Goal: Task Accomplishment & Management: Manage account settings

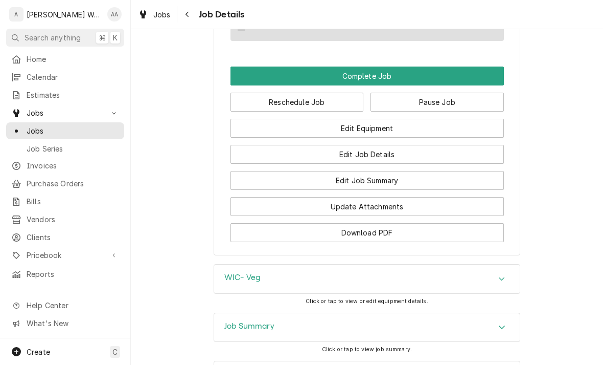
scroll to position [821, 0]
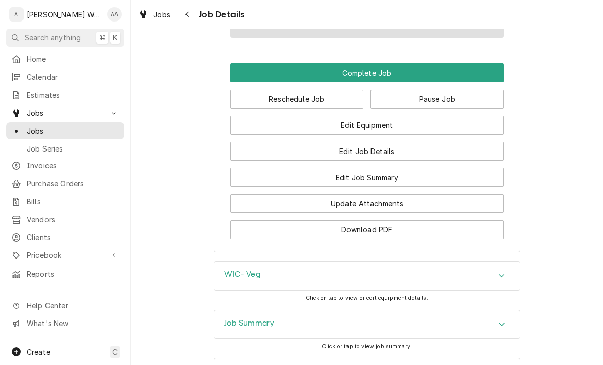
click at [468, 180] on button "Edit Job Summary" at bounding box center [368, 177] width 274 height 19
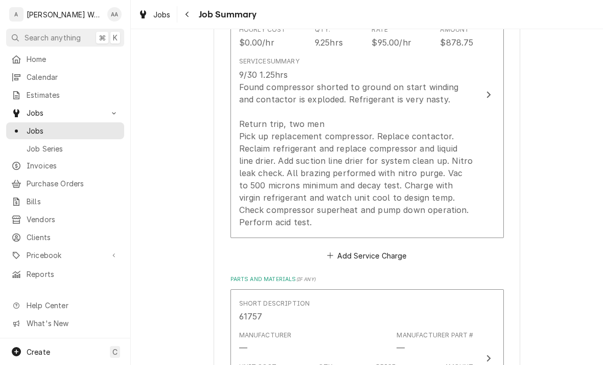
scroll to position [346, 0]
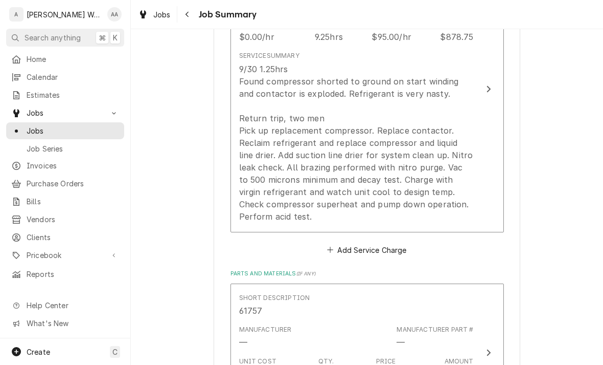
click at [257, 190] on div "9/30 1.25hrs Found compressor shorted to ground on start winding and contactor …" at bounding box center [356, 143] width 235 height 160
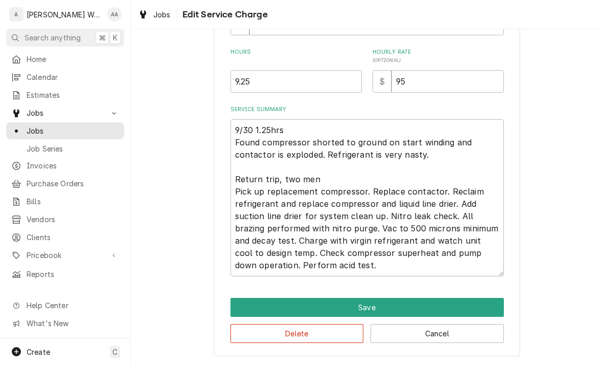
scroll to position [283, 0]
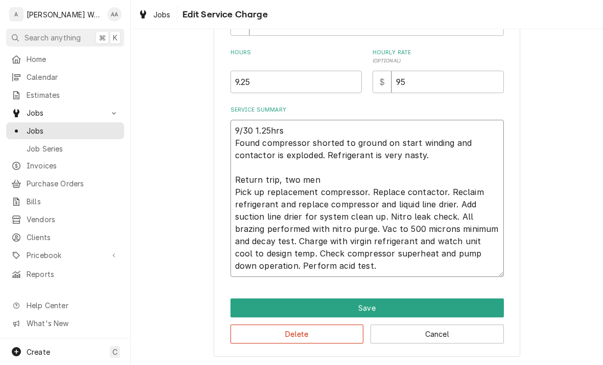
click at [303, 252] on textarea "9/30 1.25hrs Found compressor shorted to ground on start winding and contactor …" at bounding box center [368, 198] width 274 height 157
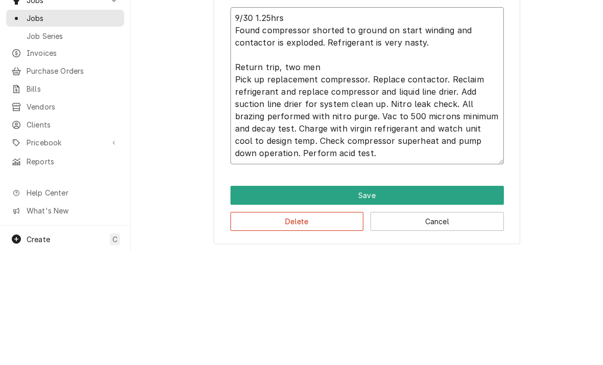
click at [300, 139] on textarea "9/30 1.25hrs Found compressor shorted to ground on start winding and contactor …" at bounding box center [368, 198] width 274 height 157
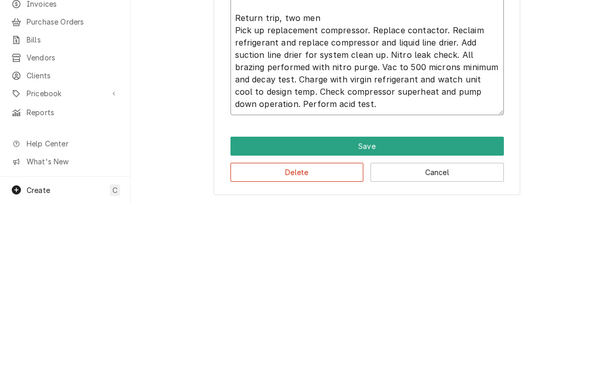
type textarea "x"
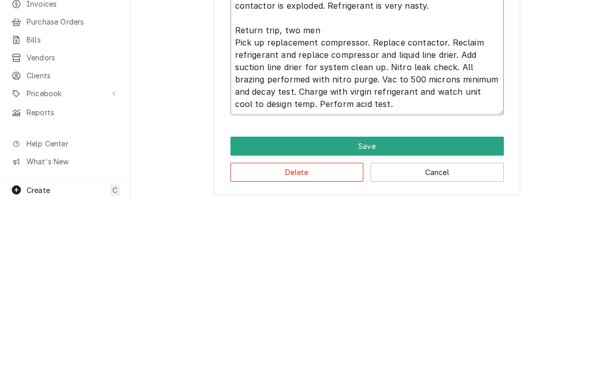
click at [369, 132] on textarea "9/30 1.25hrs Found compressor shorted to ground on start winding and contactor …" at bounding box center [368, 204] width 274 height 145
type textarea "9/30 1.25hrs Found compressor shorted to ground on start winding and contactor …"
type textarea "x"
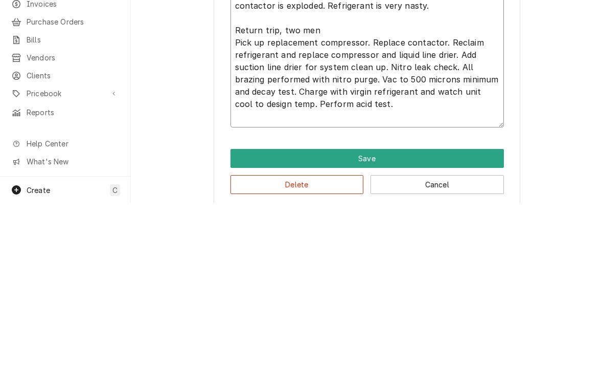
type textarea "9/30 1.25hrs Found compressor shorted to ground on start winding and contactor …"
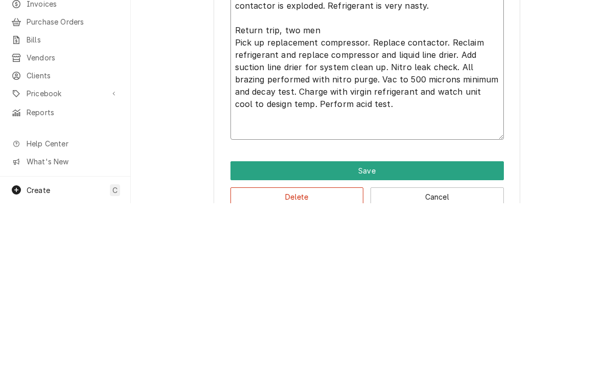
type textarea "x"
type textarea "9/30 1.25hrs Found compressor shorted to ground on start winding and contactor …"
type textarea "x"
type textarea "9/30 1.25hrs Found compressor shorted to ground on start winding and contactor …"
type textarea "x"
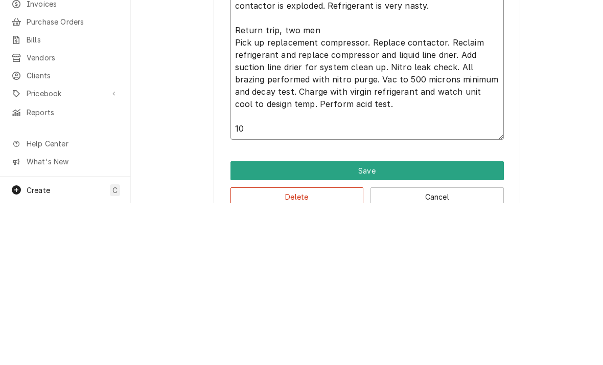
type textarea "9/30 1.25hrs Found compressor shorted to ground on start winding and contactor …"
type textarea "x"
type textarea "9/30 1.25hrs Found compressor shorted to ground on start winding and contactor …"
type textarea "x"
type textarea "9/30 1.25hrs Found compressor shorted to ground on start winding and contactor …"
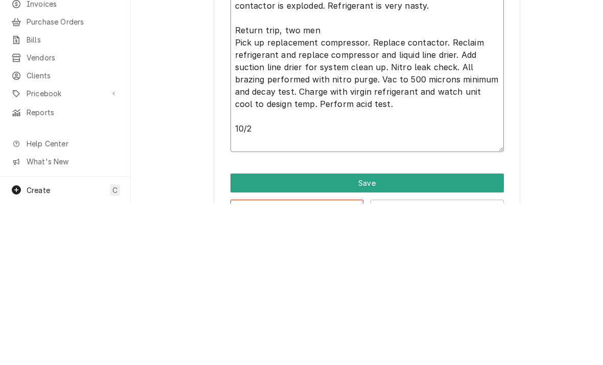
click at [258, 141] on textarea "9/30 1.25hrs Found compressor shorted to ground on start winding and contactor …" at bounding box center [368, 223] width 274 height 182
paste textarea "Check compressor superheat and pump down operation."
type textarea "x"
type textarea "9/30 1.25hrs Found compressor shorted to ground on start winding and contactor …"
type textarea "x"
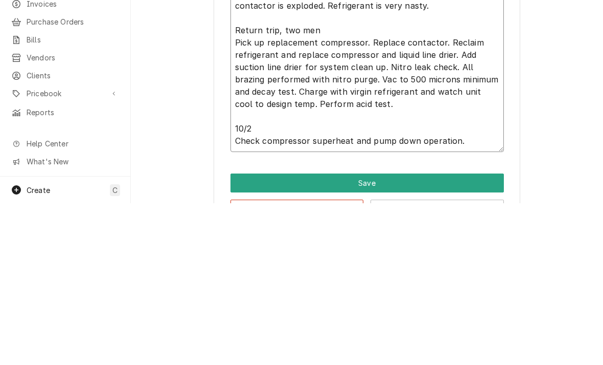
type textarea "9/30 1.25hrs Found compressor shorted to ground on start winding and contactor …"
type textarea "x"
type textarea "9/30 1.25hrs Found compressor shorted to ground on start winding and contactor …"
type textarea "x"
type textarea "9/30 1.25hrs Found compressor shorted to ground on start winding and contactor …"
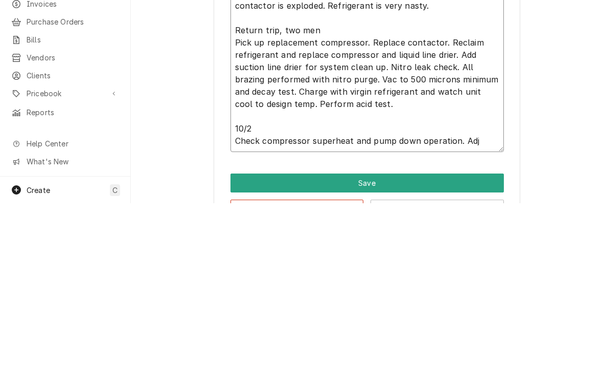
type textarea "x"
type textarea "9/30 1.25hrs Found compressor shorted to ground on start winding and contactor …"
type textarea "x"
type textarea "9/30 1.25hrs Found compressor shorted to ground on start winding and contactor …"
type textarea "x"
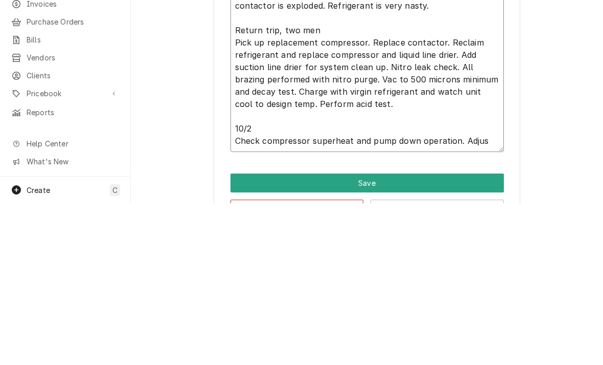
type textarea "9/30 1.25hrs Found compressor shorted to ground on start winding and contactor …"
type textarea "x"
type textarea "9/30 1.25hrs Found compressor shorted to ground on start winding and contactor …"
type textarea "x"
type textarea "9/30 1.25hrs Found compressor shorted to ground on start winding and contactor …"
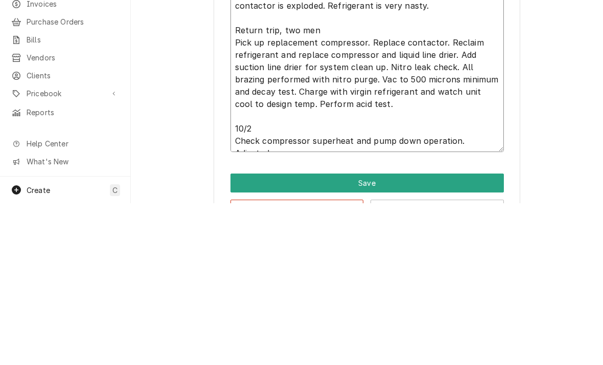
type textarea "x"
type textarea "9/30 1.25hrs Found compressor shorted to ground on start winding and contactor …"
type textarea "x"
type textarea "9/30 1.25hrs Found compressor shorted to ground on start winding and contactor …"
type textarea "x"
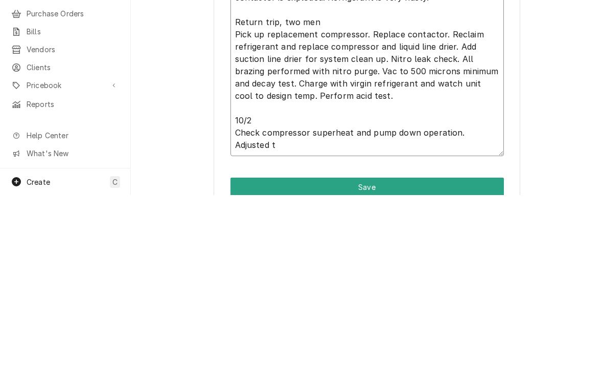
type textarea "9/30 1.25hrs Found compressor shorted to ground on start winding and contactor …"
type textarea "x"
type textarea "9/30 1.25hrs Found compressor shorted to ground on start winding and contactor …"
type textarea "x"
type textarea "9/30 1.25hrs Found compressor shorted to ground on start winding and contactor …"
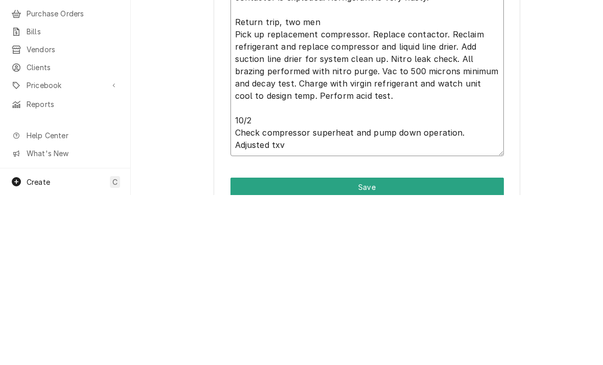
type textarea "x"
type textarea "9/30 1.25hrs Found compressor shorted to ground on start winding and contactor …"
type textarea "x"
type textarea "9/30 1.25hrs Found compressor shorted to ground on start winding and contactor …"
type textarea "x"
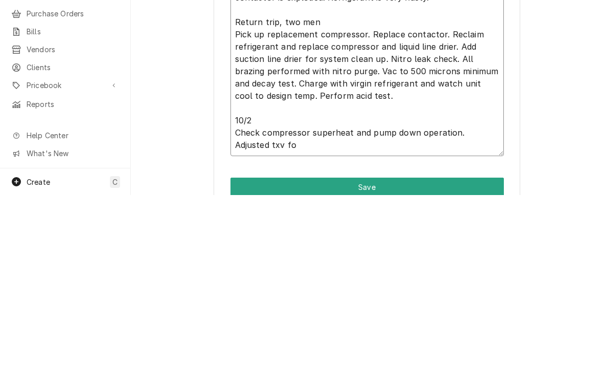
type textarea "9/30 1.25hrs Found compressor shorted to ground on start winding and contactor …"
type textarea "x"
type textarea "9/30 1.25hrs Found compressor shorted to ground on start winding and contactor …"
type textarea "x"
type textarea "9/30 1.25hrs Found compressor shorted to ground on start winding and contactor …"
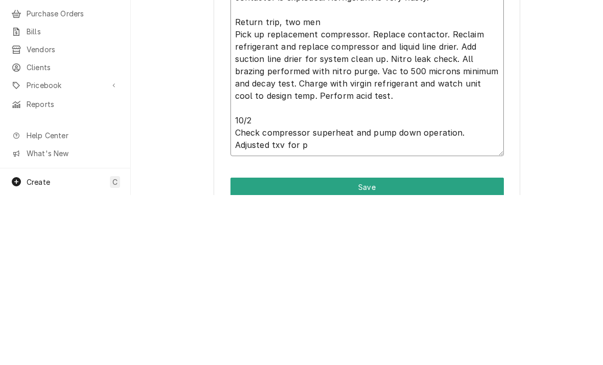
type textarea "x"
type textarea "9/30 1.25hrs Found compressor shorted to ground on start winding and contactor …"
type textarea "x"
type textarea "9/30 1.25hrs Found compressor shorted to ground on start winding and contactor …"
type textarea "x"
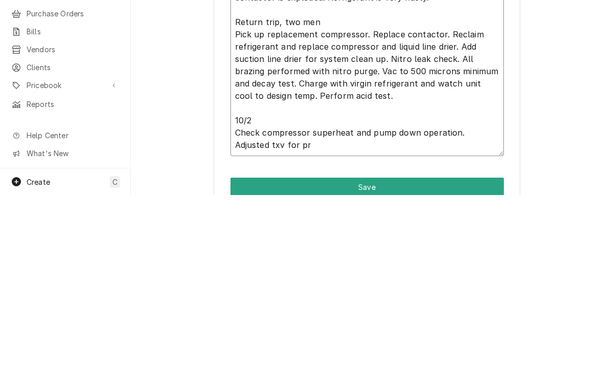
type textarea "9/30 1.25hrs Found compressor shorted to ground on start winding and contactor …"
type textarea "x"
type textarea "9/30 1.25hrs Found compressor shorted to ground on start winding and contactor …"
type textarea "x"
type textarea "9/30 1.25hrs Found compressor shorted to ground on start winding and contactor …"
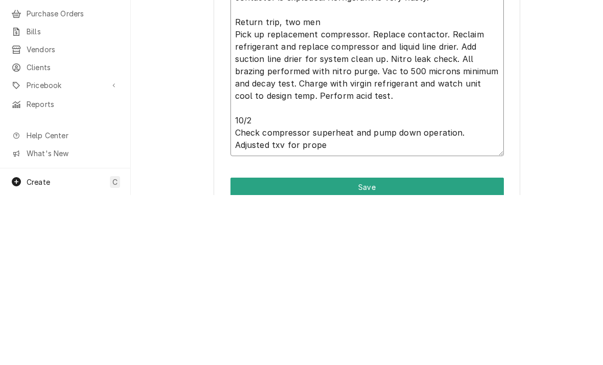
type textarea "x"
type textarea "9/30 1.25hrs Found compressor shorted to ground on start winding and contactor …"
type textarea "x"
type textarea "9/30 1.25hrs Found compressor shorted to ground on start winding and contactor …"
type textarea "x"
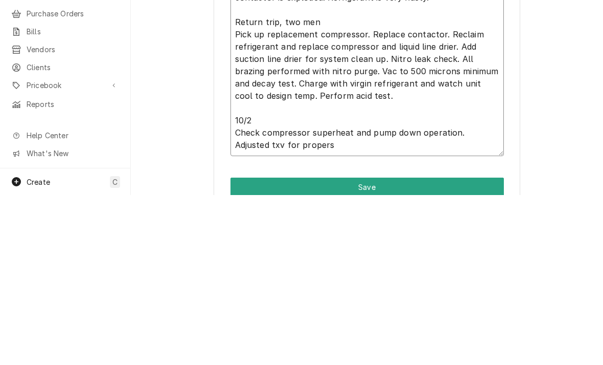
type textarea "9/30 1.25hrs Found compressor shorted to ground on start winding and contactor …"
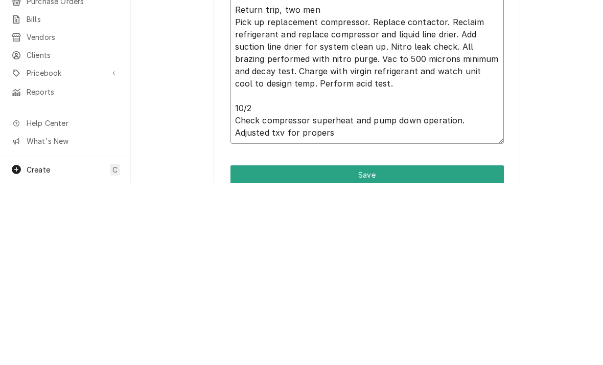
type textarea "x"
type textarea "9/30 1.25hrs Found compressor shorted to ground on start winding and contactor …"
type textarea "x"
type textarea "9/30 1.25hrs Found compressor shorted to ground on start winding and contactor …"
type textarea "x"
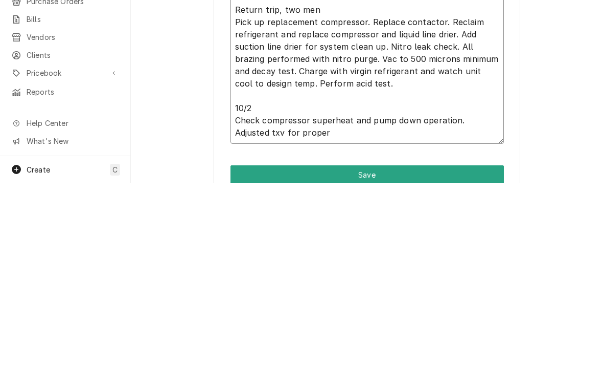
type textarea "9/30 1.25hrs Found compressor shorted to ground on start winding and contactor …"
type textarea "x"
type textarea "9/30 1.25hrs Found compressor shorted to ground on start winding and contactor …"
type textarea "x"
type textarea "9/30 1.25hrs Found compressor shorted to ground on start winding and contactor …"
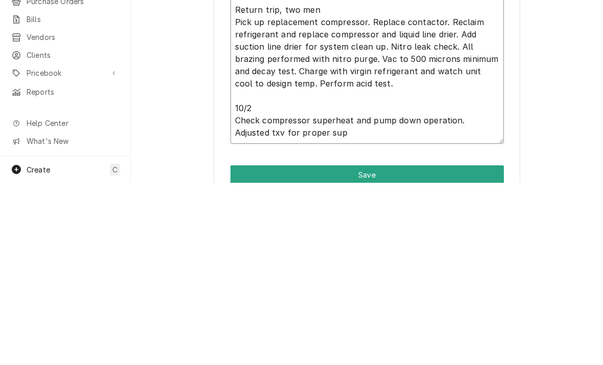
type textarea "x"
type textarea "9/30 1.25hrs Found compressor shorted to ground on start winding and contactor …"
type textarea "x"
type textarea "9/30 1.25hrs Found compressor shorted to ground on start winding and contactor …"
type textarea "x"
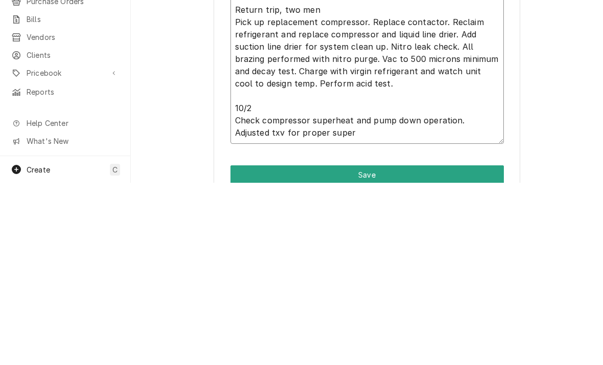
type textarea "9/30 1.25hrs Found compressor shorted to ground on start winding and contactor …"
type textarea "x"
type textarea "9/30 1.25hrs Found compressor shorted to ground on start winding and contactor …"
type textarea "x"
type textarea "9/30 1.25hrs Found compressor shorted to ground on start winding and contactor …"
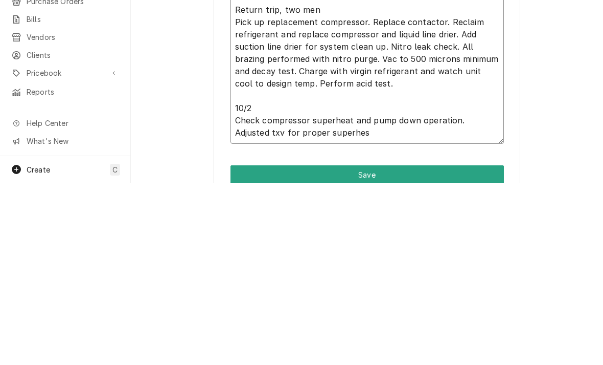
type textarea "x"
type textarea "9/30 1.25hrs Found compressor shorted to ground on start winding and contactor …"
type textarea "x"
type textarea "9/30 1.25hrs Found compressor shorted to ground on start winding and contactor …"
type textarea "x"
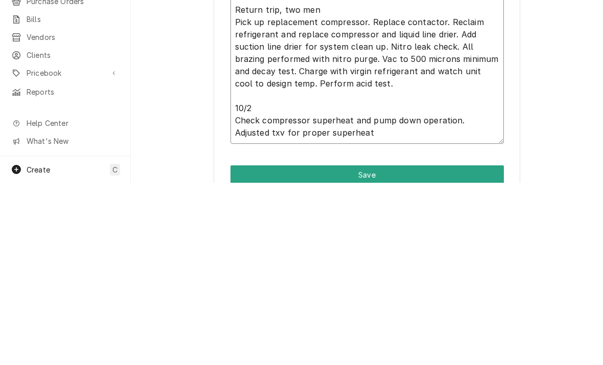
type textarea "9/30 1.25hrs Found compressor shorted to ground on start winding and contactor …"
type textarea "x"
type textarea "9/30 1.25hrs Found compressor shorted to ground on start winding and contactor …"
type textarea "x"
type textarea "9/30 1.25hrs Found compressor shorted to ground on start winding and contactor …"
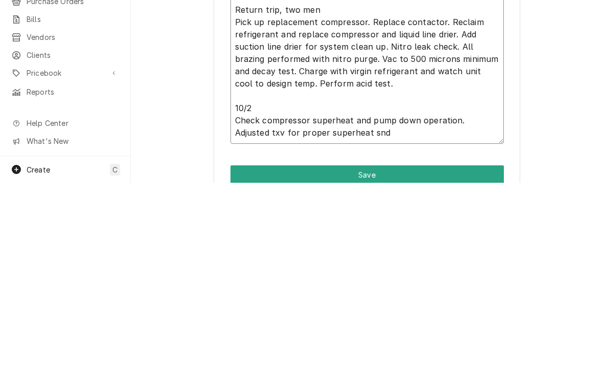
type textarea "x"
type textarea "9/30 1.25hrs Found compressor shorted to ground on start winding and contactor …"
type textarea "x"
type textarea "9/30 1.25hrs Found compressor shorted to ground on start winding and contactor …"
type textarea "x"
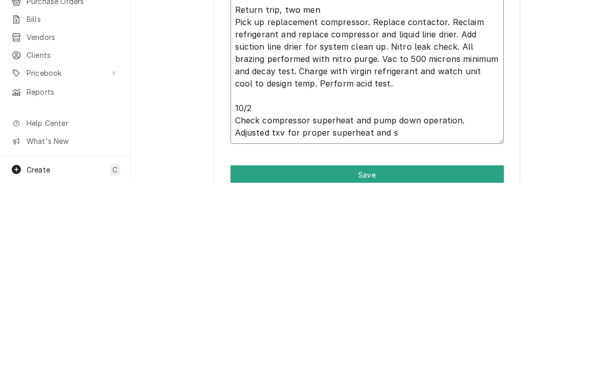
type textarea "9/30 1.25hrs Found compressor shorted to ground on start winding and contactor …"
type textarea "x"
type textarea "9/30 1.25hrs Found compressor shorted to ground on start winding and contactor …"
type textarea "x"
type textarea "9/30 1.25hrs Found compressor shorted to ground on start winding and contactor …"
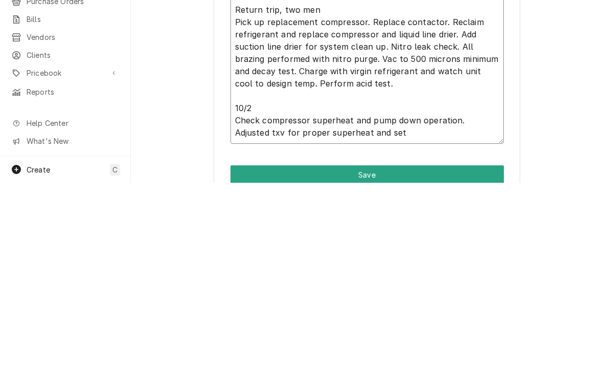
type textarea "x"
type textarea "9/30 1.25hrs Found compressor shorted to ground on start winding and contactor …"
type textarea "x"
type textarea "9/30 1.25hrs Found compressor shorted to ground on start winding and contactor …"
type textarea "x"
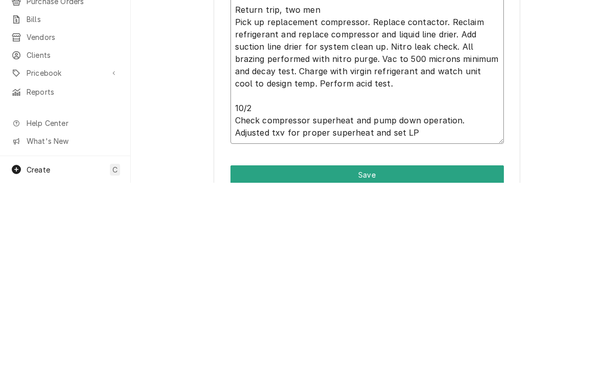
type textarea "9/30 1.25hrs Found compressor shorted to ground on start winding and contactor …"
type textarea "x"
type textarea "9/30 1.25hrs Found compressor shorted to ground on start winding and contactor …"
type textarea "x"
type textarea "9/30 1.25hrs Found compressor shorted to ground on start winding and contactor …"
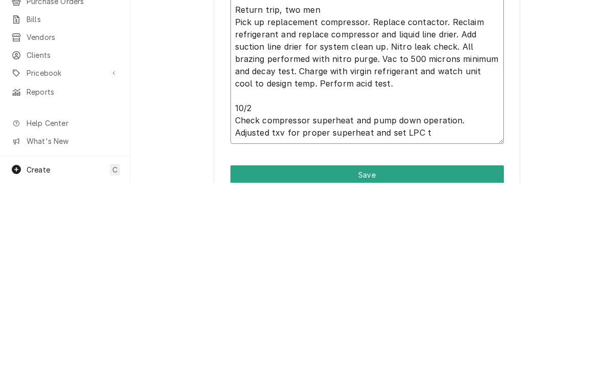
type textarea "x"
type textarea "9/30 1.25hrs Found compressor shorted to ground on start winding and contactor …"
type textarea "x"
type textarea "9/30 1.25hrs Found compressor shorted to ground on start winding and contactor …"
type textarea "x"
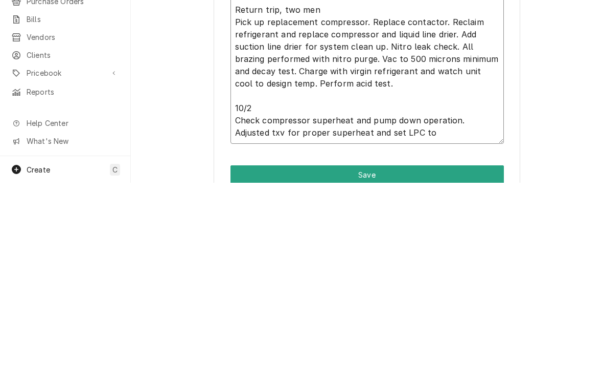
type textarea "9/30 1.25hrs Found compressor shorted to ground on start winding and contactor …"
type textarea "x"
type textarea "9/30 1.25hrs Found compressor shorted to ground on start winding and contactor …"
type textarea "x"
type textarea "9/30 1.25hrs Found compressor shorted to ground on start winding and contactor …"
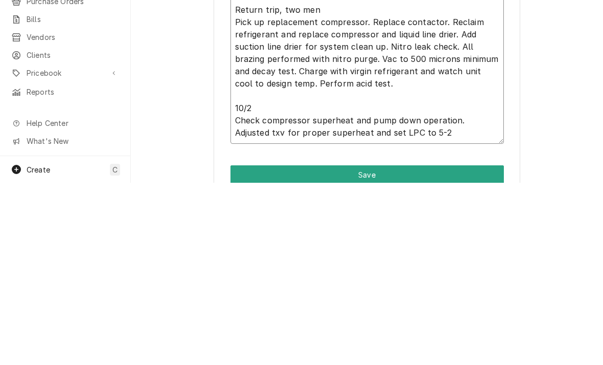
type textarea "x"
type textarea "9/30 1.25hrs Found compressor shorted to ground on start winding and contactor …"
type textarea "x"
type textarea "9/30 1.25hrs Found compressor shorted to ground on start winding and contactor …"
type textarea "x"
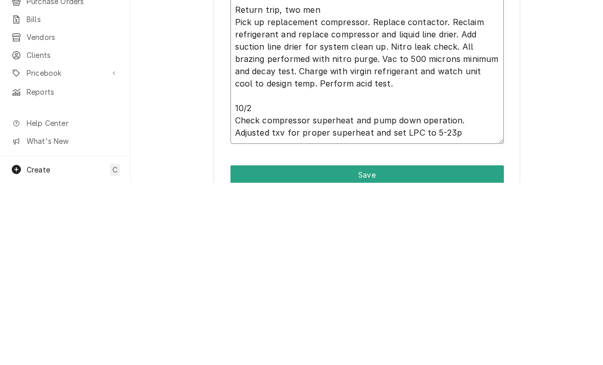
type textarea "9/30 1.25hrs Found compressor shorted to ground on start winding and contactor …"
type textarea "x"
type textarea "9/30 1.25hrs Found compressor shorted to ground on start winding and contactor …"
type textarea "x"
type textarea "9/30 1.25hrs Found compressor shorted to ground on start winding and contactor …"
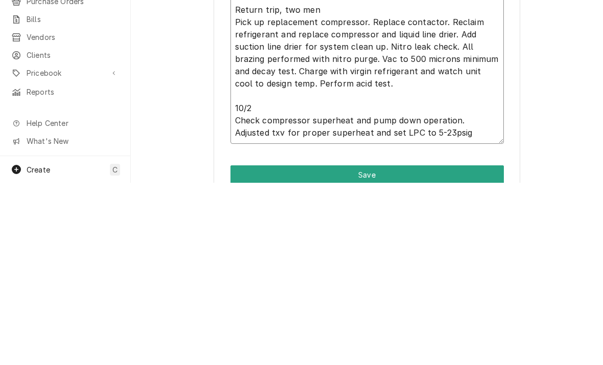
type textarea "x"
type textarea "9/30 1.25hrs Found compressor shorted to ground on start winding and contactor …"
type textarea "x"
type textarea "9/30 1.25hrs Found compressor shorted to ground on start winding and contactor …"
type textarea "x"
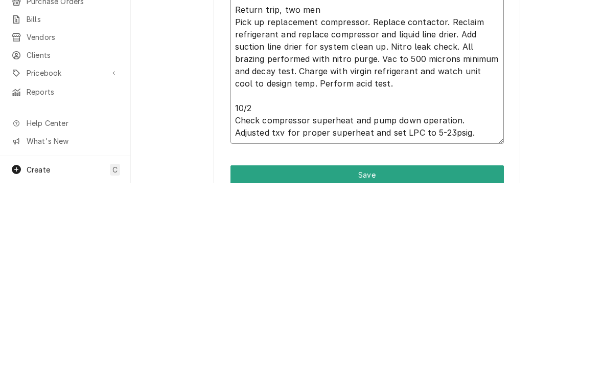
type textarea "9/30 1.25hrs Found compressor shorted to ground on start winding and contactor …"
type textarea "x"
type textarea "9/30 1.25hrs Found compressor shorted to ground on start winding and contactor …"
type textarea "x"
type textarea "9/30 1.25hrs Found compressor shorted to ground on start winding and contactor …"
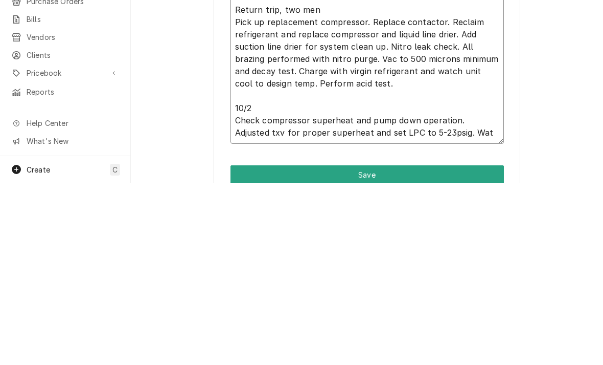
type textarea "x"
type textarea "9/30 1.25hrs Found compressor shorted to ground on start winding and contactor …"
type textarea "x"
type textarea "9/30 1.25hrs Found compressor shorted to ground on start winding and contactor …"
type textarea "x"
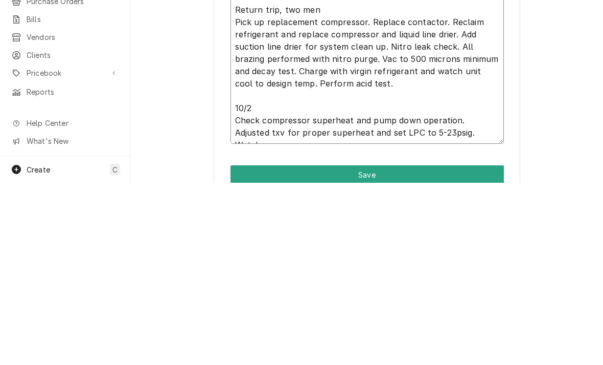
type textarea "9/30 1.25hrs Found compressor shorted to ground on start winding and contactor …"
type textarea "x"
type textarea "9/30 1.25hrs Found compressor shorted to ground on start winding and contactor …"
type textarea "x"
type textarea "9/30 1.25hrs Found compressor shorted to ground on start winding and contactor …"
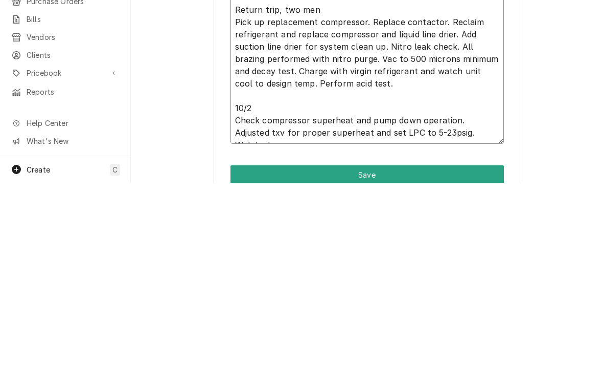
type textarea "x"
type textarea "9/30 1.25hrs Found compressor shorted to ground on start winding and contactor …"
type textarea "x"
type textarea "9/30 1.25hrs Found compressor shorted to ground on start winding and contactor …"
type textarea "x"
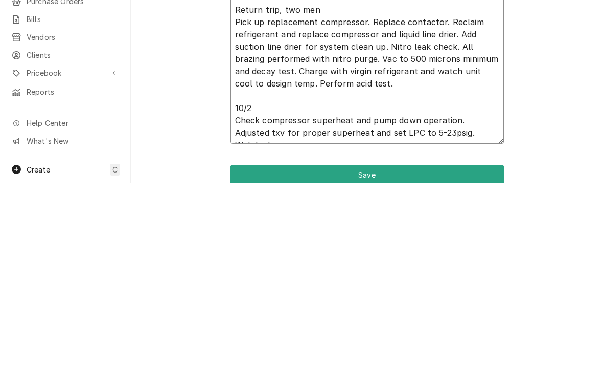
type textarea "9/30 1.25hrs Found compressor shorted to ground on start winding and contactor …"
type textarea "x"
type textarea "9/30 1.25hrs Found compressor shorted to ground on start winding and contactor …"
type textarea "x"
type textarea "9/30 1.25hrs Found compressor shorted to ground on start winding and contactor …"
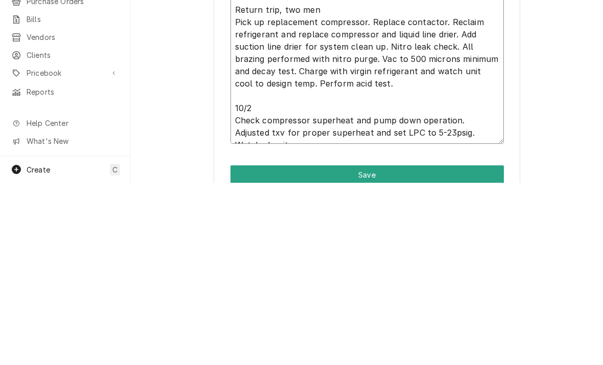
type textarea "x"
type textarea "9/30 1.25hrs Found compressor shorted to ground on start winding and contactor …"
type textarea "x"
type textarea "9/30 1.25hrs Found compressor shorted to ground on start winding and contactor …"
type textarea "x"
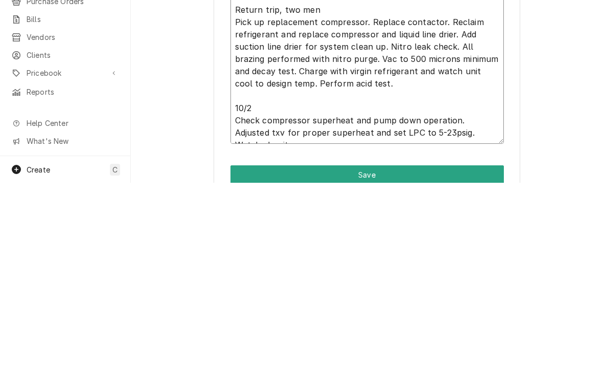
type textarea "9/30 1.25hrs Found compressor shorted to ground on start winding and contactor …"
type textarea "x"
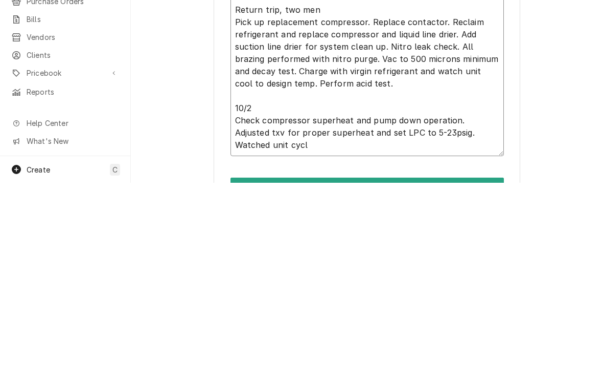
type textarea "9/30 1.25hrs Found compressor shorted to ground on start winding and contactor …"
type textarea "x"
type textarea "9/30 1.25hrs Found compressor shorted to ground on start winding and contactor …"
type textarea "x"
type textarea "9/30 1.25hrs Found compressor shorted to ground on start winding and contactor …"
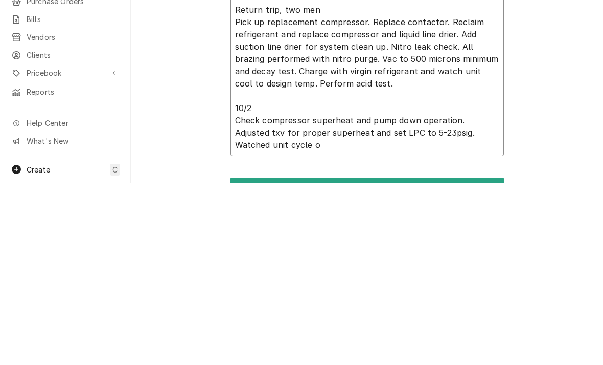
type textarea "x"
type textarea "9/30 1.25hrs Found compressor shorted to ground on start winding and contactor …"
type textarea "x"
type textarea "9/30 1.25hrs Found compressor shorted to ground on start winding and contactor …"
type textarea "x"
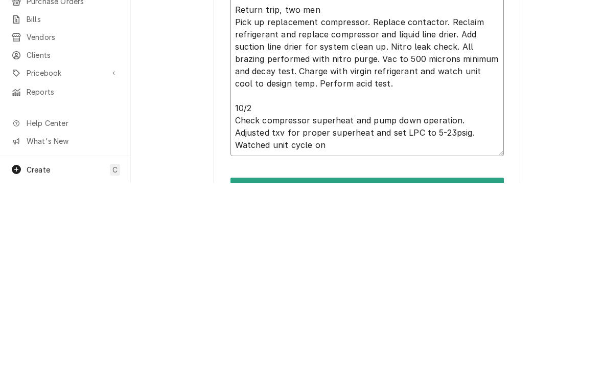
type textarea "9/30 1.25hrs Found compressor shorted to ground on start winding and contactor …"
type textarea "x"
type textarea "9/30 1.25hrs Found compressor shorted to ground on start winding and contactor …"
type textarea "x"
type textarea "9/30 1.25hrs Found compressor shorted to ground on start winding and contactor …"
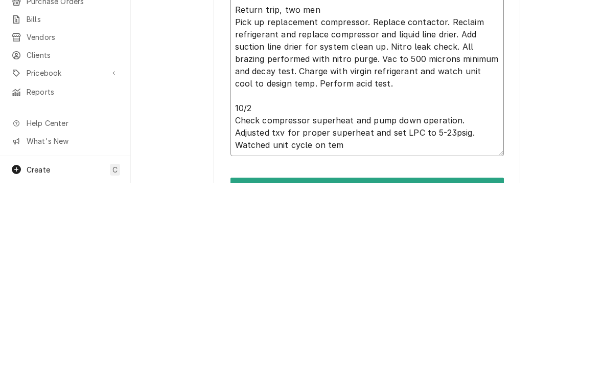
type textarea "x"
type textarea "9/30 1.25hrs Found compressor shorted to ground on start winding and contactor …"
type textarea "x"
type textarea "9/30 1.25hrs Found compressor shorted to ground on start winding and contactor …"
type textarea "x"
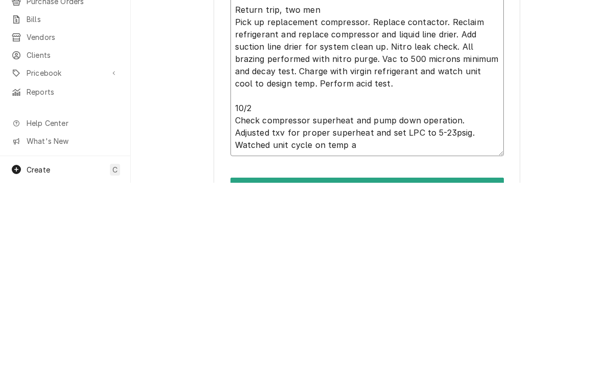
type textarea "9/30 1.25hrs Found compressor shorted to ground on start winding and contactor …"
type textarea "x"
type textarea "9/30 1.25hrs Found compressor shorted to ground on start winding and contactor …"
type textarea "x"
type textarea "9/30 1.25hrs Found compressor shorted to ground on start winding and contactor …"
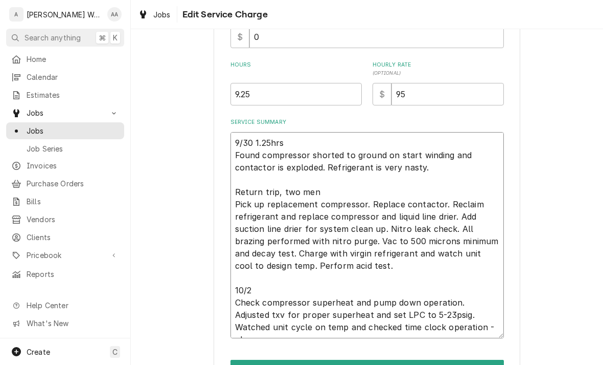
click at [365, 269] on textarea "9/30 1.25hrs Found compressor shorted to ground on start winding and contactor …" at bounding box center [368, 235] width 274 height 206
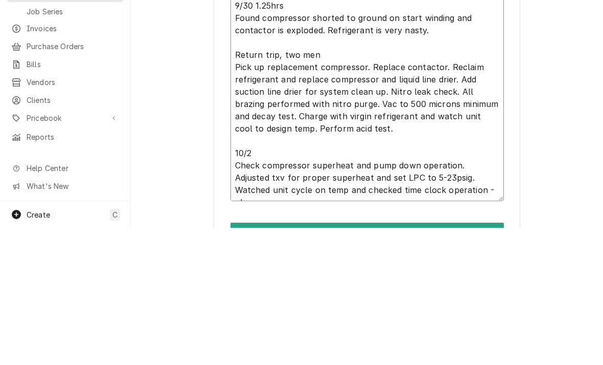
click at [371, 132] on textarea "9/30 1.25hrs Found compressor shorted to ground on start winding and contactor …" at bounding box center [368, 235] width 274 height 206
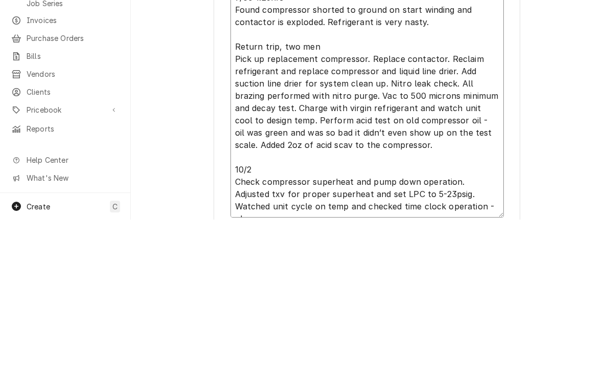
click at [420, 139] on textarea "9/30 1.25hrs Found compressor shorted to ground on start winding and contactor …" at bounding box center [368, 247] width 274 height 231
click at [419, 139] on textarea "9/30 1.25hrs Found compressor shorted to ground on start winding and contactor …" at bounding box center [368, 247] width 274 height 231
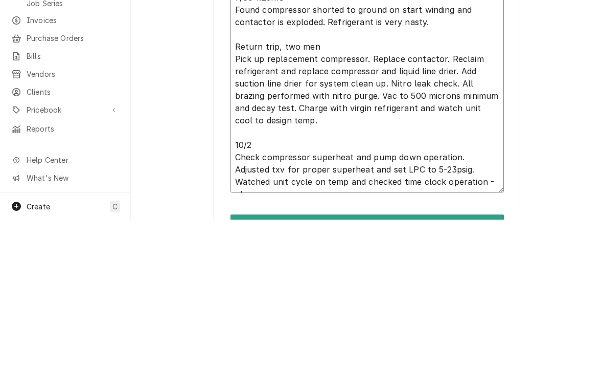
click at [343, 132] on textarea "9/30 1.25hrs Found compressor shorted to ground on start winding and contactor …" at bounding box center [368, 235] width 274 height 206
click at [350, 132] on textarea "9/30 1.25hrs Found compressor shorted to ground on start winding and contactor …" at bounding box center [368, 235] width 274 height 206
paste textarea "Perform acid test on old compressor oil - oil was green and was so bad it didn’…"
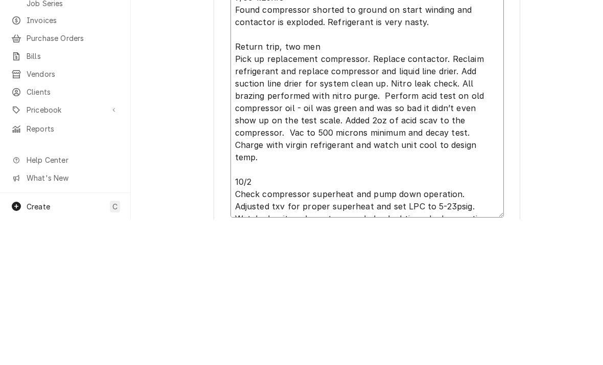
click at [350, 132] on textarea "9/30 1.25hrs Found compressor shorted to ground on start winding and contactor …" at bounding box center [368, 247] width 274 height 231
click at [376, 132] on textarea "9/30 1.25hrs Found compressor shorted to ground on start winding and contactor …" at bounding box center [368, 247] width 274 height 231
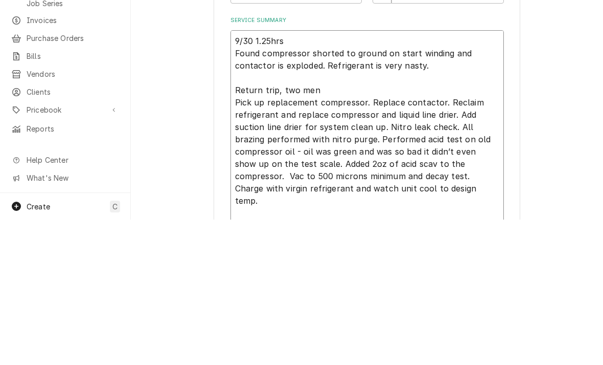
scroll to position [228, 0]
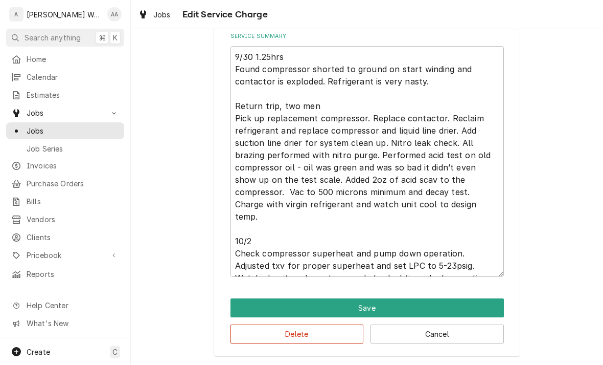
click at [246, 304] on button "Save" at bounding box center [368, 307] width 274 height 19
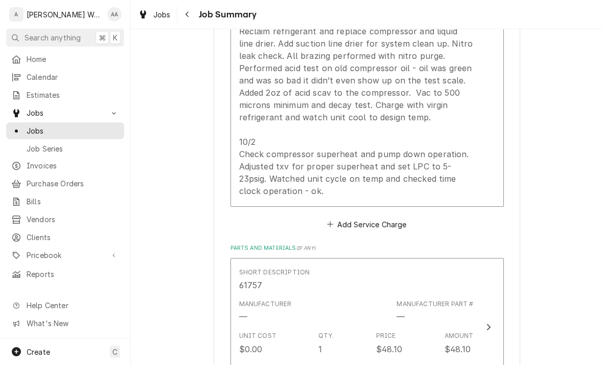
scroll to position [455, 0]
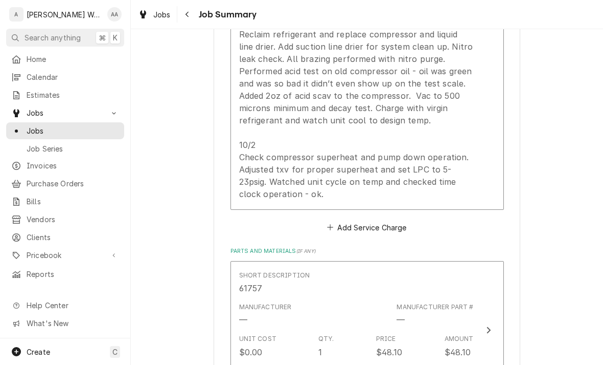
click at [350, 226] on button "Add Service Charge" at bounding box center [367, 227] width 83 height 14
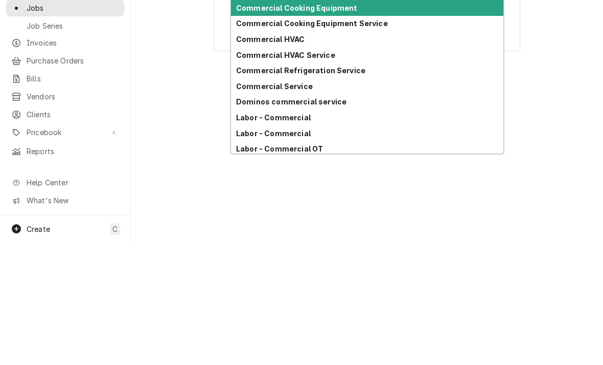
click at [243, 236] on strong "Labor - Commercial" at bounding box center [273, 240] width 75 height 9
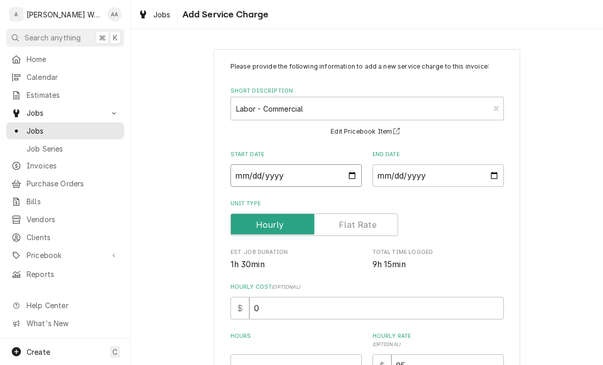
click at [254, 178] on input "Start Date" at bounding box center [296, 175] width 131 height 22
click at [442, 182] on input "End Date" at bounding box center [438, 175] width 131 height 22
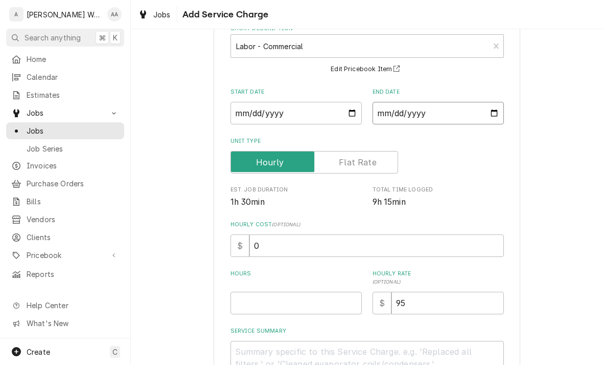
scroll to position [116, 0]
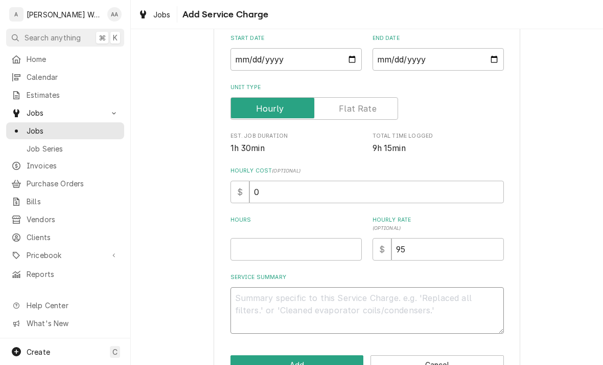
click at [253, 300] on textarea "Service Summary" at bounding box center [368, 310] width 274 height 47
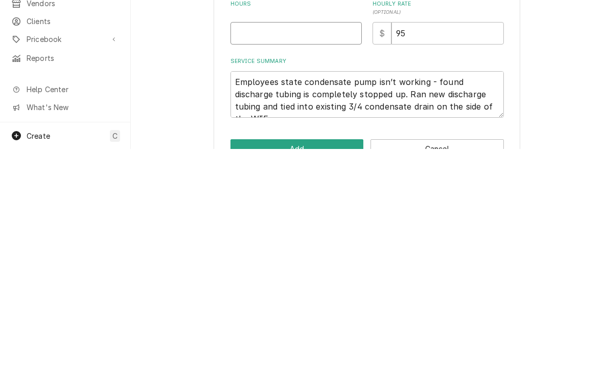
click at [257, 238] on input "Hours" at bounding box center [296, 249] width 131 height 22
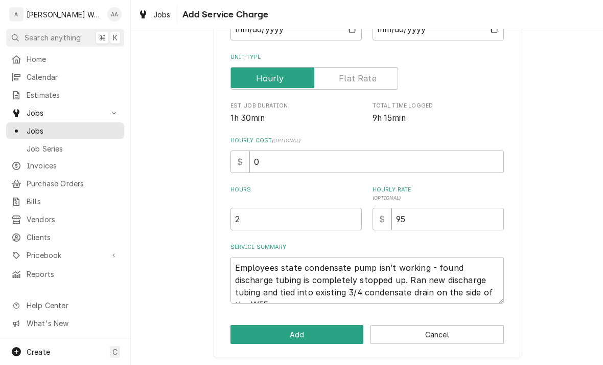
click at [237, 332] on button "Add" at bounding box center [297, 334] width 133 height 19
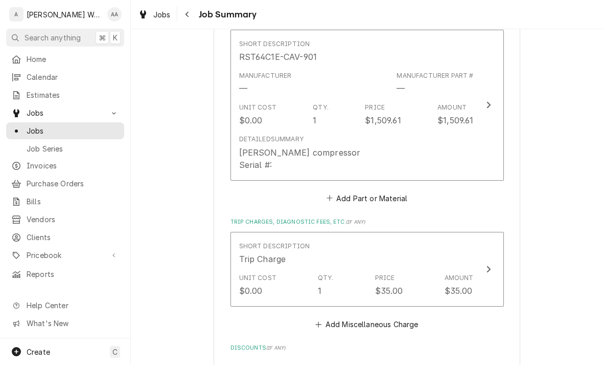
scroll to position [2030, 0]
click at [356, 206] on button "Add Part or Material" at bounding box center [367, 199] width 84 height 14
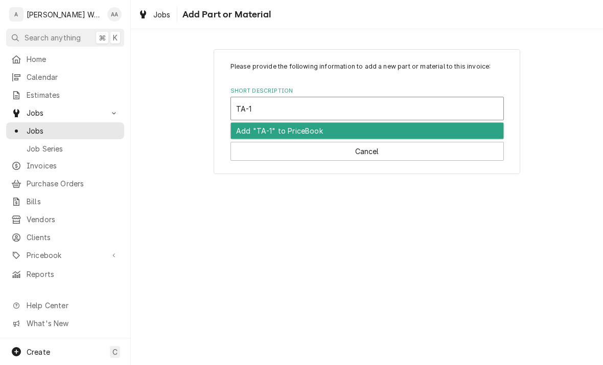
click at [247, 131] on div "Add "TA-1" to PriceBook" at bounding box center [367, 131] width 273 height 16
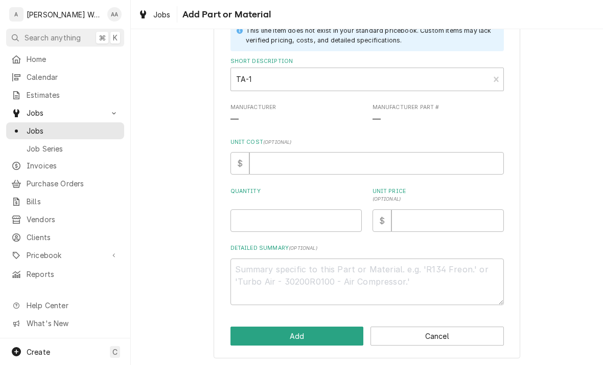
scroll to position [73, 0]
click at [273, 165] on input "Unit Cost ( optional )" at bounding box center [377, 163] width 255 height 22
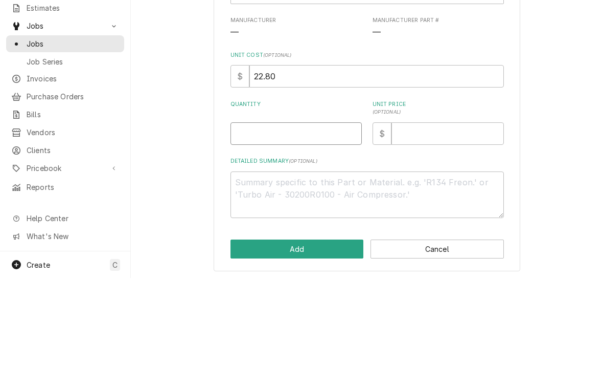
click at [276, 209] on input "Quantity" at bounding box center [296, 220] width 131 height 22
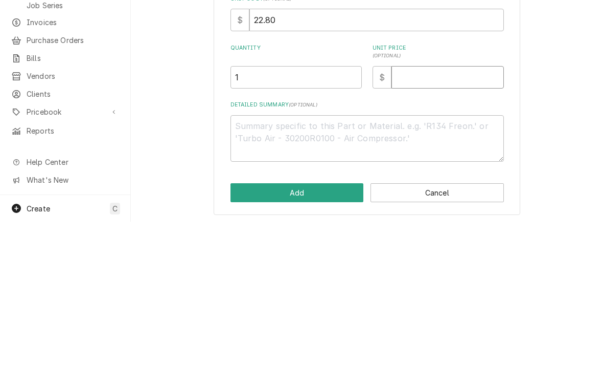
click at [418, 209] on input "Unit Price ( optional )" at bounding box center [448, 220] width 112 height 22
click at [262, 258] on textarea "Detailed Summary ( optional )" at bounding box center [368, 281] width 274 height 47
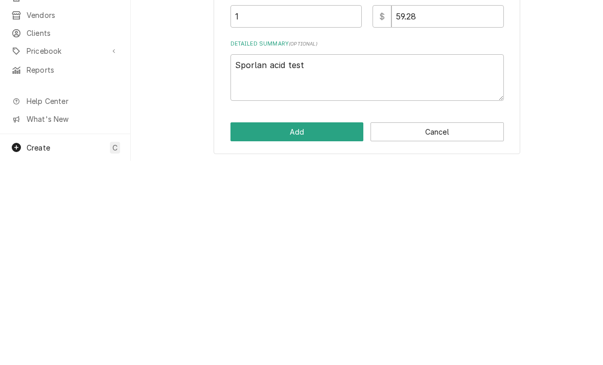
click at [253, 326] on button "Add" at bounding box center [297, 335] width 133 height 19
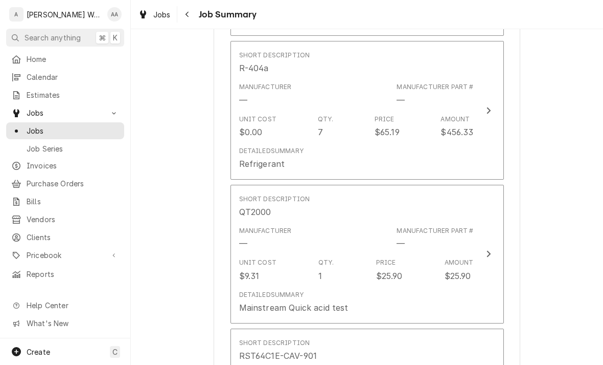
click at [261, 250] on div "Manufacturer —" at bounding box center [265, 238] width 53 height 24
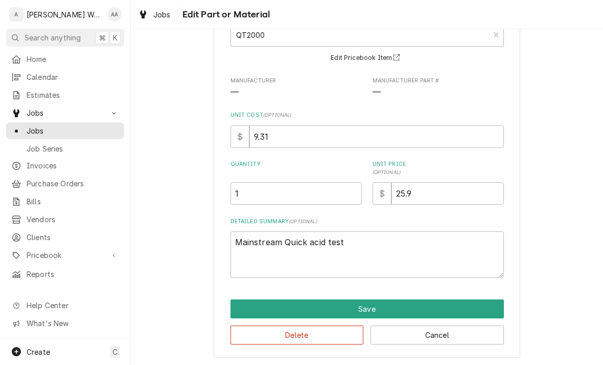
click at [251, 336] on button "Delete" at bounding box center [297, 334] width 133 height 19
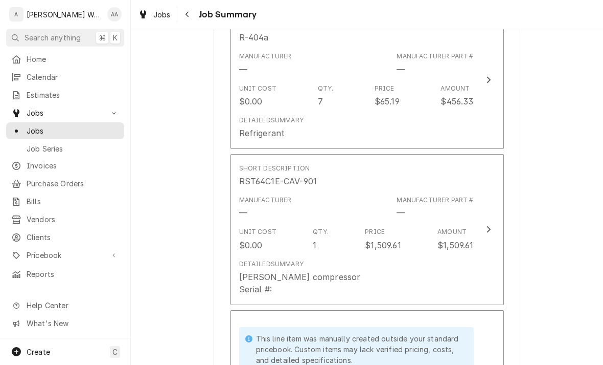
click at [257, 277] on div "[PERSON_NAME] compressor Serial #:" at bounding box center [300, 282] width 122 height 25
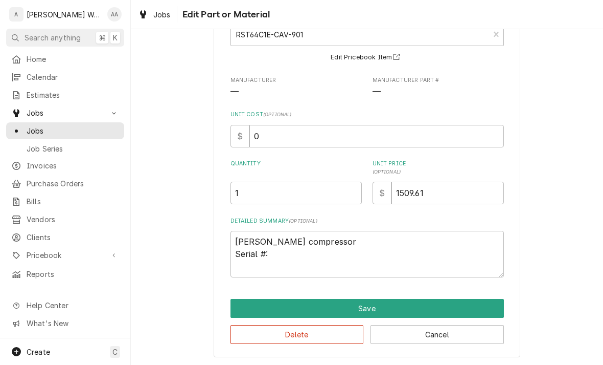
scroll to position [74, 0]
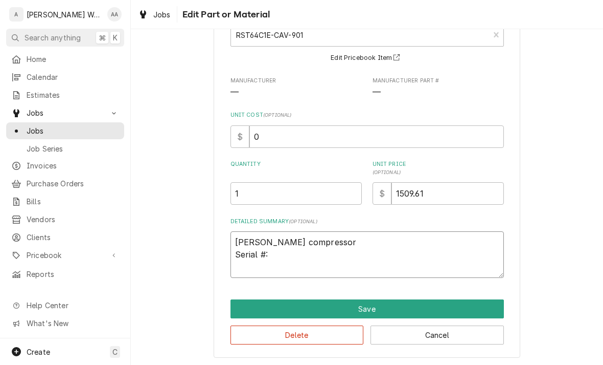
click at [285, 252] on textarea "[PERSON_NAME] compressor Serial #:" at bounding box center [368, 254] width 274 height 47
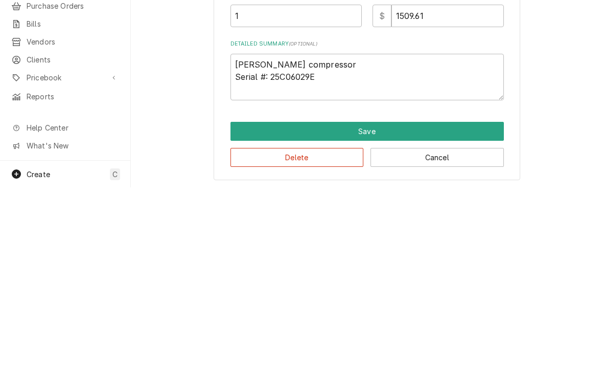
click at [261, 299] on button "Save" at bounding box center [368, 308] width 274 height 19
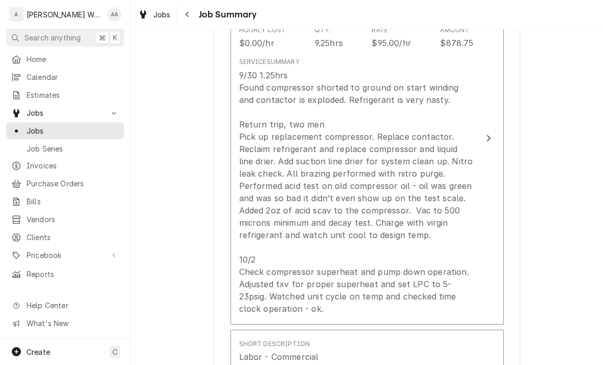
click at [268, 236] on div "9/30 1.25hrs Found compressor shorted to ground on start winding and contactor …" at bounding box center [356, 191] width 235 height 245
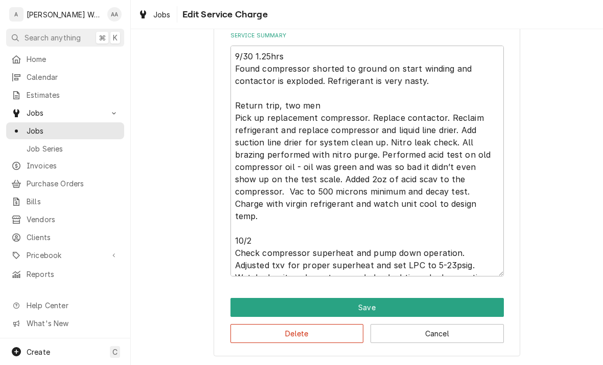
scroll to position [357, 0]
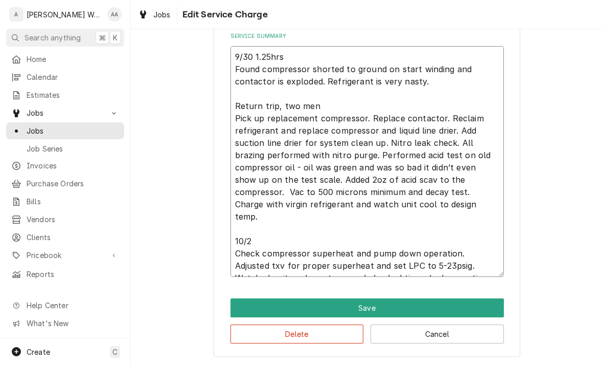
click at [272, 193] on textarea "9/30 1.25hrs Found compressor shorted to ground on start winding and contactor …" at bounding box center [368, 161] width 274 height 231
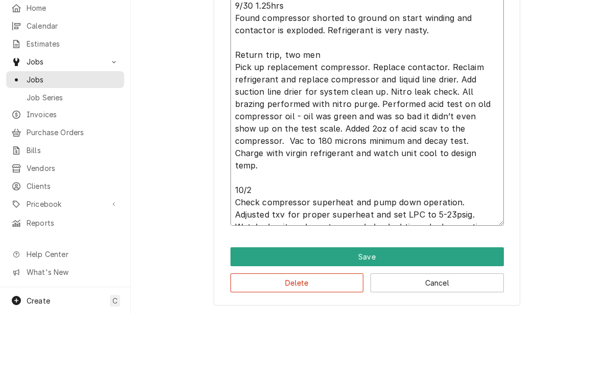
click at [340, 141] on textarea "9/30 1.25hrs Found compressor shorted to ground on start winding and contactor …" at bounding box center [368, 161] width 274 height 231
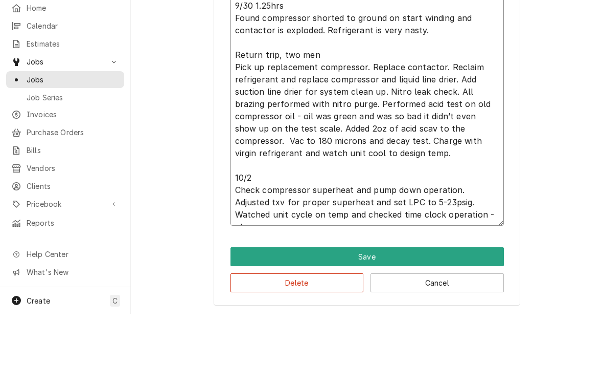
click at [360, 139] on textarea "9/30 1.25hrs Found compressor shorted to ground on start winding and contactor …" at bounding box center [368, 161] width 274 height 231
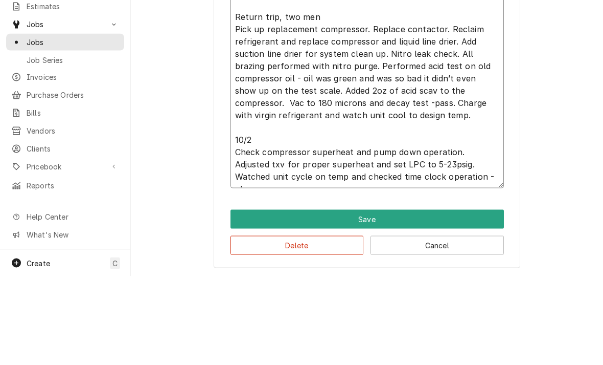
click at [237, 114] on textarea "9/30 1.25hrs Found compressor shorted to ground on start winding and contactor …" at bounding box center [368, 161] width 274 height 231
click at [263, 111] on textarea "9/30 1.25hrs Found compressor shorted to ground on start winding and contactor …" at bounding box center [368, 161] width 274 height 231
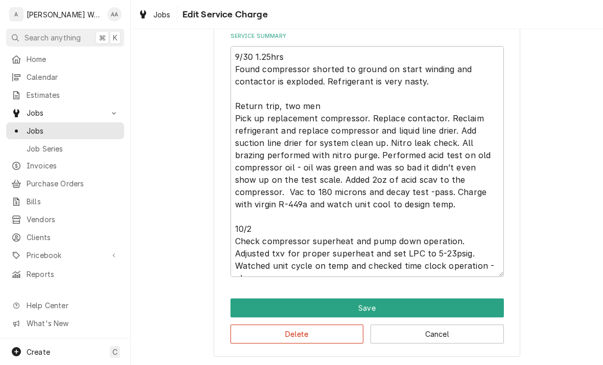
click at [248, 300] on button "Save" at bounding box center [368, 307] width 274 height 19
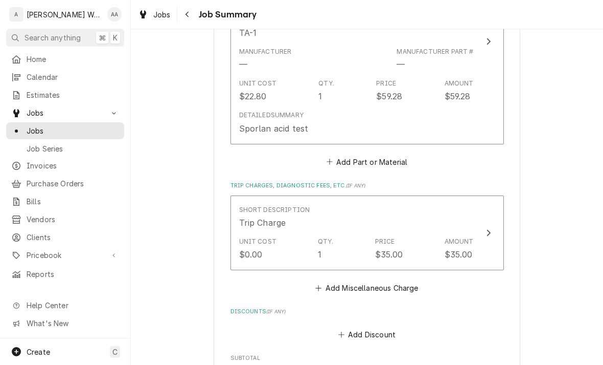
scroll to position [2137, 0]
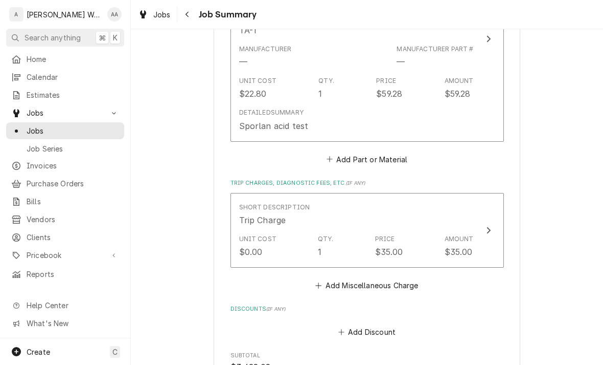
click at [345, 156] on button "Add Part or Material" at bounding box center [367, 159] width 84 height 14
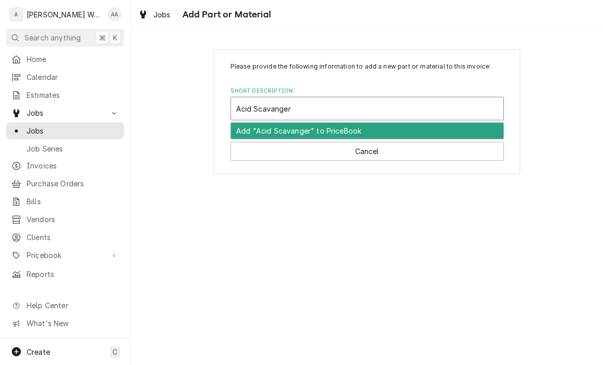
click at [248, 134] on div "Add "Acid Scavanger" to PriceBook" at bounding box center [367, 131] width 273 height 16
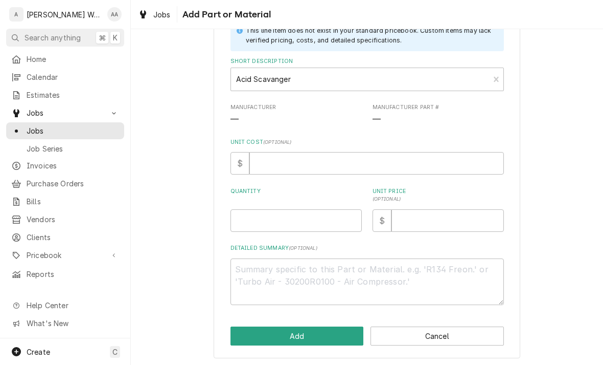
scroll to position [73, 0]
click at [273, 171] on input "Unit Cost ( optional )" at bounding box center [377, 163] width 255 height 22
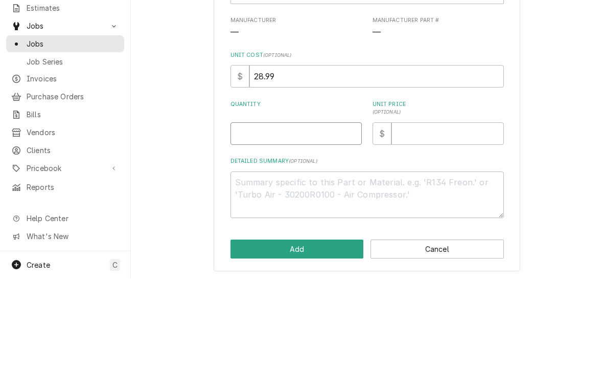
click at [268, 209] on input "Quantity" at bounding box center [296, 220] width 131 height 22
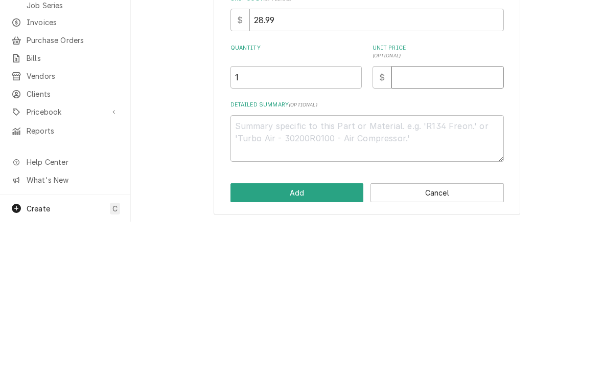
click at [422, 209] on input "Unit Price ( optional )" at bounding box center [448, 220] width 112 height 22
click at [265, 258] on textarea "Detailed Summary ( optional )" at bounding box center [368, 281] width 274 height 47
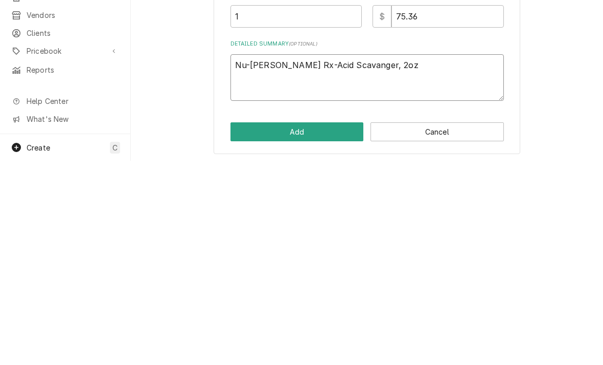
click at [329, 258] on textarea "Nu-Calhoun Rx-Acid Scavanger, 2oz" at bounding box center [368, 281] width 274 height 47
click at [289, 326] on button "Add" at bounding box center [297, 335] width 133 height 19
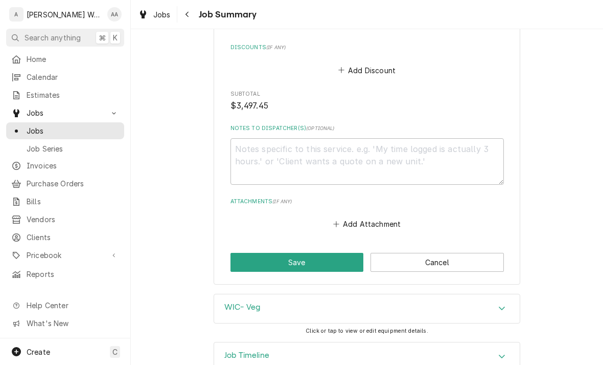
scroll to position [2634, 0]
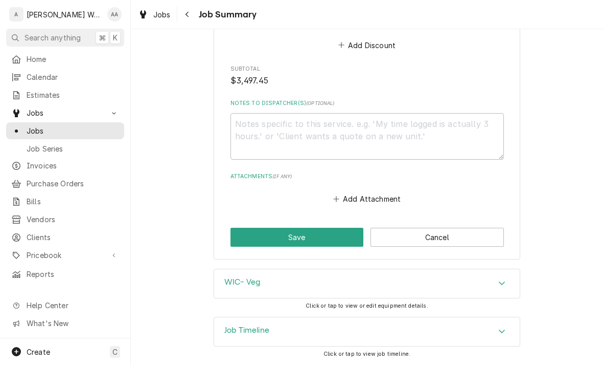
click at [228, 335] on h3 "Job Timeline" at bounding box center [246, 330] width 45 height 10
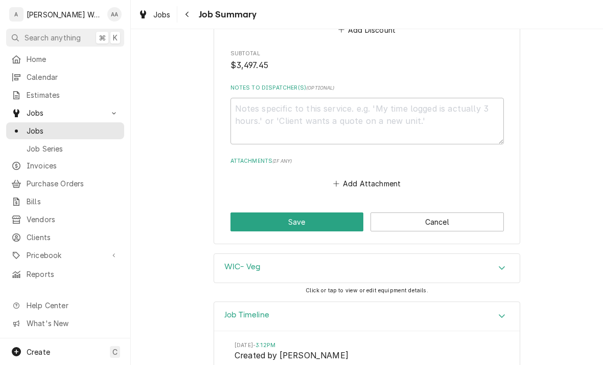
scroll to position [2607, 0]
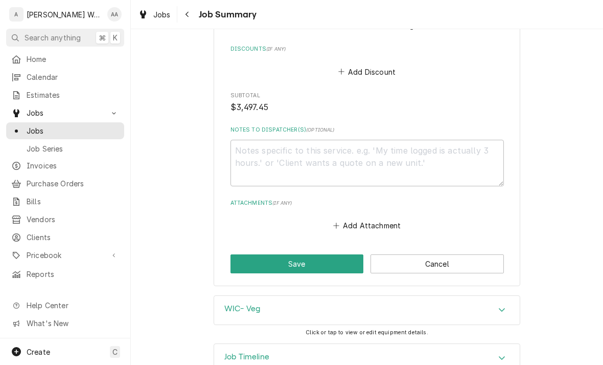
click at [238, 264] on button "Save" at bounding box center [297, 263] width 133 height 19
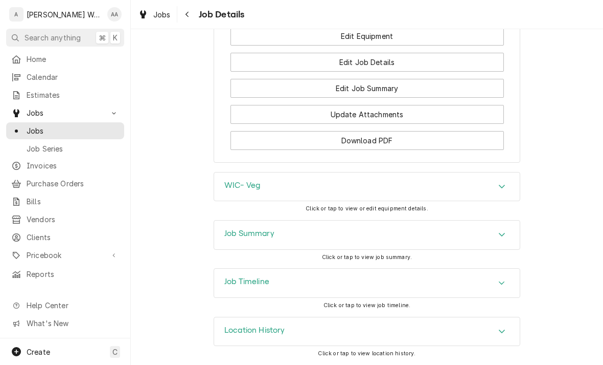
click at [223, 233] on div "Job Summary" at bounding box center [367, 234] width 306 height 29
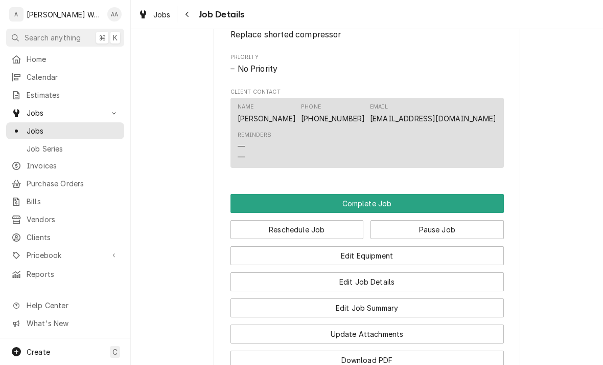
scroll to position [742, 0]
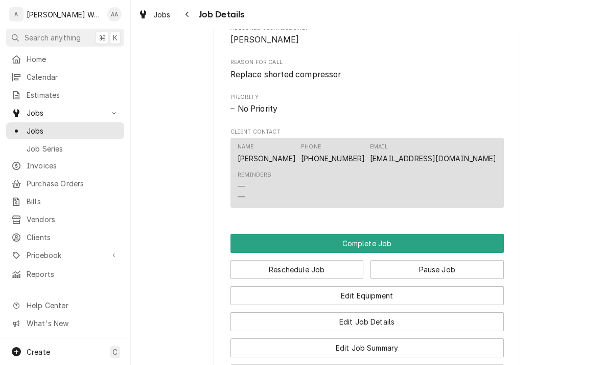
click at [247, 245] on button "Complete Job" at bounding box center [368, 243] width 274 height 19
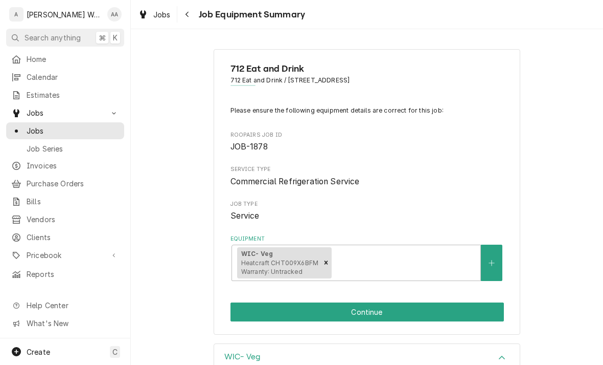
click at [243, 307] on button "Continue" at bounding box center [368, 311] width 274 height 19
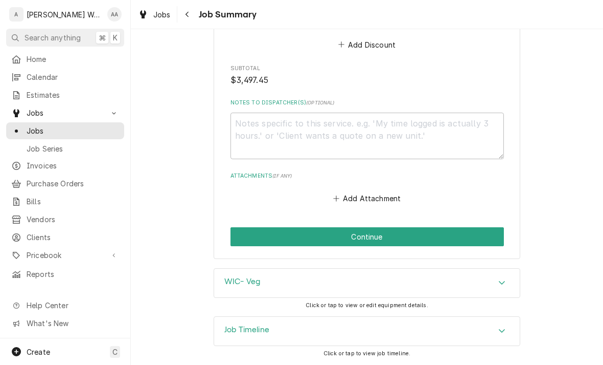
scroll to position [2634, 0]
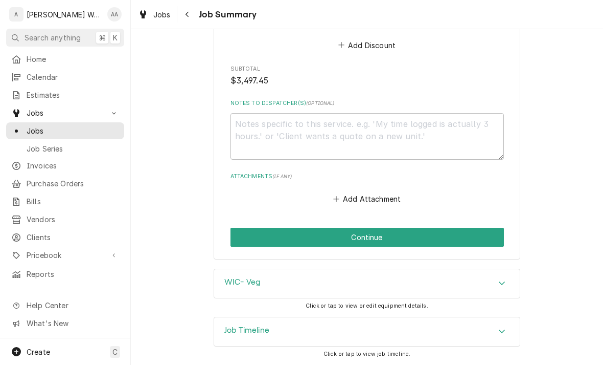
click at [490, 243] on button "Continue" at bounding box center [368, 237] width 274 height 19
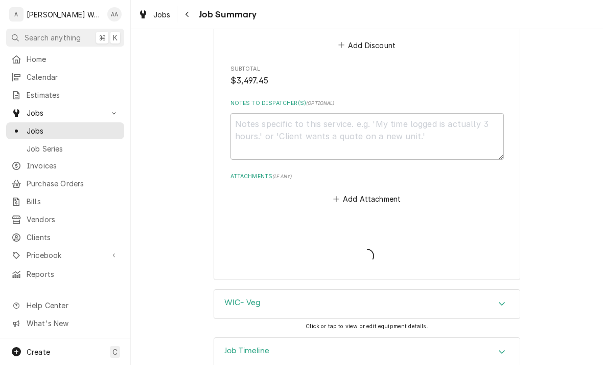
type textarea "x"
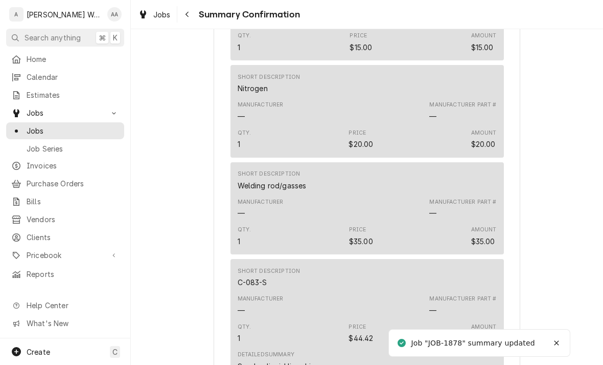
scroll to position [966, 0]
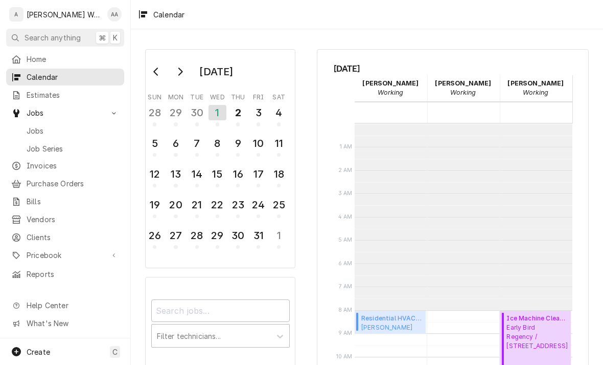
scroll to position [224, 0]
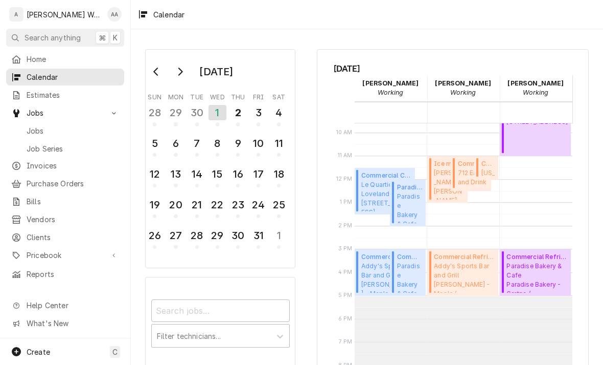
click at [29, 131] on span "Jobs" at bounding box center [73, 130] width 93 height 11
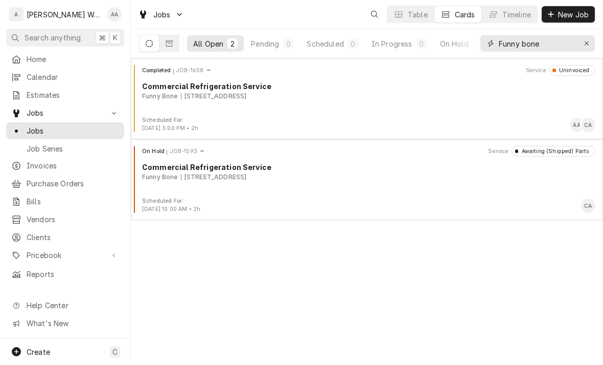
click at [593, 45] on button "Erase input" at bounding box center [587, 43] width 16 height 16
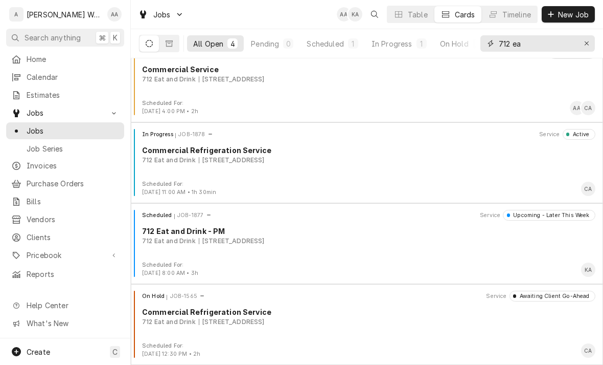
scroll to position [17, 0]
type input "712 ea"
click at [163, 314] on div "Commercial Refrigeration Service" at bounding box center [369, 311] width 454 height 11
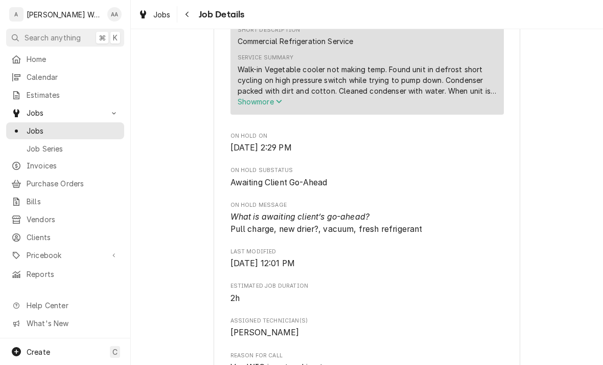
scroll to position [379, 0]
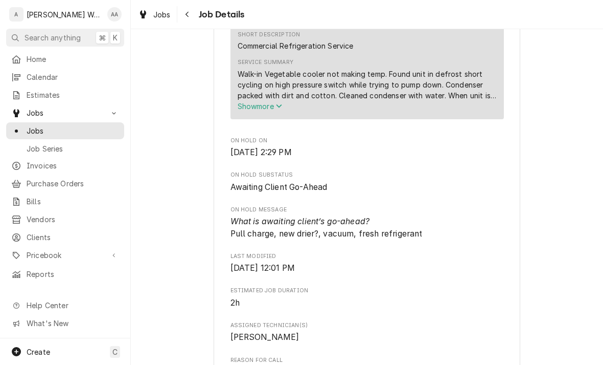
click at [241, 108] on span "Show more" at bounding box center [260, 106] width 45 height 9
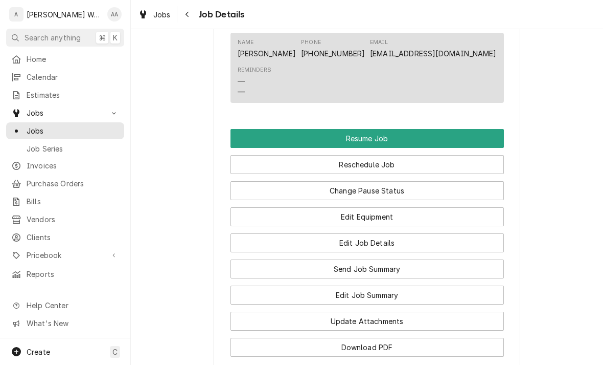
scroll to position [915, 0]
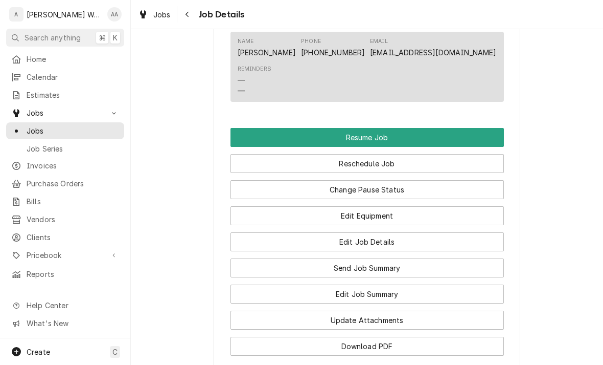
click at [292, 299] on button "Edit Job Summary" at bounding box center [368, 293] width 274 height 19
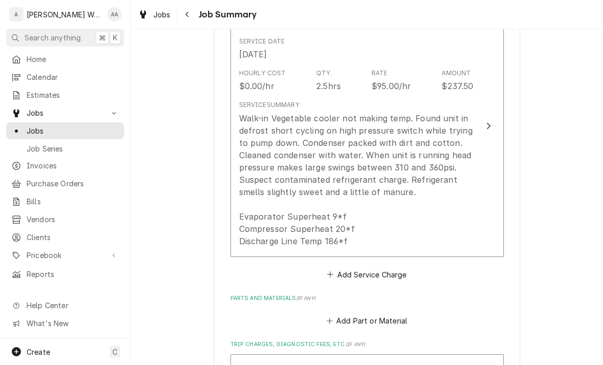
click at [476, 234] on button "Short Description Commercial Refrigeration Service Service Date [DATE] Hourly C…" at bounding box center [368, 125] width 274 height 261
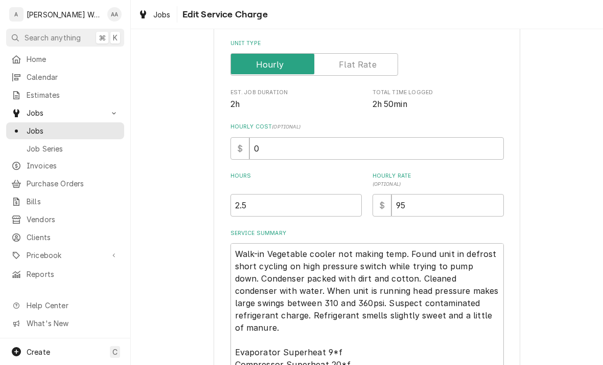
type textarea "x"
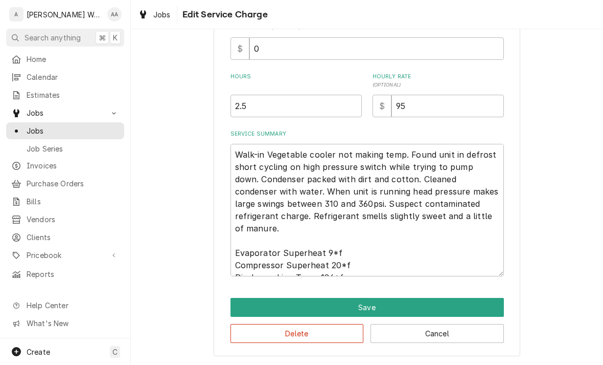
scroll to position [259, 0]
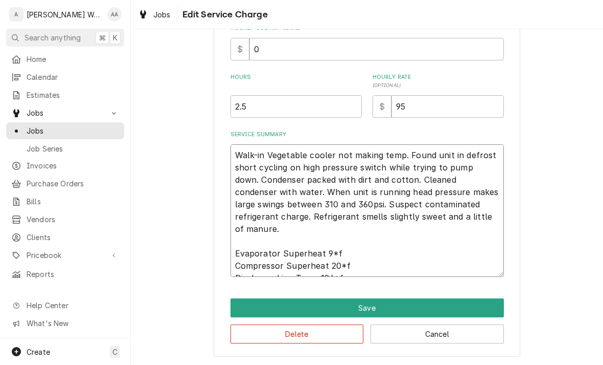
click at [500, 222] on textarea "Walk-in Vegetable cooler not making temp. Found unit in defrost short cycling o…" at bounding box center [368, 210] width 274 height 132
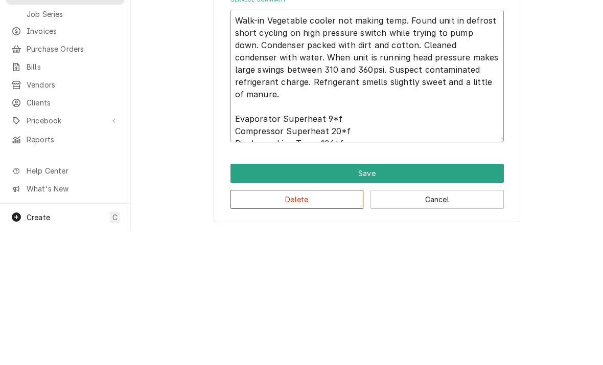
type textarea "Walk-in Vegetable cooler not making temp. Found unit in defrost short cycling o…"
type textarea "x"
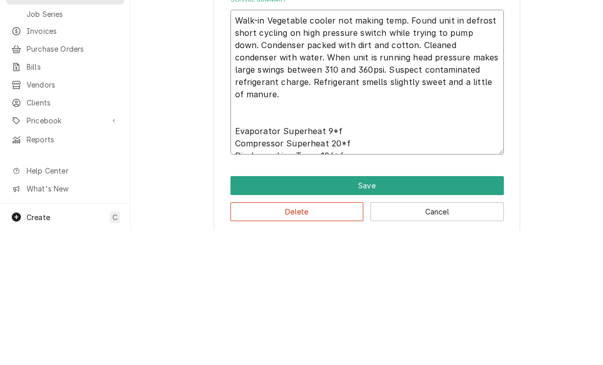
type textarea "Walk-in Vegetable cooler not making temp. Found unit in defrost short cycling o…"
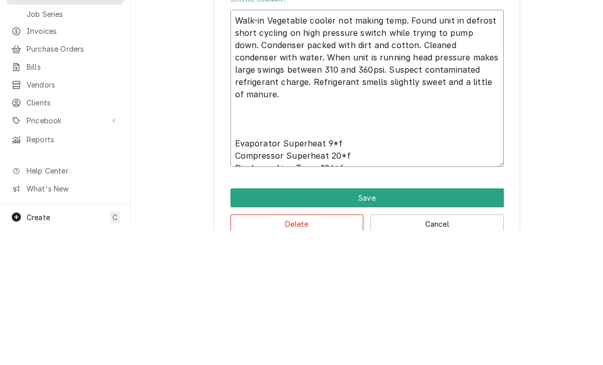
click at [245, 144] on textarea "Walk-in Vegetable cooler not making temp. Found unit in defrost short cycling o…" at bounding box center [368, 222] width 274 height 157
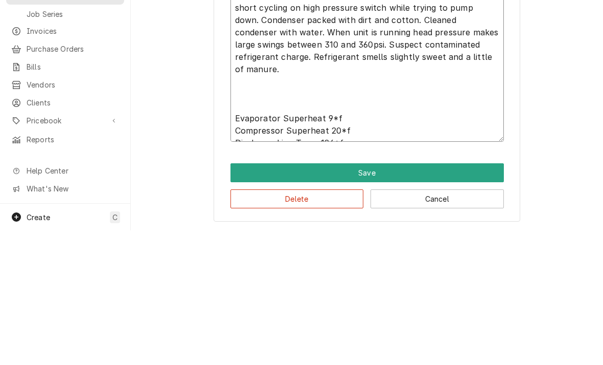
click at [367, 132] on textarea "Walk-in Vegetable cooler not making temp. Found unit in defrost short cycling o…" at bounding box center [368, 197] width 274 height 157
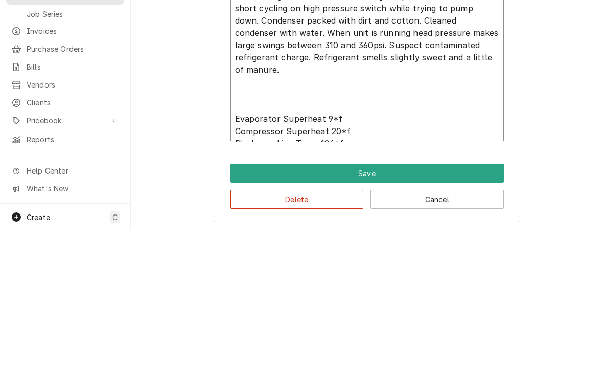
click at [366, 131] on textarea "Walk-in Vegetable cooler not making temp. Found unit in defrost short cycling o…" at bounding box center [368, 198] width 274 height 157
type textarea "x"
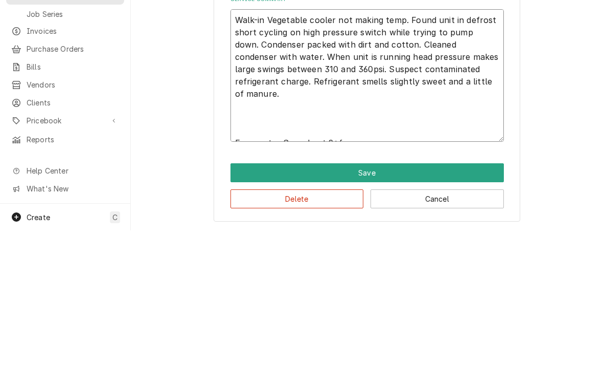
scroll to position [259, 0]
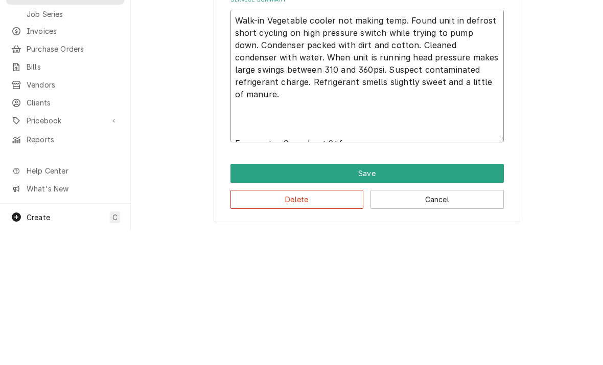
type textarea "Walk-in Vegetable cooler not making temp. Found unit in defrost short cycling o…"
type textarea "x"
type textarea "Walk-in Vegetable cooler not making temp. Found unit in defrost short cycling o…"
type textarea "x"
type textarea "Walk-in Vegetable cooler not making temp. Found unit in defrost short cycling o…"
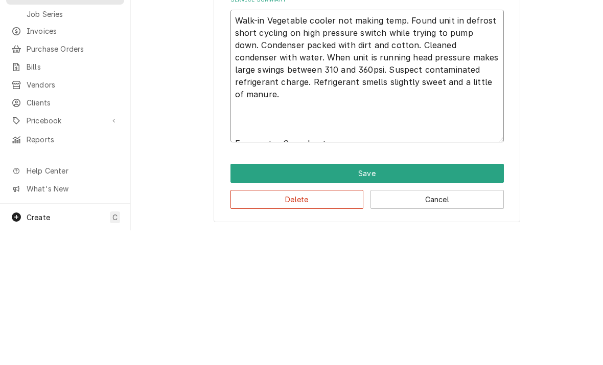
type textarea "x"
type textarea "Walk-in Vegetable cooler not making temp. Found unit in defrost short cycling o…"
type textarea "x"
type textarea "Walk-in Vegetable cooler not making temp. Found unit in defrost short cycling o…"
type textarea "x"
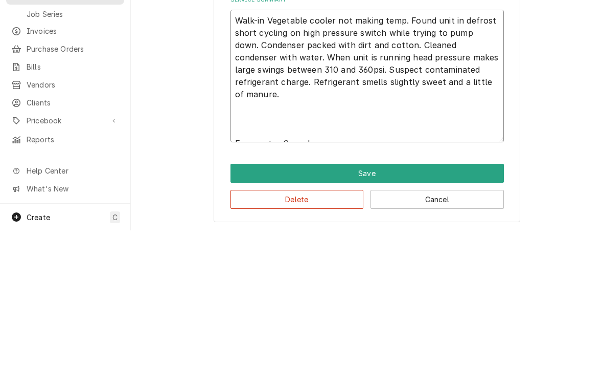
type textarea "Walk-in Vegetable cooler not making temp. Found unit in defrost short cycling o…"
type textarea "x"
type textarea "Walk-in Vegetable cooler not making temp. Found unit in defrost short cycling o…"
type textarea "x"
type textarea "Walk-in Vegetable cooler not making temp. Found unit in defrost short cycling o…"
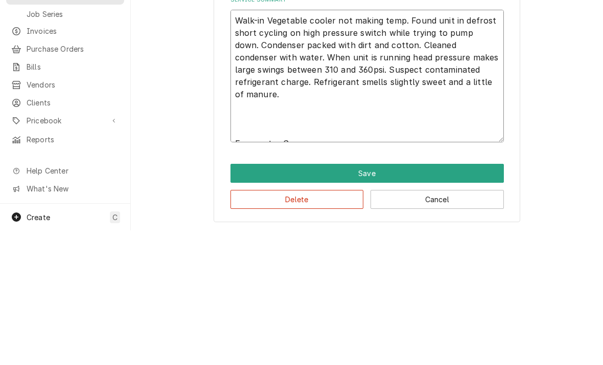
type textarea "x"
type textarea "Walk-in Vegetable cooler not making temp. Found unit in defrost short cycling o…"
type textarea "x"
type textarea "Walk-in Vegetable cooler not making temp. Found unit in defrost short cycling o…"
type textarea "x"
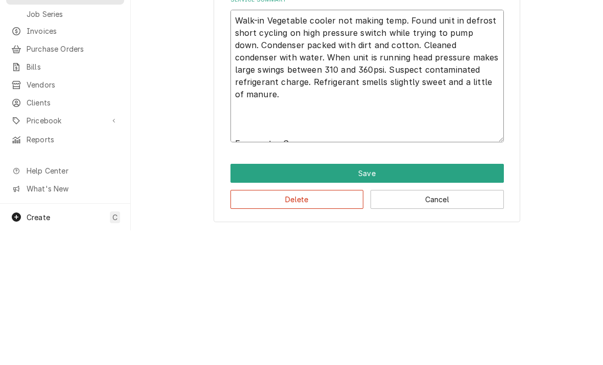
type textarea "Walk-in Vegetable cooler not making temp. Found unit in defrost short cycling o…"
type textarea "x"
type textarea "Walk-in Vegetable cooler not making temp. Found unit in defrost short cycling o…"
type textarea "x"
type textarea "Walk-in Vegetable cooler not making temp. Found unit in defrost short cycling o…"
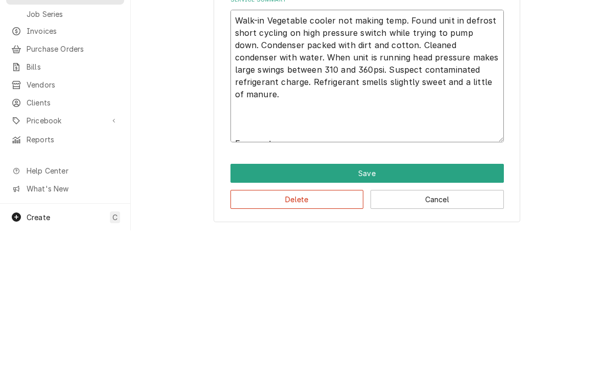
type textarea "x"
type textarea "Walk-in Vegetable cooler not making temp. Found unit in defrost short cycling o…"
type textarea "x"
type textarea "Walk-in Vegetable cooler not making temp. Found unit in defrost short cycling o…"
type textarea "x"
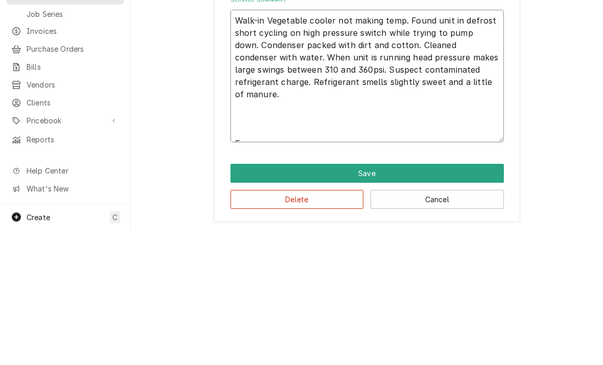
type textarea "Walk-in Vegetable cooler not making temp. Found unit in defrost short cycling o…"
type textarea "x"
type textarea "Walk-in Vegetable cooler not making temp. Found unit in defrost short cycling o…"
type textarea "x"
type textarea "Walk-in Vegetable cooler not making temp. Found unit in defrost short cycling o…"
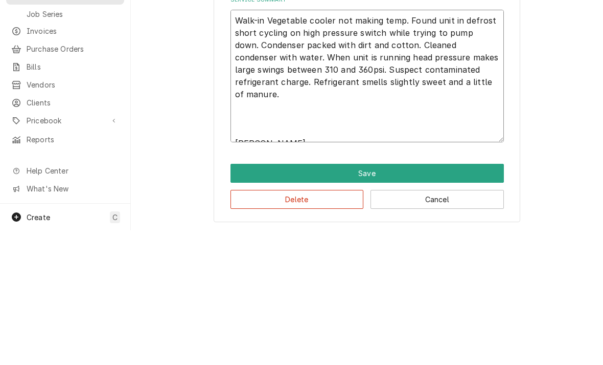
type textarea "x"
type textarea "Walk-in Vegetable cooler not making temp. Found unit in defrost short cycling o…"
type textarea "x"
type textarea "Walk-in Vegetable cooler not making temp. Found unit in defrost short cycling o…"
type textarea "x"
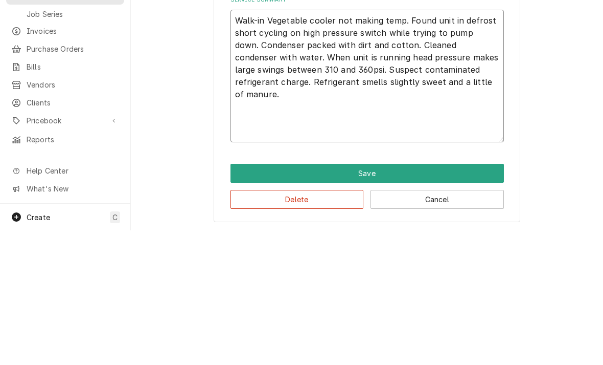
type textarea "Walk-in Vegetable cooler not making temp. Found unit in defrost short cycling o…"
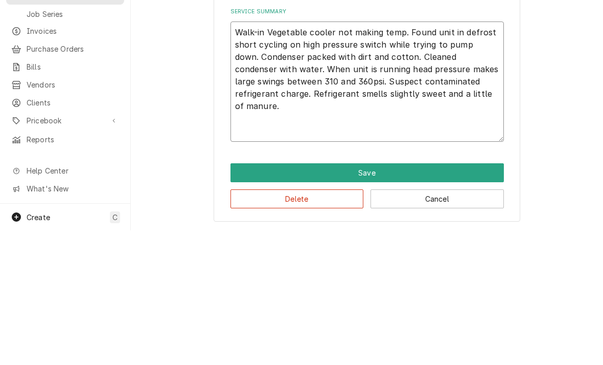
scroll to position [246, 0]
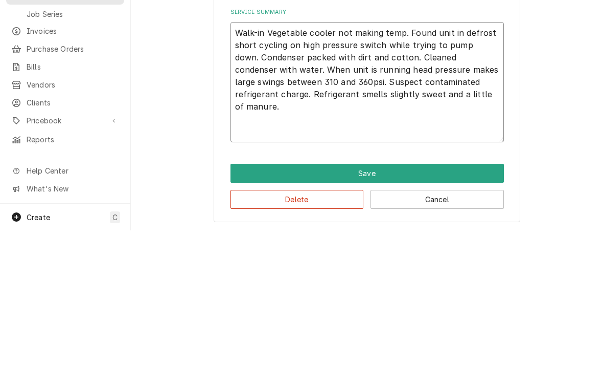
type textarea "x"
type textarea "Walk-in Vegetable cooler not making temp. Found unit in defrost short cycling o…"
type textarea "x"
type textarea "Walk-in Vegetable cooler not making temp. Found unit in defrost short cycling o…"
type textarea "x"
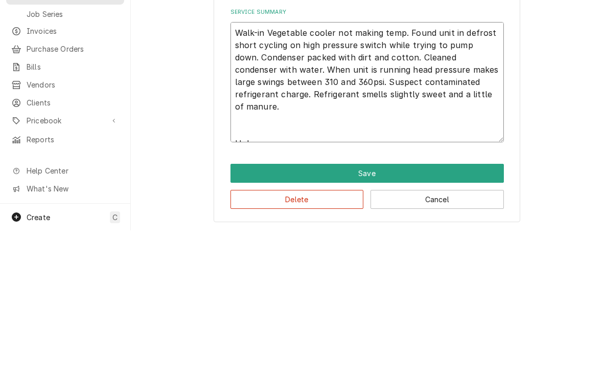
type textarea "Walk-in Vegetable cooler not making temp. Found unit in defrost short cycling o…"
type textarea "x"
type textarea "Walk-in Vegetable cooler not making temp. Found unit in defrost short cycling o…"
type textarea "x"
type textarea "Walk-in Vegetable cooler not making temp. Found unit in defrost short cycling o…"
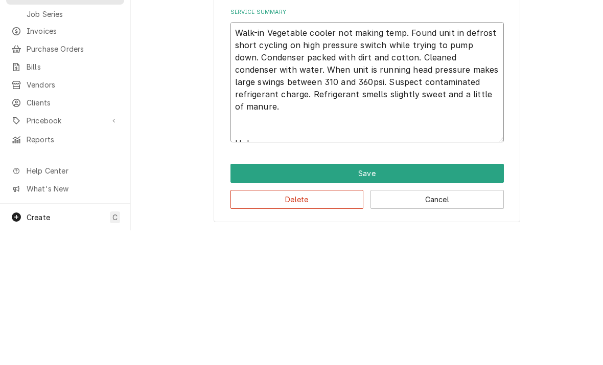
type textarea "x"
type textarea "Walk-in Vegetable cooler not making temp. Found unit in defrost short cycling o…"
type textarea "x"
type textarea "Walk-in Vegetable cooler not making temp. Found unit in defrost short cycling o…"
type textarea "x"
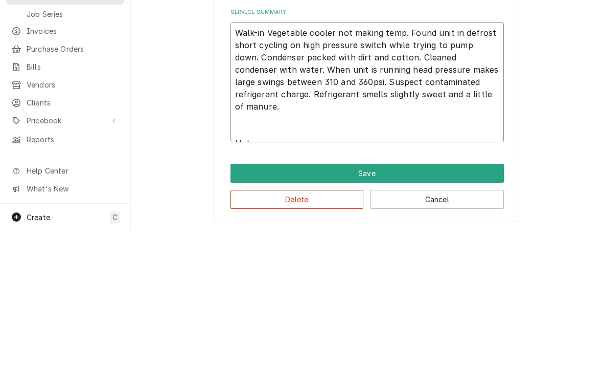
type textarea "Walk-in Vegetable cooler not making temp. Found unit in defrost short cycling o…"
type textarea "x"
type textarea "Walk-in Vegetable cooler not making temp. Found unit in defrost short cycling o…"
type textarea "x"
type textarea "Walk-in Vegetable cooler not making temp. Found unit in defrost short cycling o…"
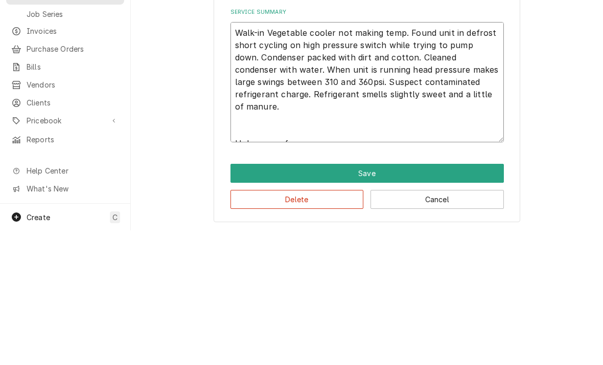
type textarea "x"
type textarea "Walk-in Vegetable cooler not making temp. Found unit in defrost short cycling o…"
type textarea "x"
type textarea "Walk-in Vegetable cooler not making temp. Found unit in defrost short cycling o…"
type textarea "x"
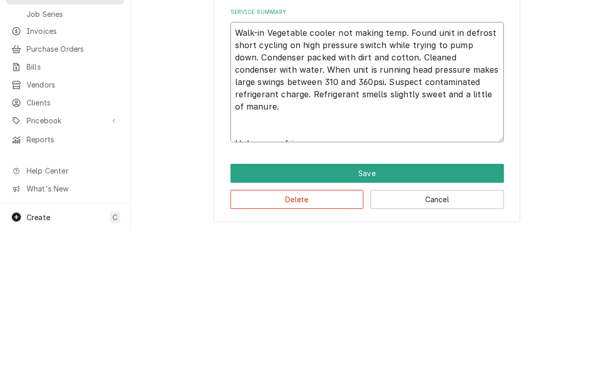
type textarea "Walk-in Vegetable cooler not making temp. Found unit in defrost short cycling o…"
type textarea "x"
type textarea "Walk-in Vegetable cooler not making temp. Found unit in defrost short cycling o…"
type textarea "x"
type textarea "Walk-in Vegetable cooler not making temp. Found unit in defrost short cycling o…"
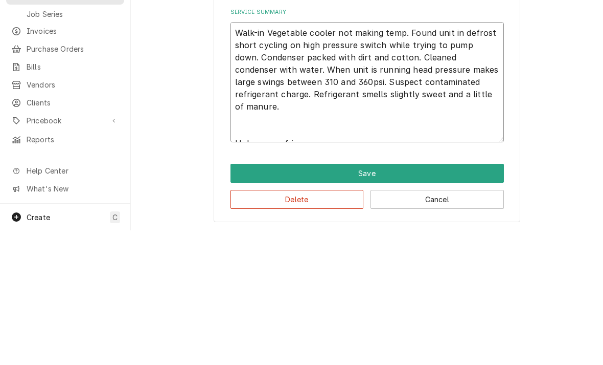
type textarea "x"
type textarea "Walk-in Vegetable cooler not making temp. Found unit in defrost short cycling o…"
type textarea "x"
type textarea "Walk-in Vegetable cooler not making temp. Found unit in defrost short cycling o…"
type textarea "x"
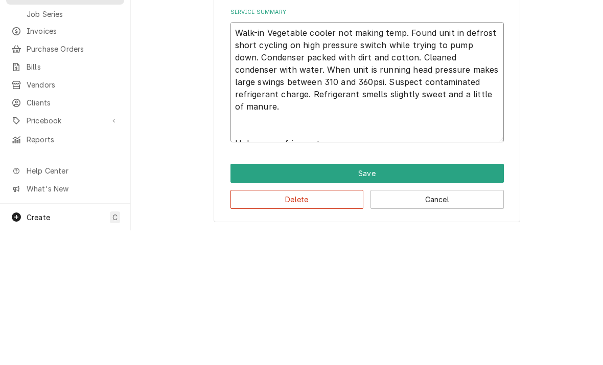
type textarea "Walk-in Vegetable cooler not making temp. Found unit in defrost short cycling o…"
type textarea "x"
type textarea "Walk-in Vegetable cooler not making temp. Found unit in defrost short cycling o…"
type textarea "x"
type textarea "Walk-in Vegetable cooler not making temp. Found unit in defrost short cycling o…"
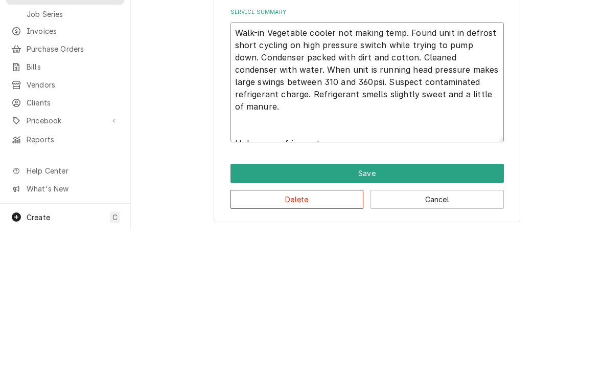
type textarea "x"
type textarea "Walk-in Vegetable cooler not making temp. Found unit in defrost short cycling o…"
type textarea "x"
type textarea "Walk-in Vegetable cooler not making temp. Found unit in defrost short cycling o…"
type textarea "x"
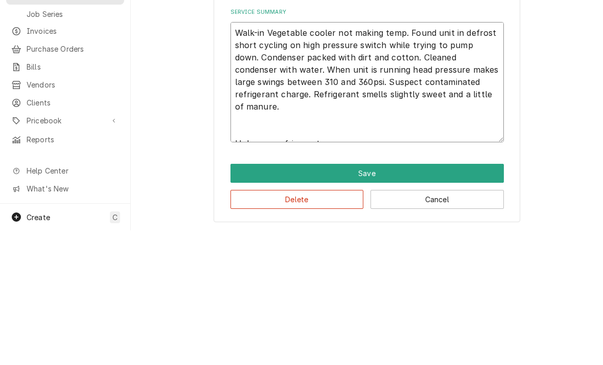
type textarea "Walk-in Vegetable cooler not making temp. Found unit in defrost short cycling o…"
type textarea "x"
type textarea "Walk-in Vegetable cooler not making temp. Found unit in defrost short cycling o…"
type textarea "x"
type textarea "Walk-in Vegetable cooler not making temp. Found unit in defrost short cycling o…"
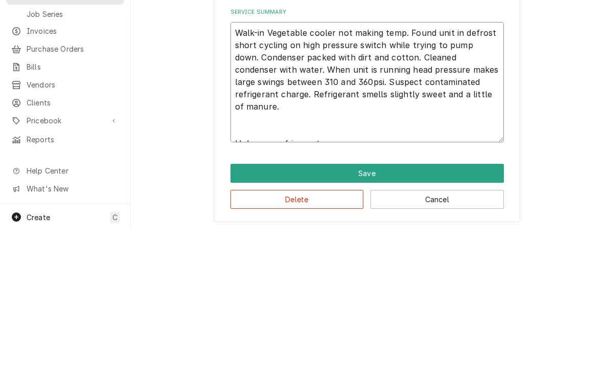
type textarea "x"
type textarea "Walk-in Vegetable cooler not making temp. Found unit in defrost short cycling o…"
type textarea "x"
type textarea "Walk-in Vegetable cooler not making temp. Found unit in defrost short cycling o…"
type textarea "x"
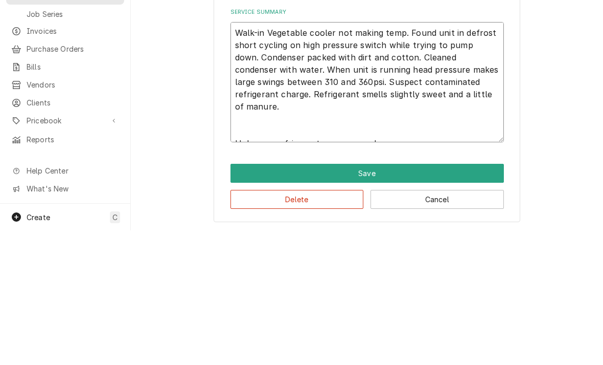
type textarea "Walk-in Vegetable cooler not making temp. Found unit in defrost short cycling o…"
type textarea "x"
type textarea "Walk-in Vegetable cooler not making temp. Found unit in defrost short cycling o…"
type textarea "x"
type textarea "Walk-in Vegetable cooler not making temp. Found unit in defrost short cycling o…"
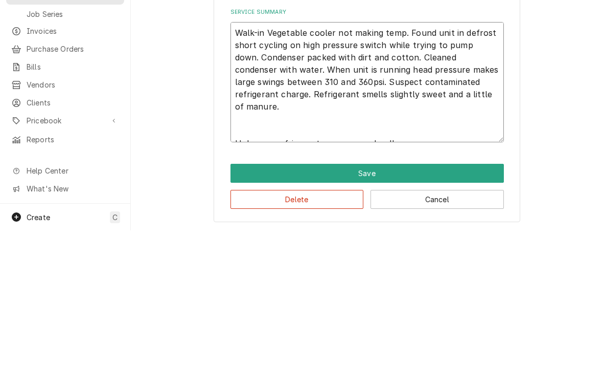
type textarea "x"
type textarea "Walk-in Vegetable cooler not making temp. Found unit in defrost short cycling o…"
type textarea "x"
type textarea "Walk-in Vegetable cooler not making temp. Found unit in defrost short cycling o…"
type textarea "x"
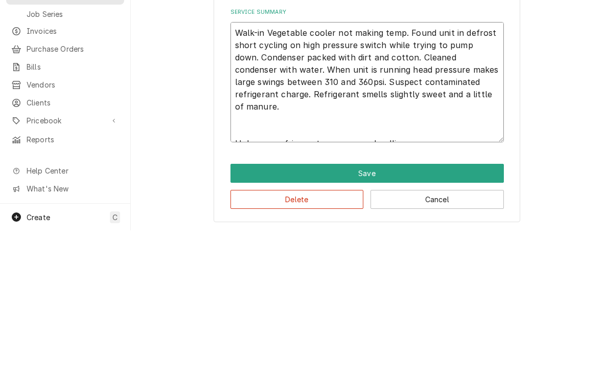
type textarea "Walk-in Vegetable cooler not making temp. Found unit in defrost short cycling o…"
type textarea "x"
type textarea "Walk-in Vegetable cooler not making temp. Found unit in defrost short cycling o…"
type textarea "x"
type textarea "Walk-in Vegetable cooler not making temp. Found unit in defrost short cycling o…"
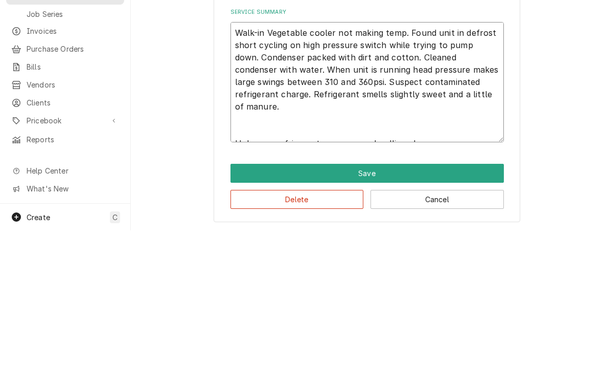
type textarea "x"
type textarea "Walk-in Vegetable cooler not making temp. Found unit in defrost short cycling o…"
type textarea "x"
type textarea "Walk-in Vegetable cooler not making temp. Found unit in defrost short cycling o…"
type textarea "x"
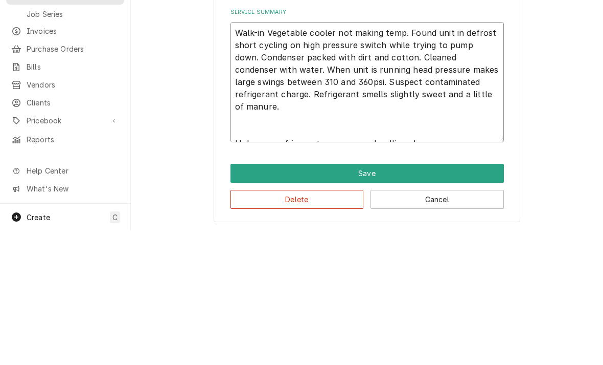
type textarea "Walk-in Vegetable cooler not making temp. Found unit in defrost short cycling o…"
type textarea "x"
type textarea "Walk-in Vegetable cooler not making temp. Found unit in defrost short cycling o…"
type textarea "x"
type textarea "Walk-in Vegetable cooler not making temp. Found unit in defrost short cycling o…"
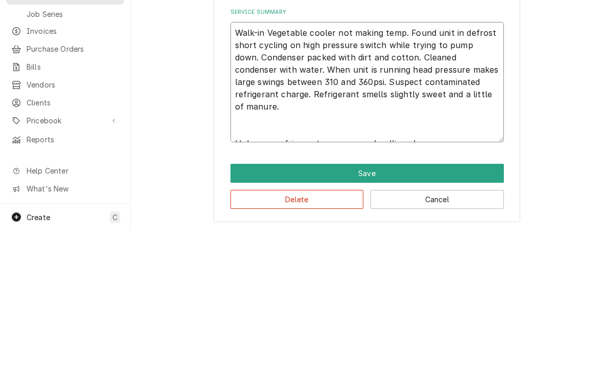
type textarea "x"
type textarea "Walk-in Vegetable cooler not making temp. Found unit in defrost short cycling o…"
type textarea "x"
type textarea "Walk-in Vegetable cooler not making temp. Found unit in defrost short cycling o…"
type textarea "x"
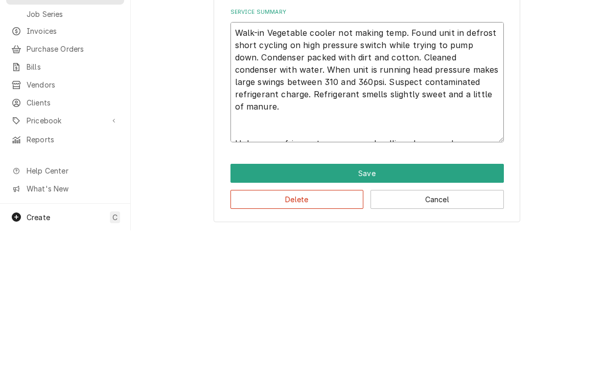
type textarea "Walk-in Vegetable cooler not making temp. Found unit in defrost short cycling o…"
type textarea "x"
type textarea "Walk-in Vegetable cooler not making temp. Found unit in defrost short cycling o…"
type textarea "x"
type textarea "Walk-in Vegetable cooler not making temp. Found unit in defrost short cycling o…"
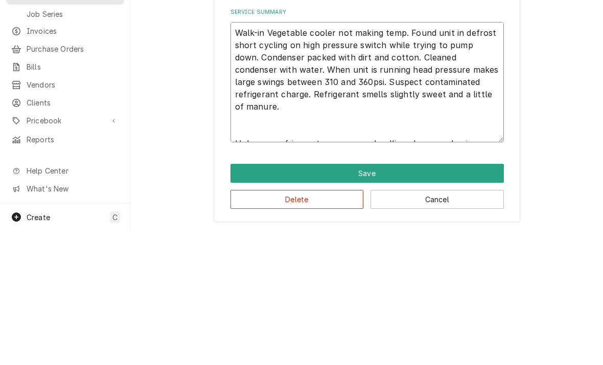
type textarea "x"
type textarea "Walk-in Vegetable cooler not making temp. Found unit in defrost short cycling o…"
type textarea "x"
type textarea "Walk-in Vegetable cooler not making temp. Found unit in defrost short cycling o…"
type textarea "x"
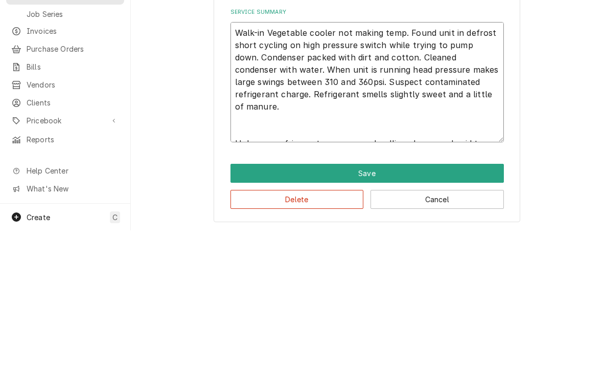
type textarea "Walk-in Vegetable cooler not making temp. Found unit in defrost short cycling o…"
type textarea "x"
type textarea "Walk-in Vegetable cooler not making temp. Found unit in defrost short cycling o…"
type textarea "x"
type textarea "Walk-in Vegetable cooler not making temp. Found unit in defrost short cycling o…"
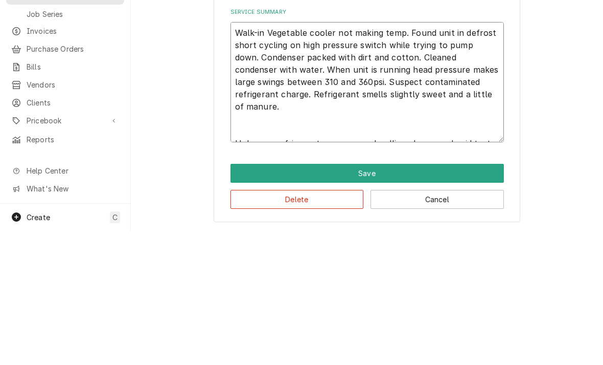
type textarea "x"
type textarea "Walk-in Vegetable cooler not making temp. Found unit in defrost short cycling o…"
type textarea "x"
type textarea "Walk-in Vegetable cooler not making temp. Found unit in defrost short cycling o…"
type textarea "x"
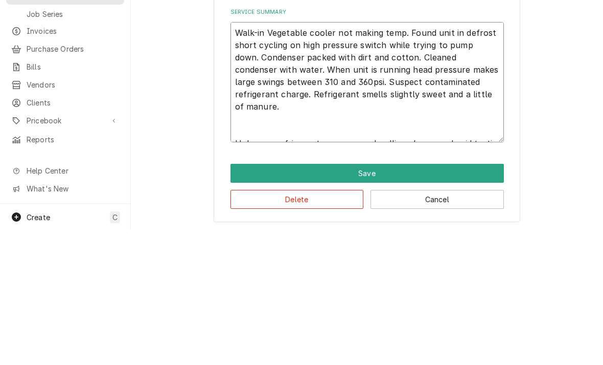
type textarea "Walk-in Vegetable cooler not making temp. Found unit in defrost short cycling o…"
type textarea "x"
type textarea "Walk-in Vegetable cooler not making temp. Found unit in defrost short cycling o…"
type textarea "x"
type textarea "Walk-in Vegetable cooler not making temp. Found unit in defrost short cycling o…"
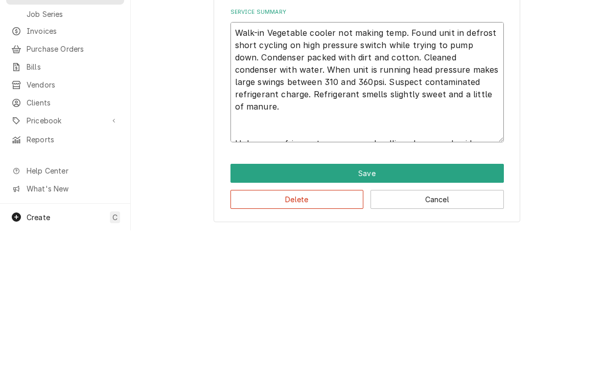
type textarea "x"
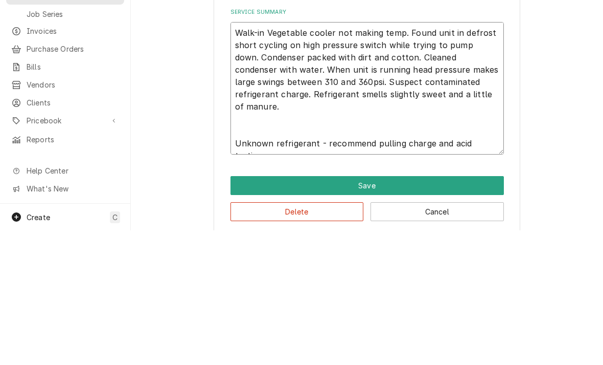
type textarea "Walk-in Vegetable cooler not making temp. Found unit in defrost short cycling o…"
type textarea "x"
type textarea "Walk-in Vegetable cooler not making temp. Found unit in defrost short cycling o…"
type textarea "x"
type textarea "Walk-in Vegetable cooler not making temp. Found unit in defrost short cycling o…"
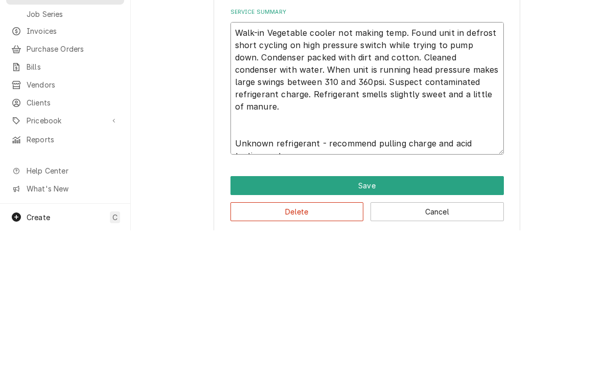
type textarea "x"
type textarea "Walk-in Vegetable cooler not making temp. Found unit in defrost short cycling o…"
type textarea "x"
type textarea "Walk-in Vegetable cooler not making temp. Found unit in defrost short cycling o…"
type textarea "x"
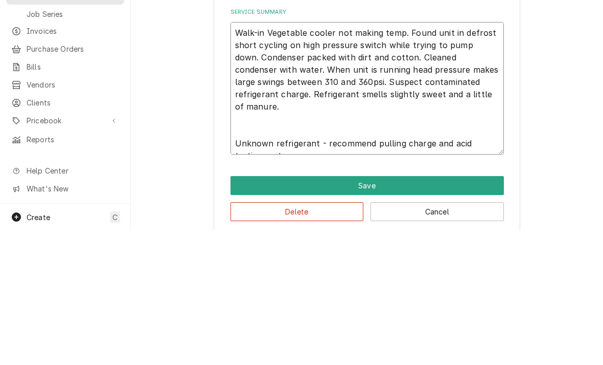
type textarea "Walk-in Vegetable cooler not making temp. Found unit in defrost short cycling o…"
type textarea "x"
type textarea "Walk-in Vegetable cooler not making temp. Found unit in defrost short cycling o…"
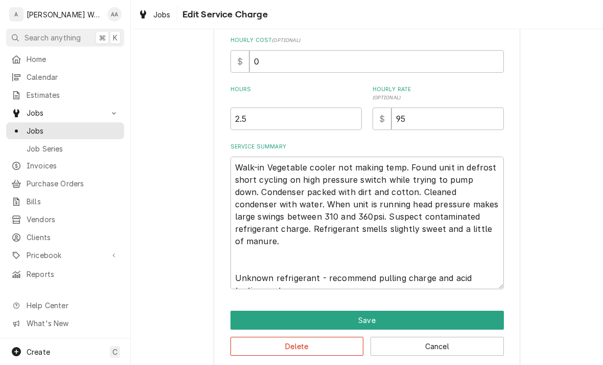
click at [246, 310] on button "Save" at bounding box center [368, 319] width 274 height 19
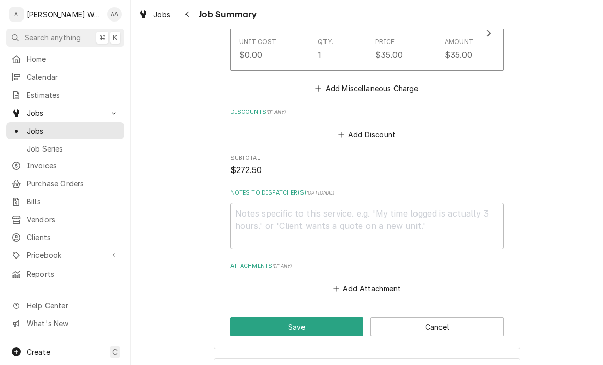
scroll to position [661, 0]
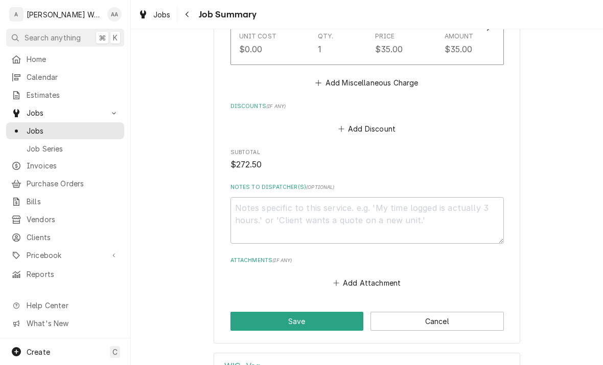
click at [240, 318] on button "Save" at bounding box center [297, 320] width 133 height 19
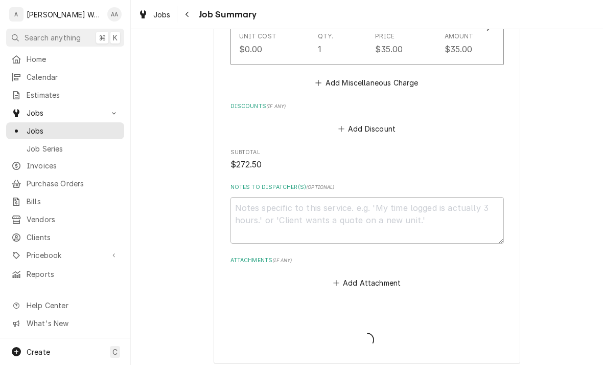
type textarea "x"
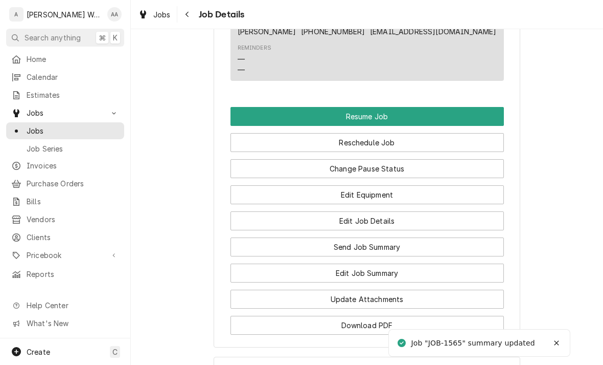
scroll to position [805, 0]
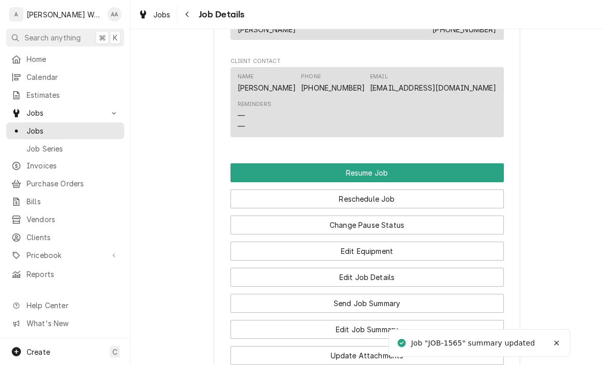
click at [250, 171] on button "Resume Job" at bounding box center [368, 172] width 274 height 19
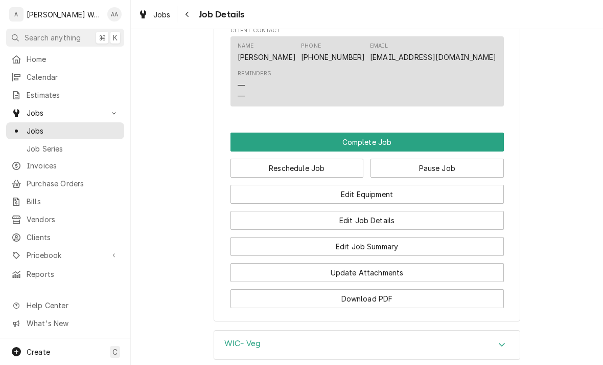
scroll to position [795, 0]
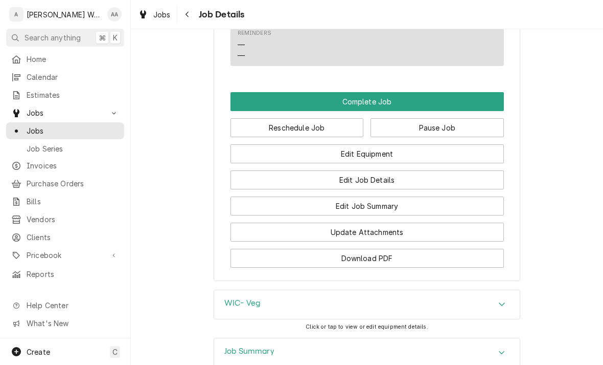
click at [246, 106] on button "Complete Job" at bounding box center [368, 101] width 274 height 19
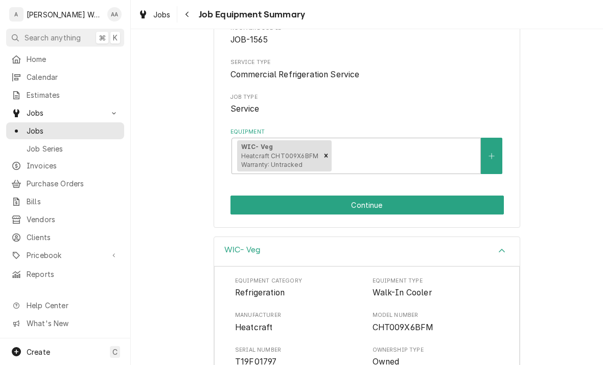
scroll to position [115, 0]
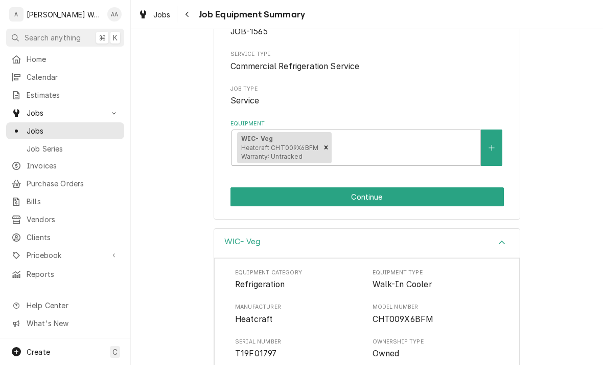
click at [249, 197] on button "Continue" at bounding box center [368, 196] width 274 height 19
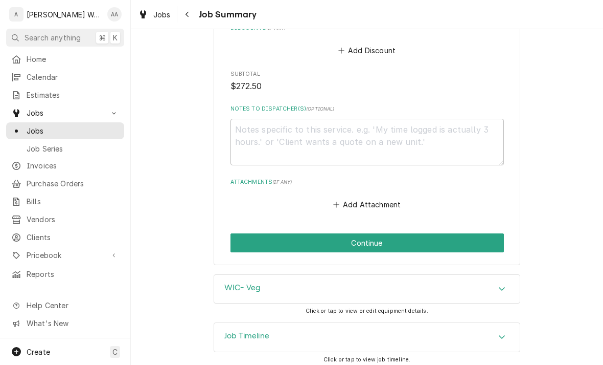
scroll to position [739, 0]
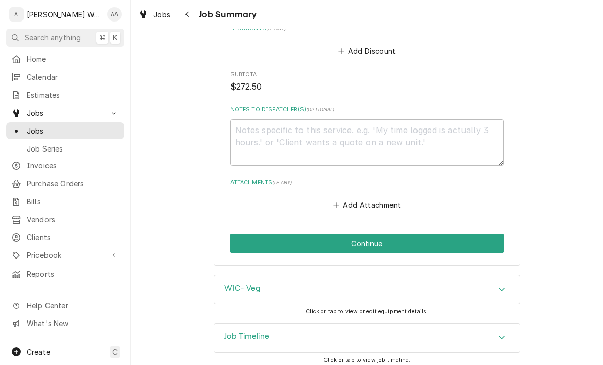
click at [256, 238] on button "Continue" at bounding box center [368, 243] width 274 height 19
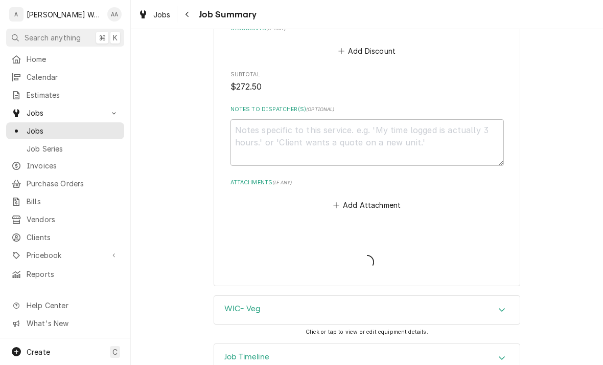
type textarea "x"
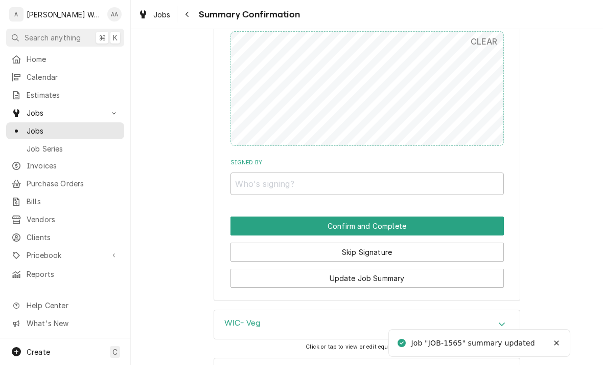
scroll to position [687, 0]
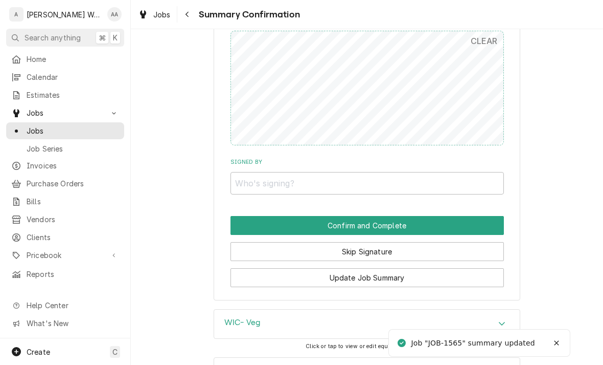
click at [257, 242] on button "Skip Signature" at bounding box center [368, 251] width 274 height 19
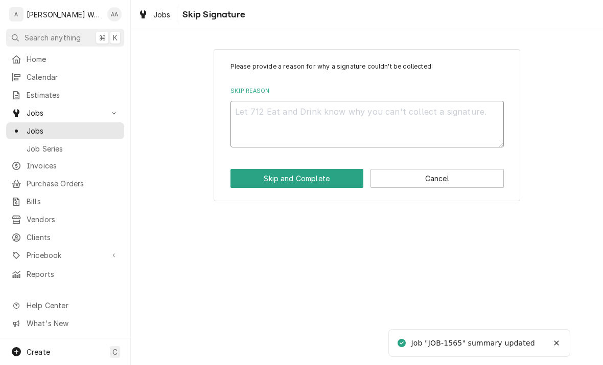
click at [244, 126] on textarea "Skip Reason" at bounding box center [368, 124] width 274 height 47
type textarea "x"
type textarea "No"
type textarea "x"
type textarea "No"
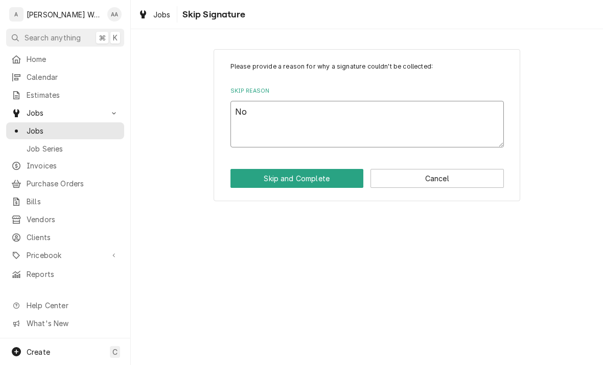
type textarea "x"
type textarea "No l"
type textarea "x"
type textarea "No lo"
type textarea "x"
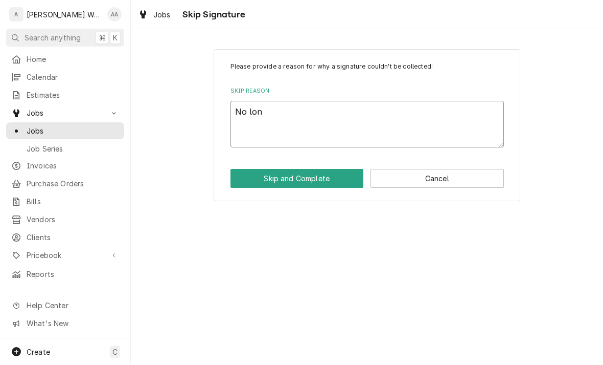
type textarea "No long"
type textarea "x"
type textarea "No longe"
type textarea "x"
type textarea "No longer"
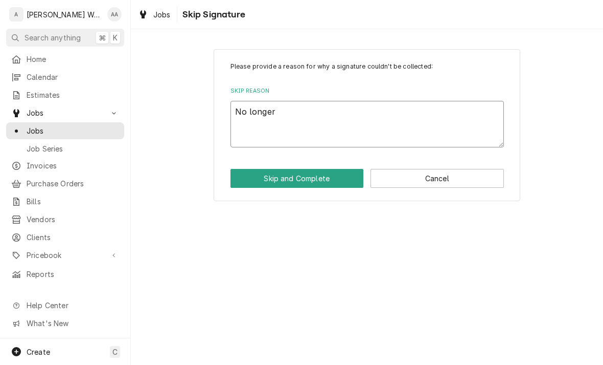
type textarea "x"
type textarea "No longer o"
type textarea "x"
type textarea "No longer on"
type textarea "x"
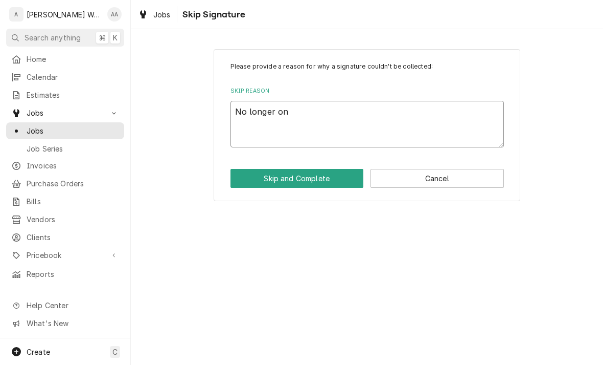
type textarea "No longer on s"
type textarea "x"
type textarea "No longer on su"
type textarea "x"
type textarea "No longer on sut"
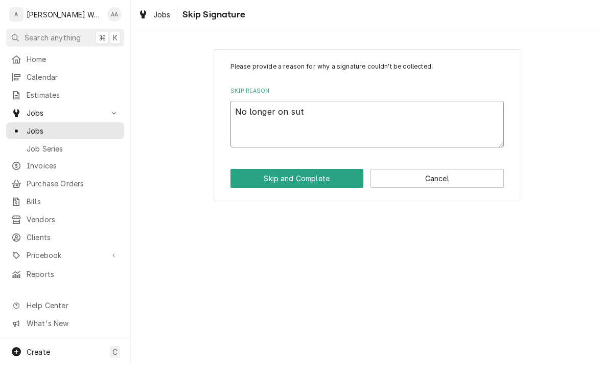
type textarea "x"
type textarea "No longer on sute"
type textarea "x"
type textarea "No longer on site"
type textarea "x"
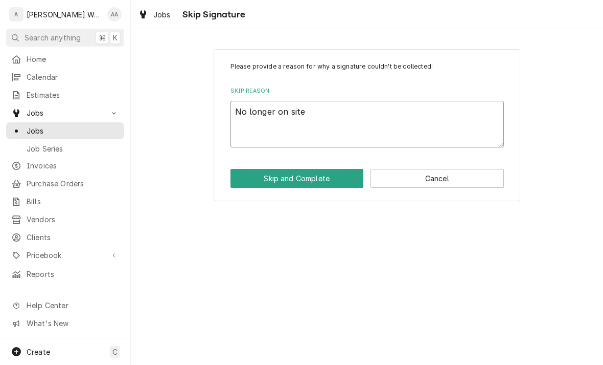
type textarea "No longer on site"
click at [256, 181] on button "Skip and Complete" at bounding box center [297, 178] width 133 height 19
type textarea "x"
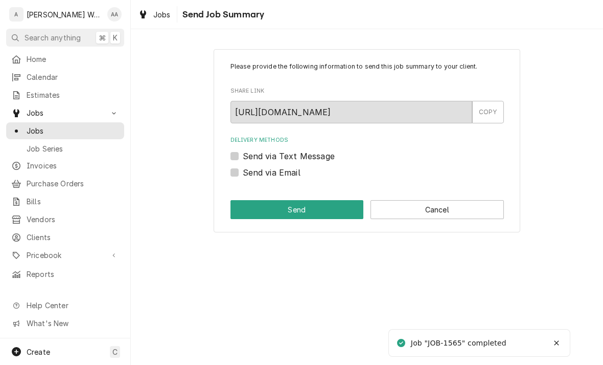
click at [478, 218] on button "Cancel" at bounding box center [437, 209] width 133 height 19
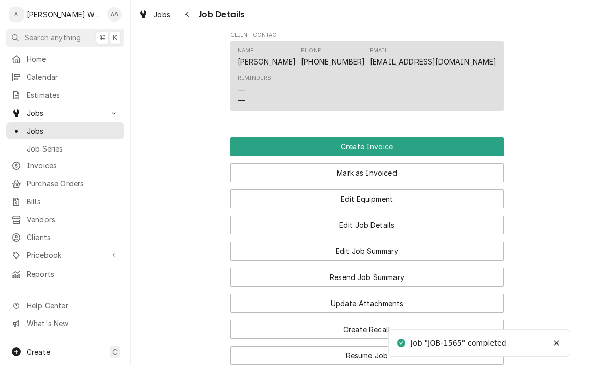
scroll to position [620, 0]
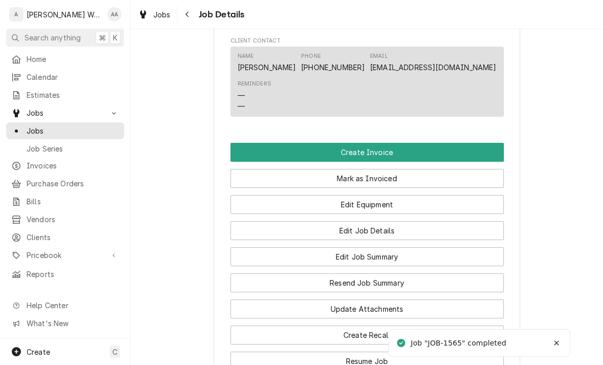
click at [247, 150] on button "Create Invoice" at bounding box center [368, 152] width 274 height 19
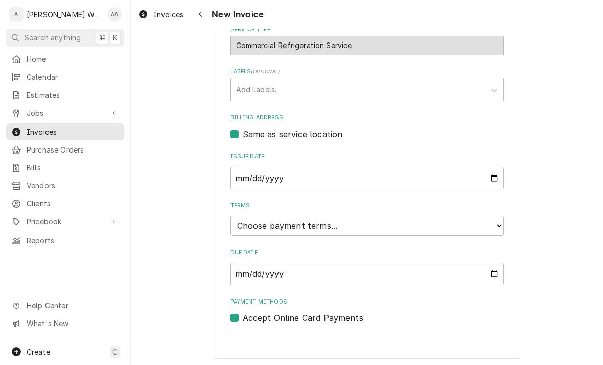
scroll to position [255, 0]
click at [250, 185] on input "2025-10-02" at bounding box center [368, 178] width 274 height 22
type input "2025-07-22"
click at [235, 222] on select "Choose payment terms... Same Day Net 7 Net 14 Net 21 Net 30 Net 45 Net 60 Net 90" at bounding box center [368, 226] width 274 height 20
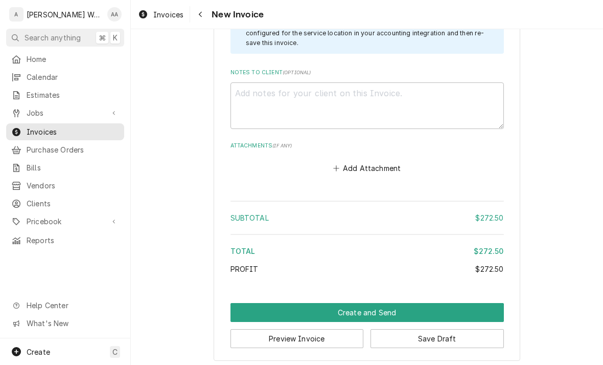
click at [242, 304] on button "Create and Send" at bounding box center [368, 312] width 274 height 19
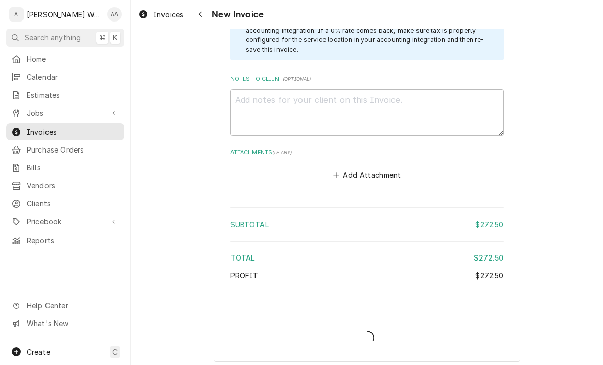
type textarea "x"
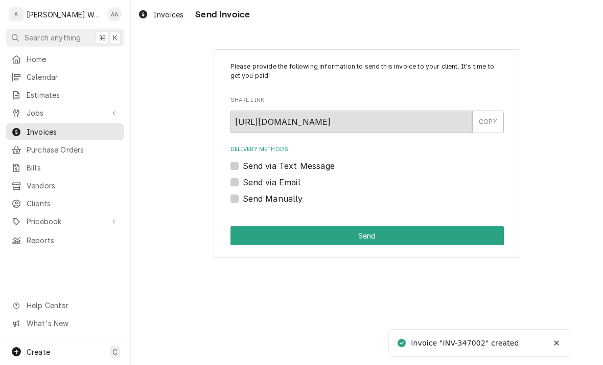
click at [243, 182] on label "Send via Email" at bounding box center [272, 182] width 58 height 12
click at [243, 182] on input "Send via Email" at bounding box center [380, 187] width 274 height 22
checkbox input "true"
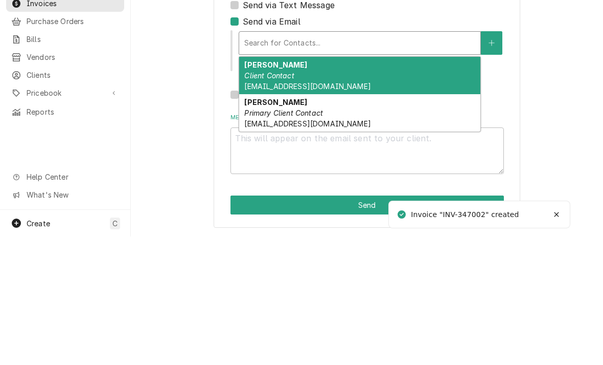
scroll to position [32, 0]
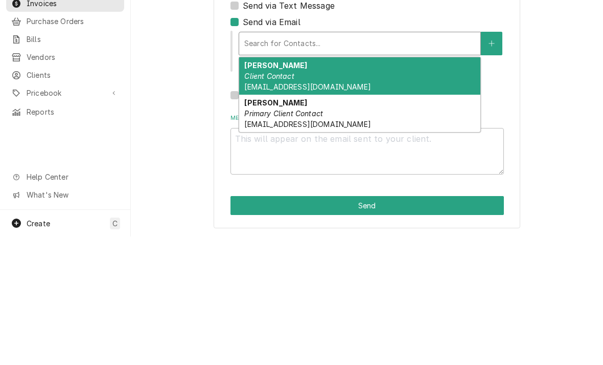
click at [249, 200] on em "Client Contact" at bounding box center [269, 204] width 50 height 9
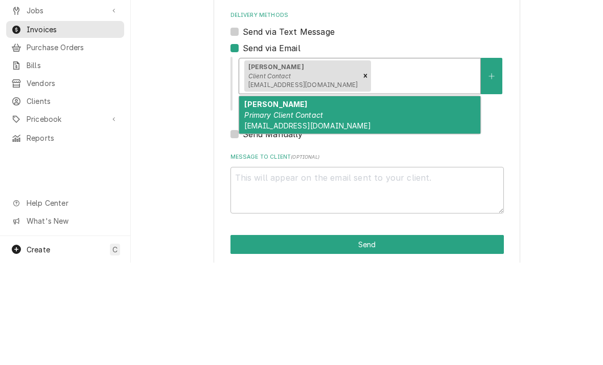
click at [251, 198] on div "Jamie Primary Client Contact J.legacyhome@yahoo.com" at bounding box center [359, 216] width 241 height 37
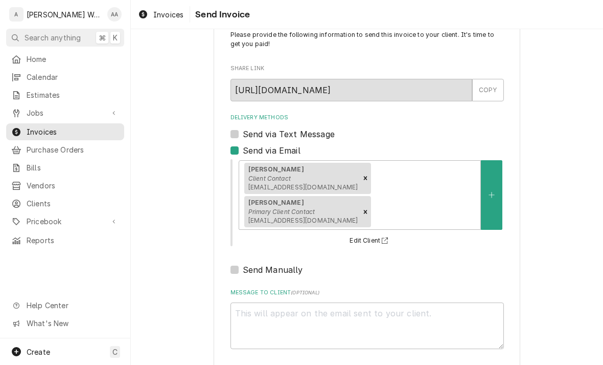
type textarea "x"
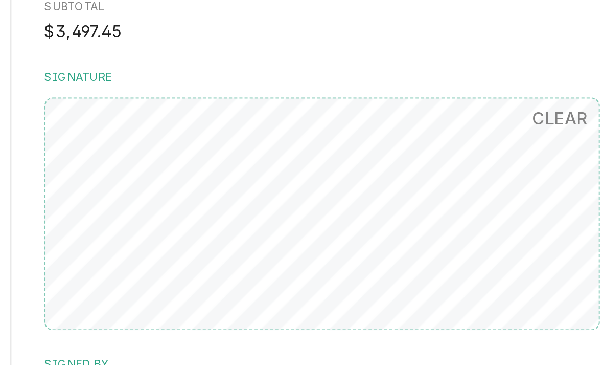
scroll to position [2160, 0]
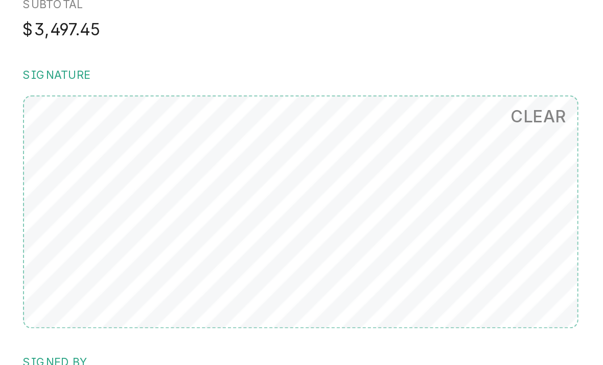
click at [231, 279] on input "Signed By" at bounding box center [368, 290] width 274 height 22
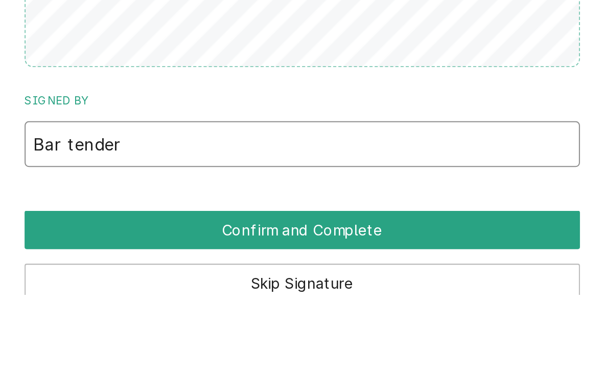
type input "Bar tender"
click at [231, 323] on button "Confirm and Complete" at bounding box center [368, 332] width 274 height 19
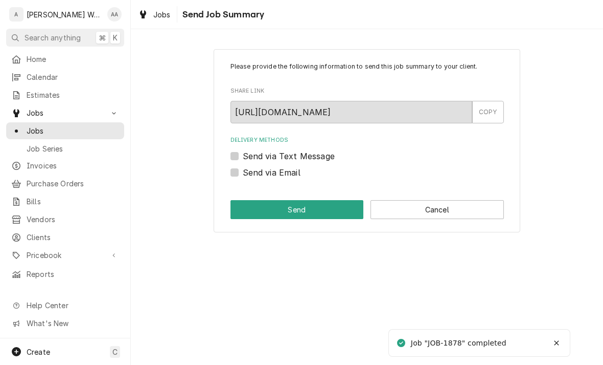
click at [466, 212] on button "Cancel" at bounding box center [437, 209] width 133 height 19
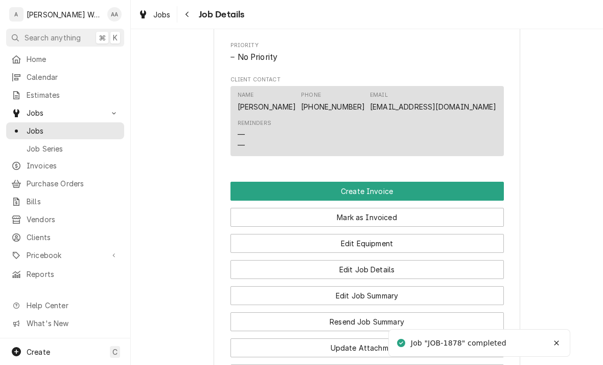
scroll to position [579, 0]
click at [463, 195] on button "Create Invoice" at bounding box center [368, 191] width 274 height 19
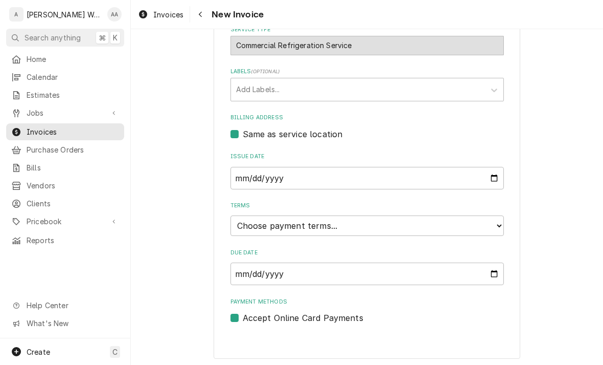
scroll to position [255, 0]
click at [469, 210] on label "Terms" at bounding box center [368, 206] width 274 height 8
click at [469, 216] on select "Choose payment terms... Same Day Net 7 Net 14 Net 21 Net 30 Net 45 Net 60 Net 90" at bounding box center [368, 226] width 274 height 20
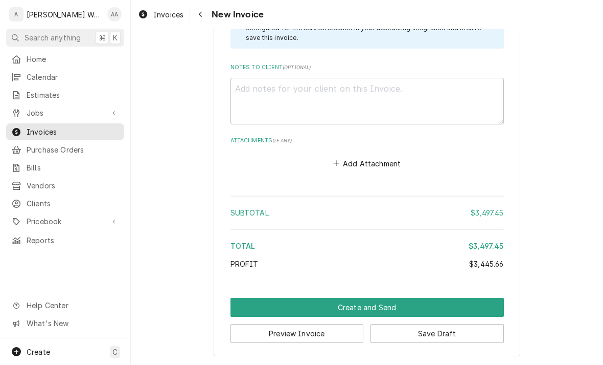
click at [483, 306] on button "Create and Send" at bounding box center [368, 307] width 274 height 19
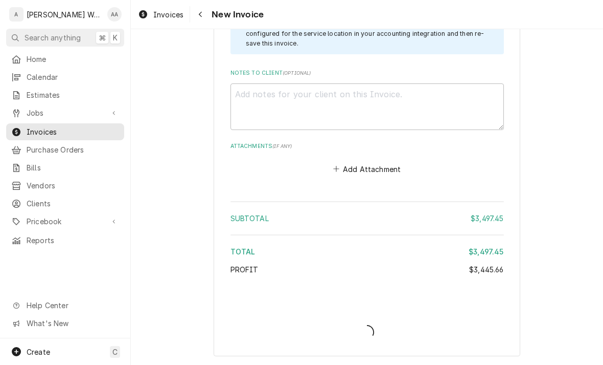
type textarea "x"
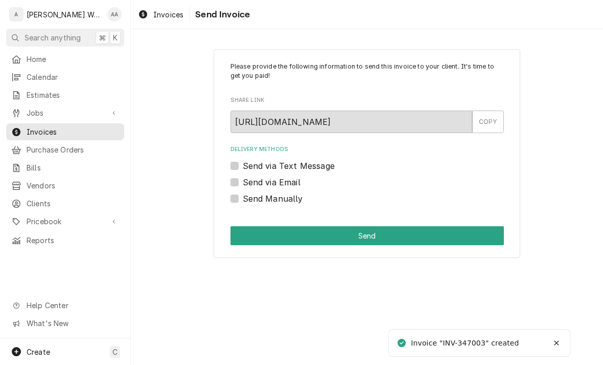
click at [243, 183] on label "Send via Email" at bounding box center [272, 182] width 58 height 12
click at [243, 183] on input "Send via Email" at bounding box center [380, 187] width 274 height 22
checkbox input "true"
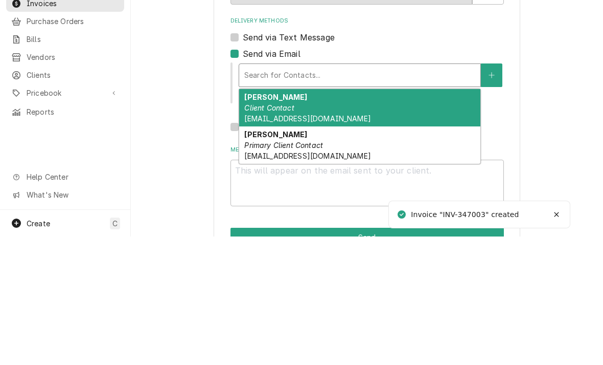
click at [266, 217] on div "Devin O’Neal Client Contact Devin.oneal8@gmail.com" at bounding box center [359, 235] width 241 height 37
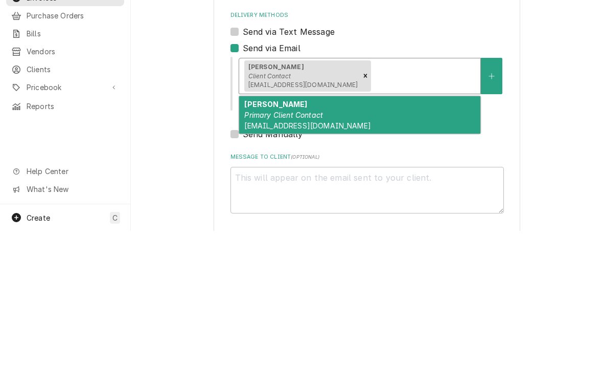
click at [264, 255] on span "J.legacyhome@yahoo.com" at bounding box center [307, 259] width 126 height 9
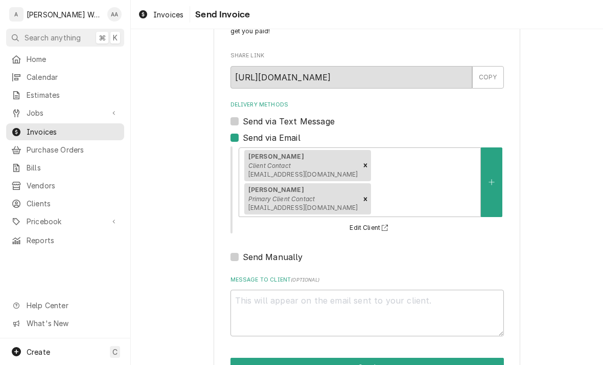
scroll to position [43, 0]
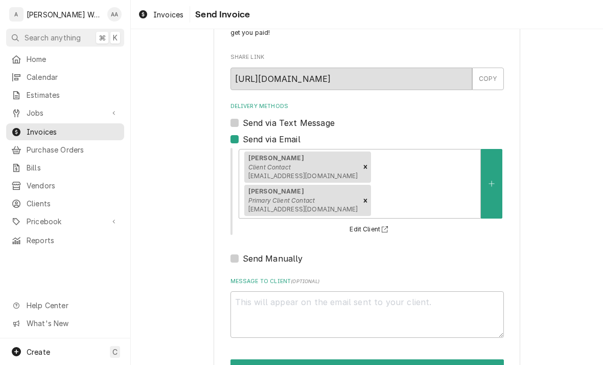
click at [447, 359] on button "Send" at bounding box center [368, 368] width 274 height 19
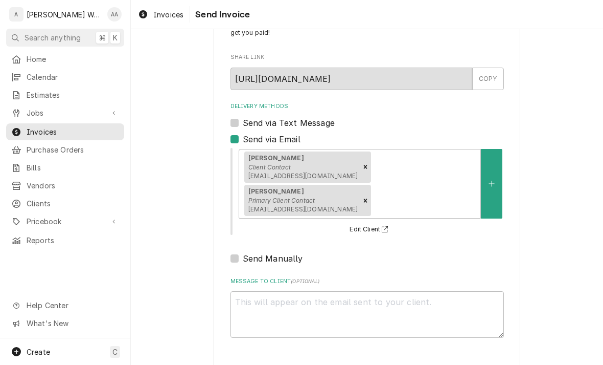
type textarea "x"
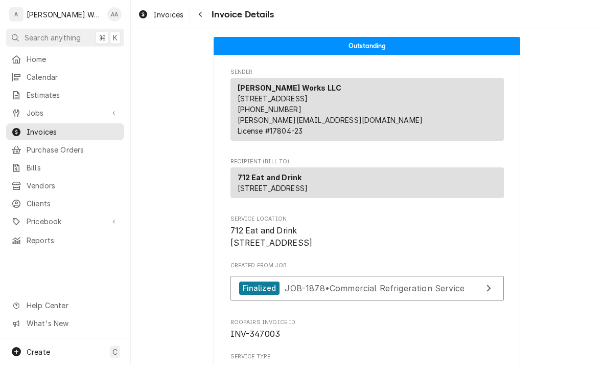
click at [29, 78] on span "Calendar" at bounding box center [73, 77] width 93 height 11
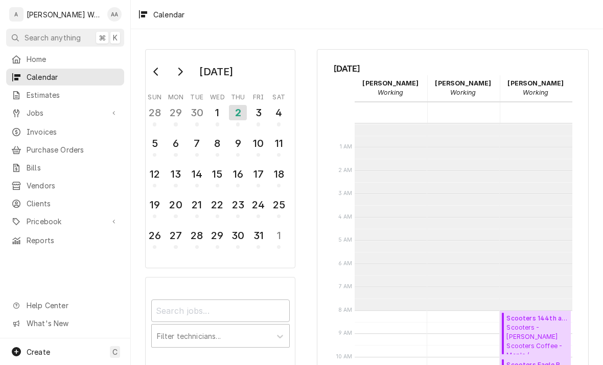
scroll to position [186, 0]
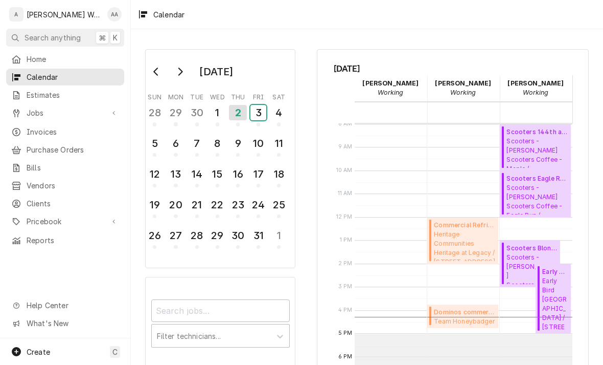
click at [262, 117] on div "3" at bounding box center [259, 112] width 16 height 15
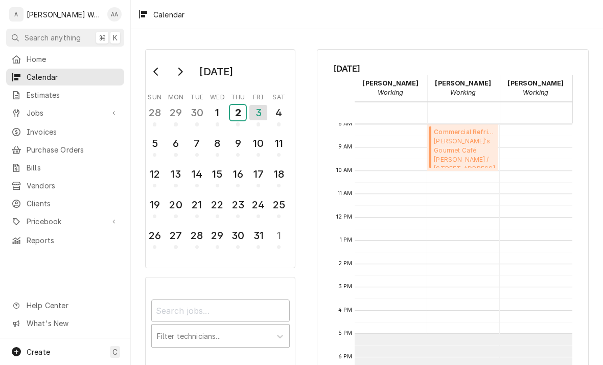
click at [237, 114] on div "2" at bounding box center [238, 112] width 16 height 15
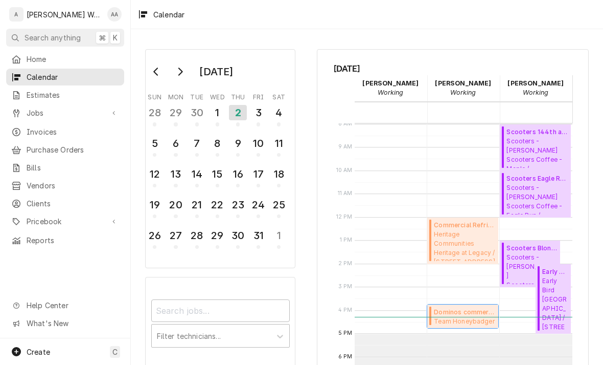
click at [445, 326] on div "Dominos commercial service ( Past Due ) Team Honeybadger Dominos - N 90th / 484…" at bounding box center [462, 316] width 71 height 24
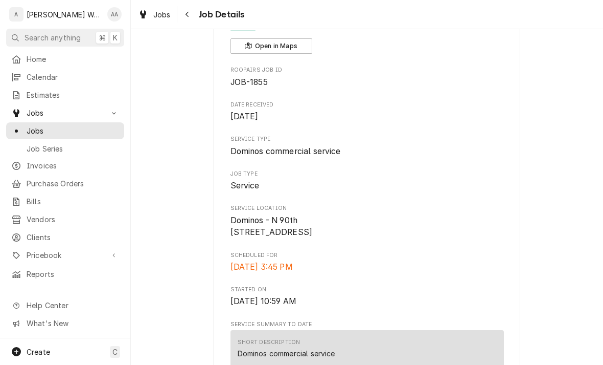
scroll to position [73, 0]
click at [29, 74] on span "Calendar" at bounding box center [73, 77] width 93 height 11
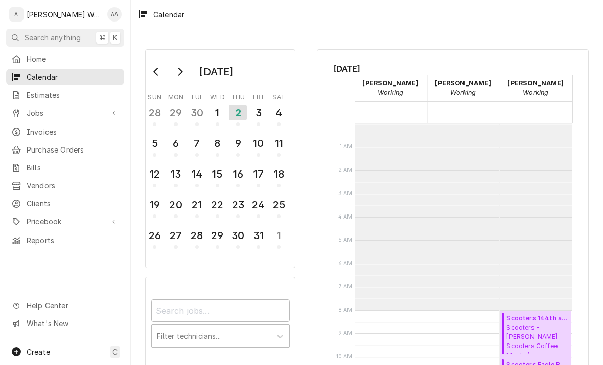
scroll to position [186, 0]
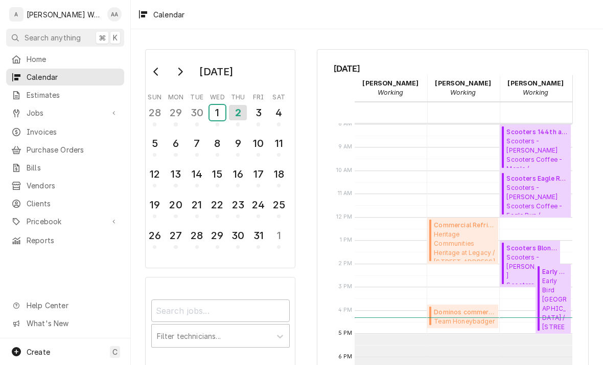
click at [216, 111] on div "1" at bounding box center [218, 112] width 16 height 15
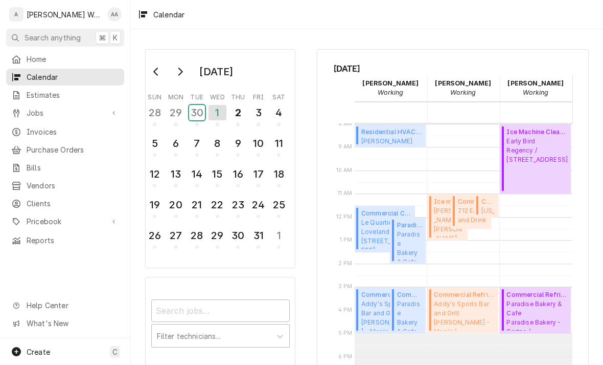
click at [198, 112] on div "30" at bounding box center [197, 112] width 16 height 15
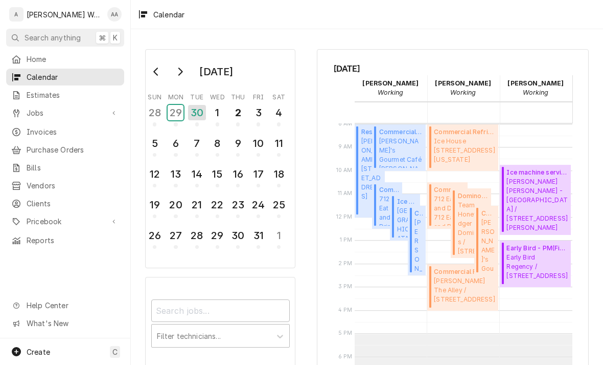
click at [180, 114] on div "29" at bounding box center [176, 112] width 16 height 15
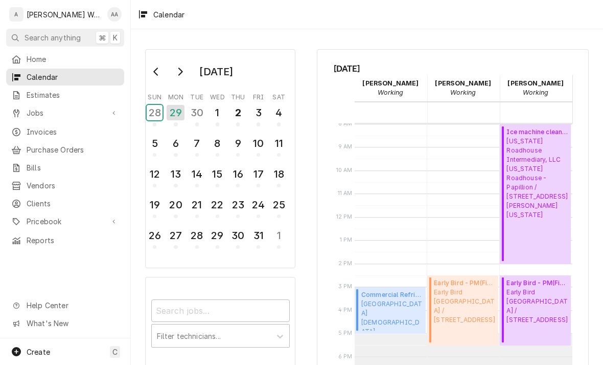
click at [154, 114] on div "28" at bounding box center [155, 112] width 16 height 15
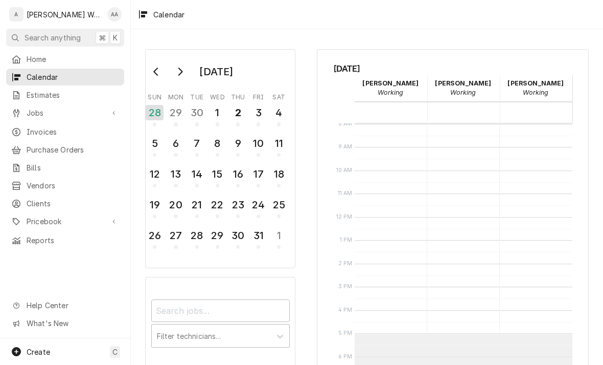
click at [152, 69] on button "Go to previous month" at bounding box center [156, 71] width 20 height 16
click at [274, 204] on div "27" at bounding box center [279, 204] width 16 height 15
click at [257, 204] on div "26" at bounding box center [259, 204] width 16 height 15
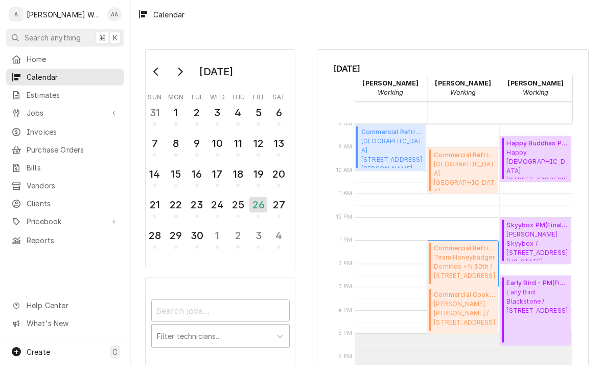
click at [475, 247] on span "Commercial Refrigeration Service ( Uninvoiced )" at bounding box center [464, 247] width 61 height 9
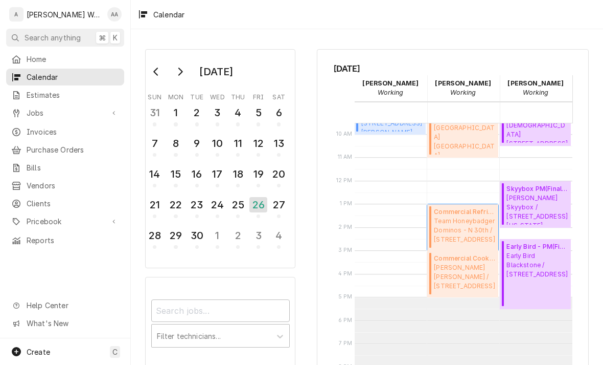
scroll to position [223, 0]
click at [238, 208] on div "25" at bounding box center [238, 204] width 16 height 15
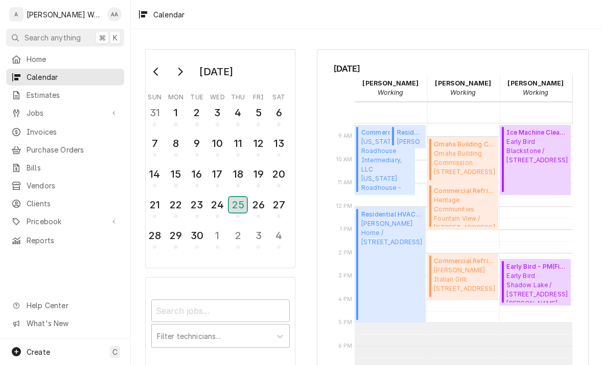
scroll to position [195, 0]
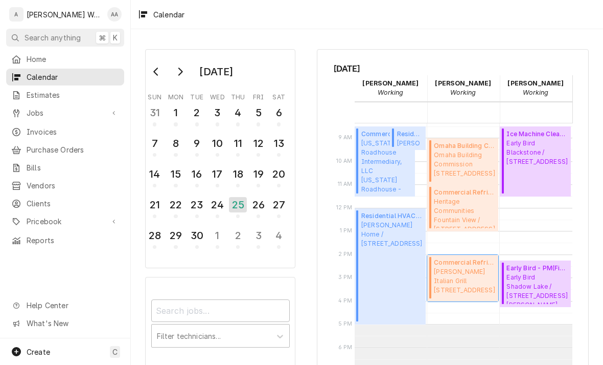
click at [469, 274] on span "Carrabba’s Italian Grill 14520 W Maple Rd, Omaha, Ne 68116" at bounding box center [464, 281] width 61 height 28
click at [479, 168] on span "Omaha Building Commission 1819 Farnam St, Omaha, Ne 68183" at bounding box center [464, 164] width 61 height 28
click at [471, 209] on span "Heritage Communities Fountain View / 5710 S 108th St, Omaha, NE 68137" at bounding box center [464, 212] width 61 height 31
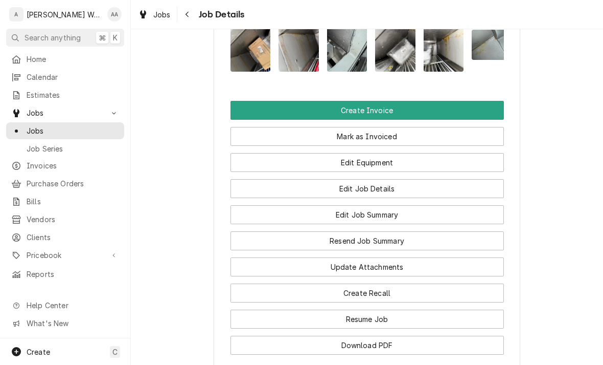
scroll to position [755, 0]
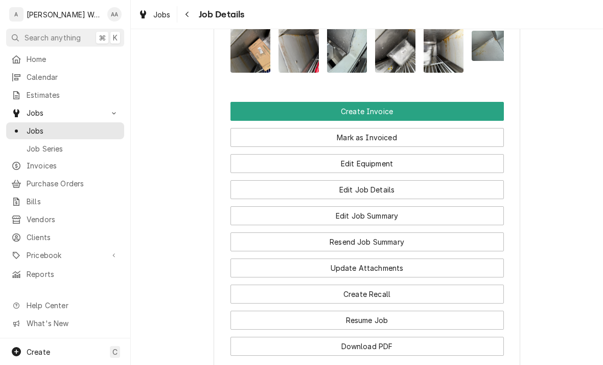
click at [247, 113] on button "Create Invoice" at bounding box center [368, 111] width 274 height 19
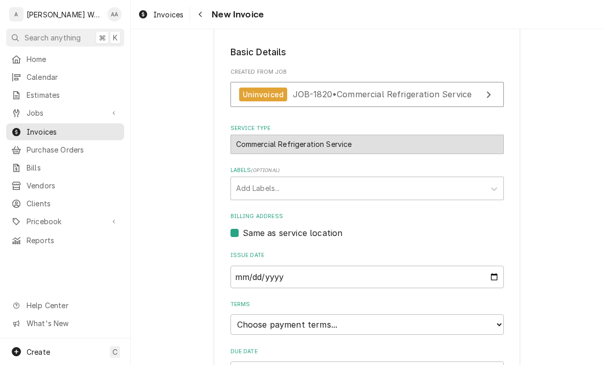
scroll to position [178, 0]
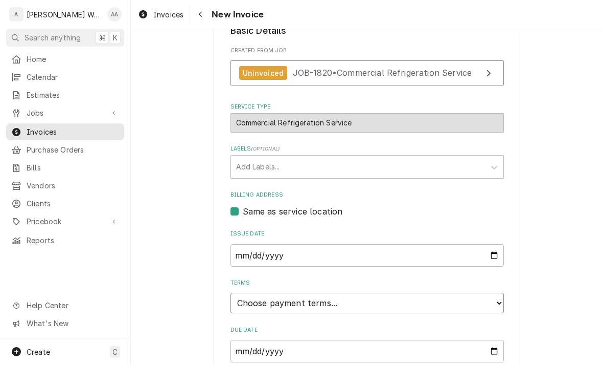
click at [249, 307] on select "Choose payment terms... Same Day Net 7 Net 14 Net 21 Net 30 Net 45 Net 60 Net 90" at bounding box center [368, 302] width 274 height 20
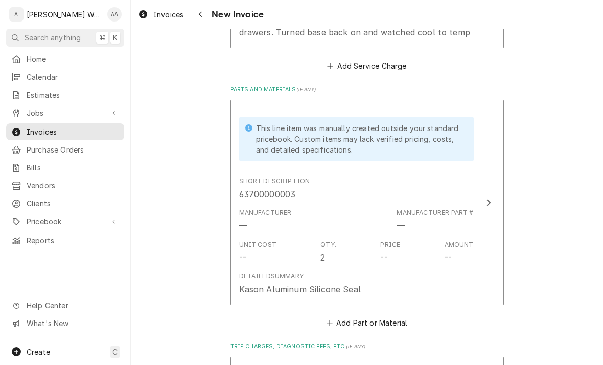
scroll to position [850, 0]
click at [251, 271] on div "Detailed Summary" at bounding box center [271, 275] width 64 height 9
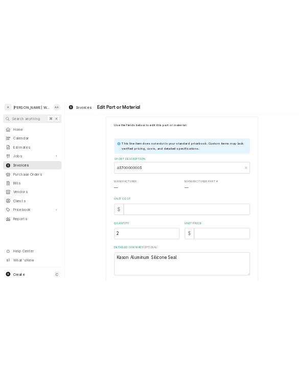
scroll to position [17, 0]
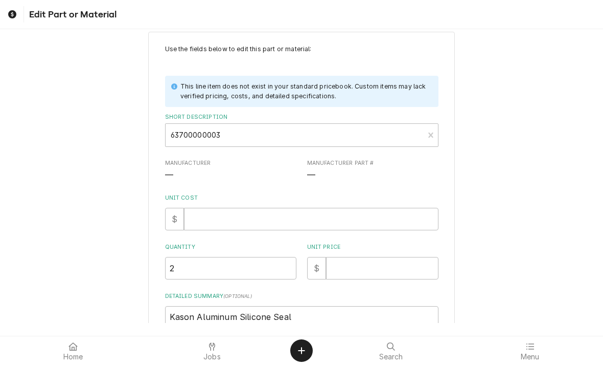
type textarea "x"
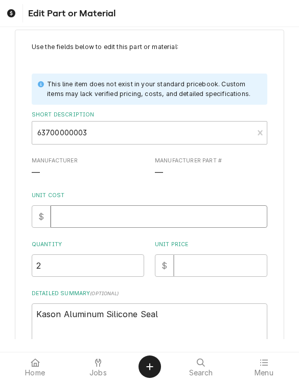
click at [75, 218] on input "Unit Cost" at bounding box center [159, 217] width 217 height 22
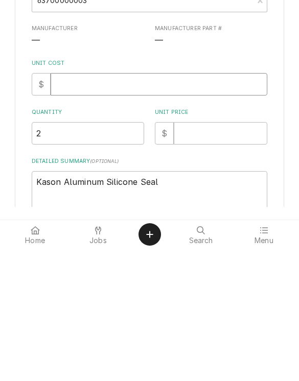
type input "1"
type textarea "x"
type input "14"
type textarea "x"
type input "14.2"
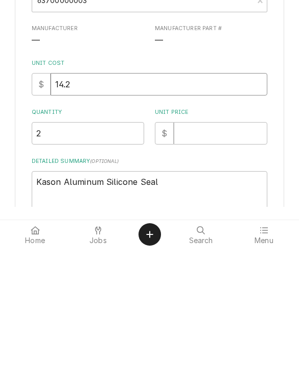
type textarea "x"
type input "14.22"
type textarea "x"
type input "14.22"
click at [186, 255] on input "Unit Price" at bounding box center [221, 266] width 94 height 22
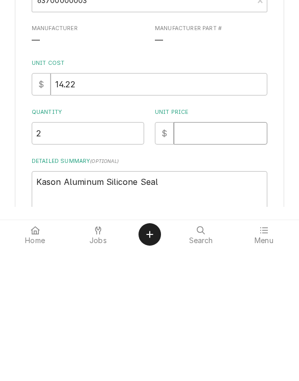
type input "2"
type textarea "x"
type input "28"
type textarea "x"
type input "28.4"
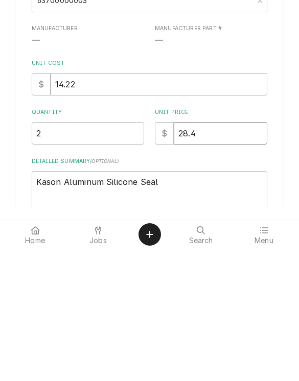
type textarea "x"
type input "28.44"
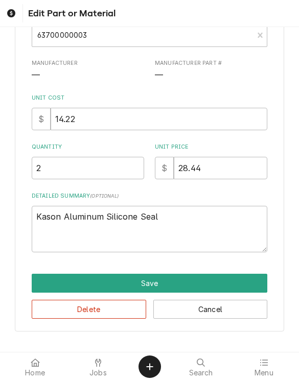
click at [43, 281] on button "Save" at bounding box center [150, 283] width 236 height 19
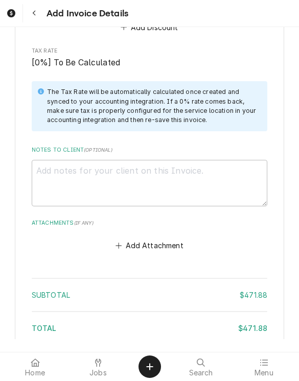
scroll to position [1339, 0]
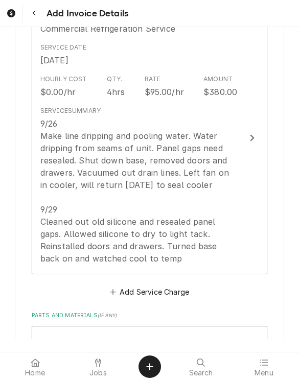
click at [233, 230] on div "9/26 Make line dripping and pooling water. Water dripping from seams of unit. P…" at bounding box center [138, 191] width 197 height 147
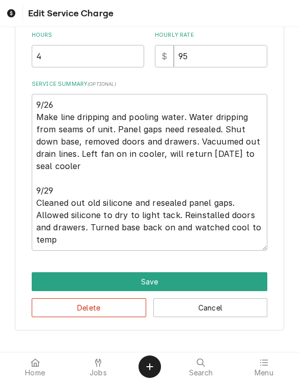
scroll to position [299, 0]
click at [205, 281] on button "Save" at bounding box center [150, 282] width 236 height 19
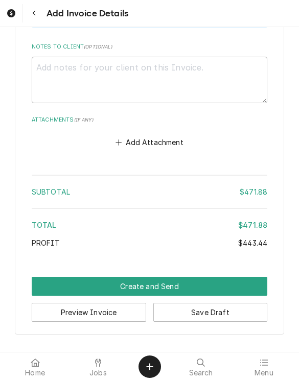
click at [220, 287] on button "Create and Send" at bounding box center [150, 286] width 236 height 19
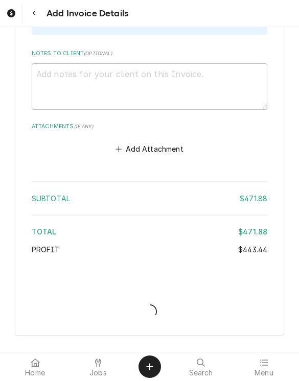
type textarea "x"
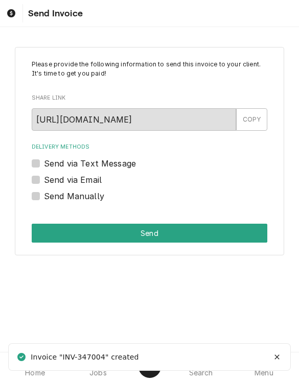
click at [31, 182] on div "Please provide the following information to send this invoice to your client. I…" at bounding box center [149, 151] width 269 height 209
click at [44, 180] on label "Send via Email" at bounding box center [73, 180] width 58 height 12
click at [44, 180] on input "Send via Email" at bounding box center [162, 185] width 236 height 22
checkbox input "true"
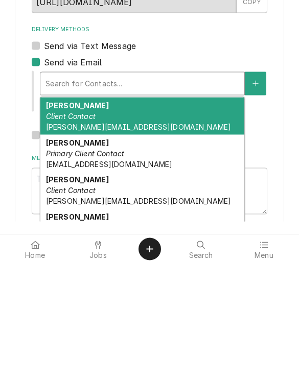
click at [60, 230] on em "Client Contact" at bounding box center [71, 234] width 50 height 9
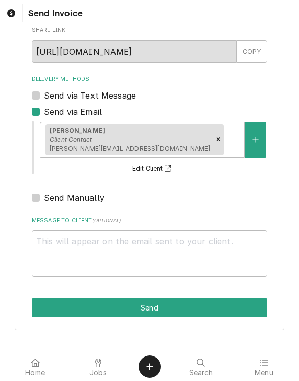
scroll to position [66, 0]
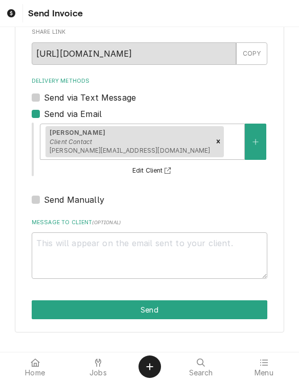
click at [191, 308] on button "Send" at bounding box center [150, 310] width 236 height 19
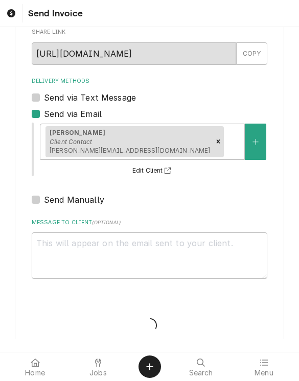
type textarea "x"
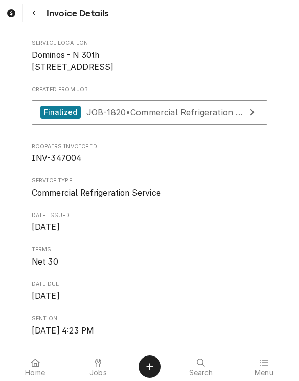
scroll to position [172, 0]
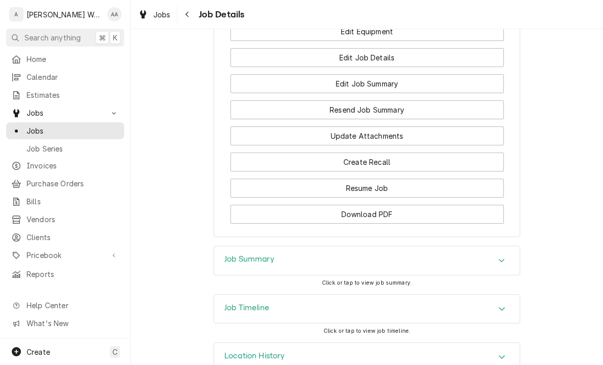
click at [240, 254] on div "Job Summary" at bounding box center [249, 260] width 50 height 12
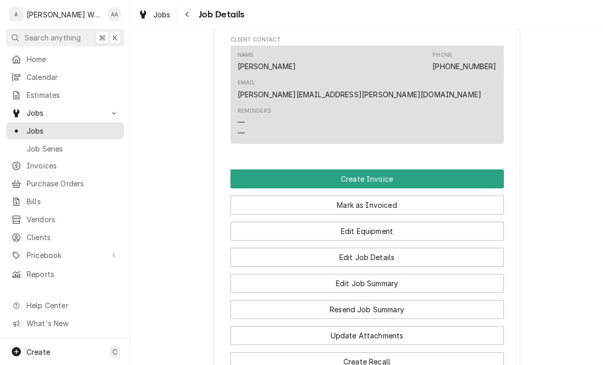
scroll to position [693, 0]
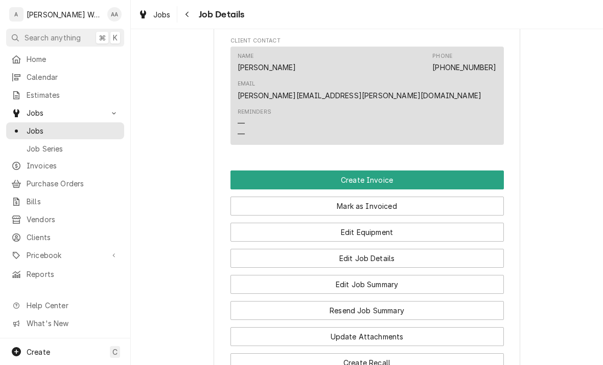
click at [276, 170] on button "Create Invoice" at bounding box center [368, 179] width 274 height 19
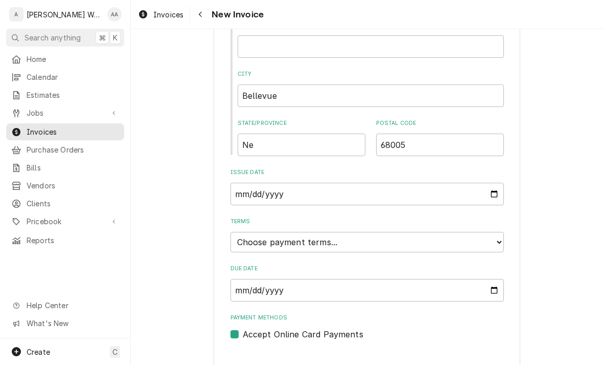
scroll to position [510, 0]
click at [249, 241] on select "Choose payment terms... Same Day Net 7 Net 14 Net 21 Net 30 Net 45 Net 60 Net 90" at bounding box center [368, 242] width 274 height 20
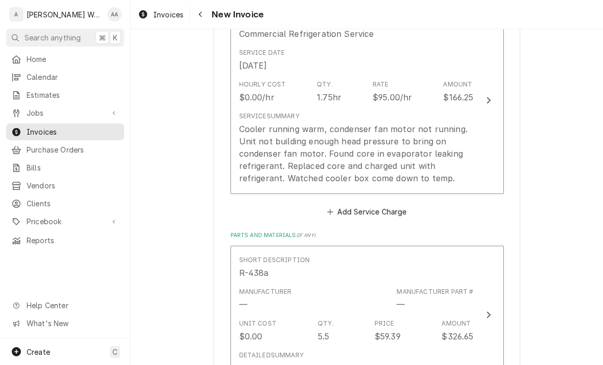
click at [270, 143] on div "Cooler running warm, condenser fan motor not running. Unit not building enough …" at bounding box center [356, 153] width 235 height 61
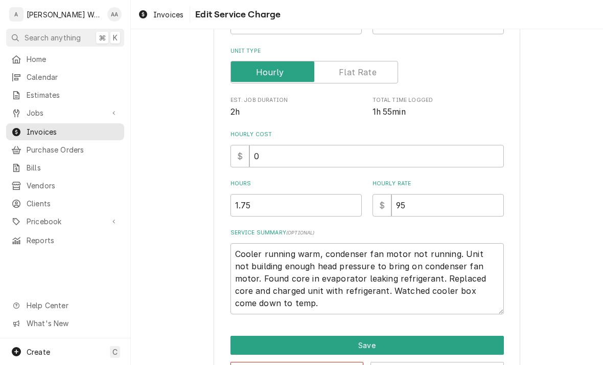
type textarea "x"
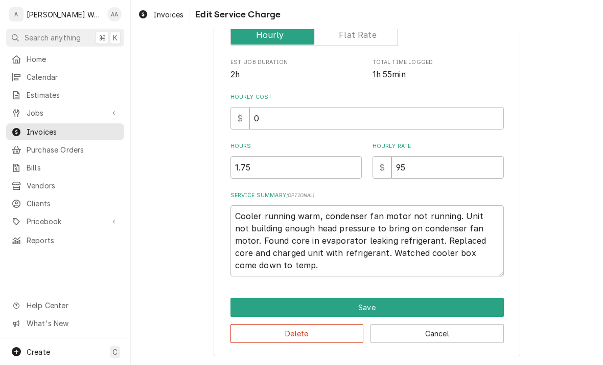
scroll to position [190, 0]
click at [265, 171] on input "1.75" at bounding box center [296, 167] width 131 height 22
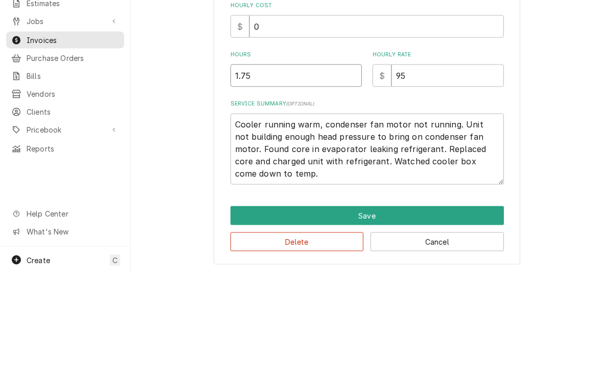
type input "1.7"
type textarea "x"
type input "1"
type textarea "x"
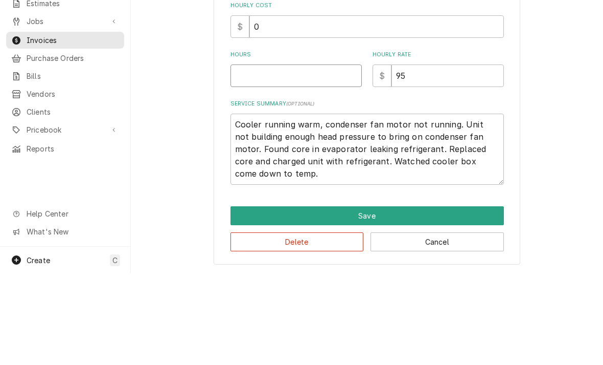
type input "2"
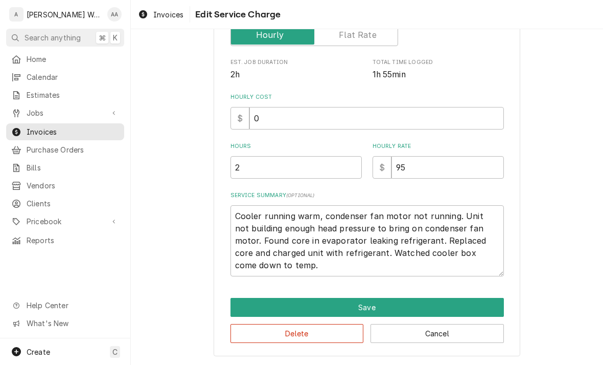
click at [249, 310] on button "Save" at bounding box center [368, 307] width 274 height 19
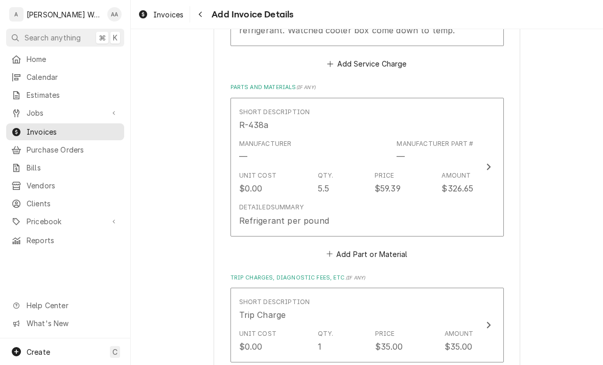
click at [276, 203] on div "Detailed Summary" at bounding box center [271, 206] width 64 height 9
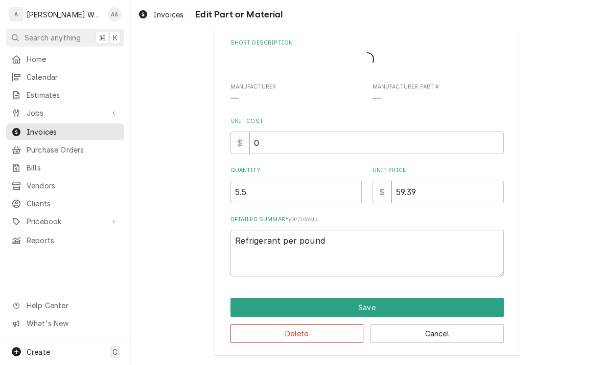
scroll to position [34, 0]
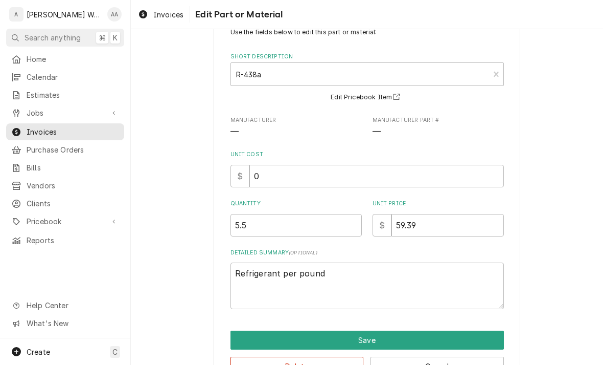
type textarea "x"
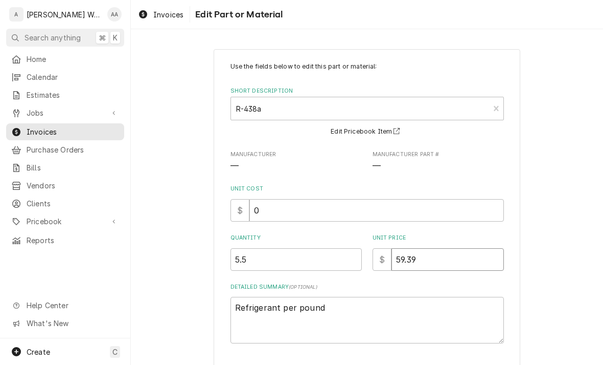
click at [435, 255] on input "59.39" at bounding box center [448, 259] width 112 height 22
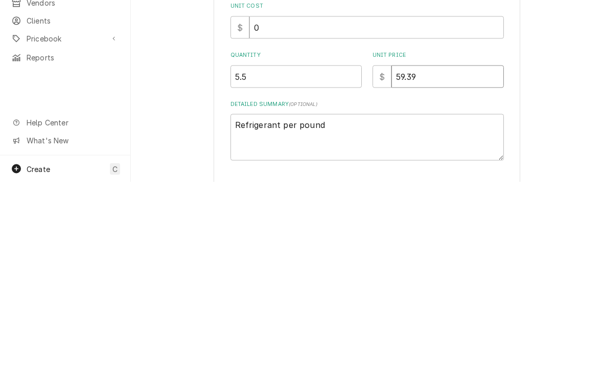
type input "59.3"
type textarea "x"
type input "59"
type textarea "x"
type input "5"
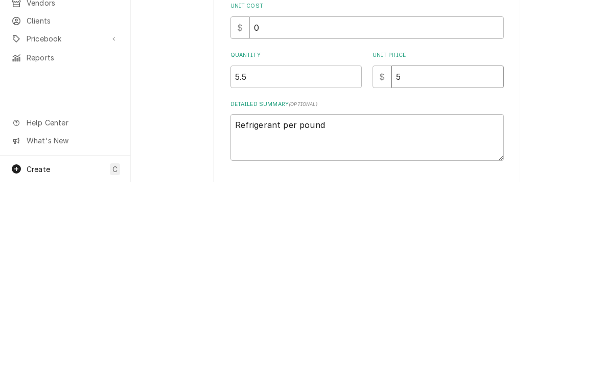
type textarea "x"
type input "0"
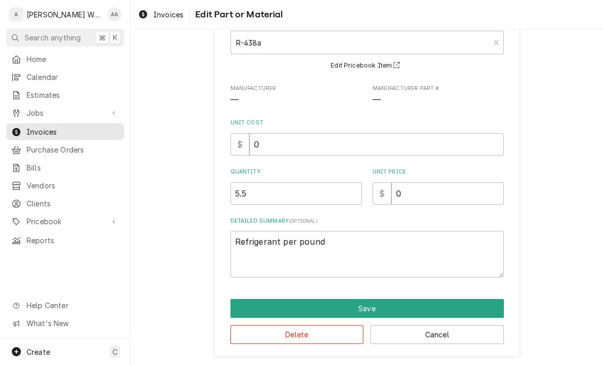
click at [258, 310] on button "Save" at bounding box center [368, 308] width 274 height 19
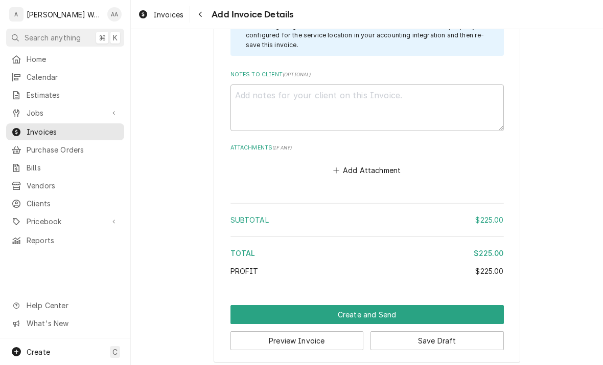
click at [256, 315] on button "Create and Send" at bounding box center [368, 314] width 274 height 19
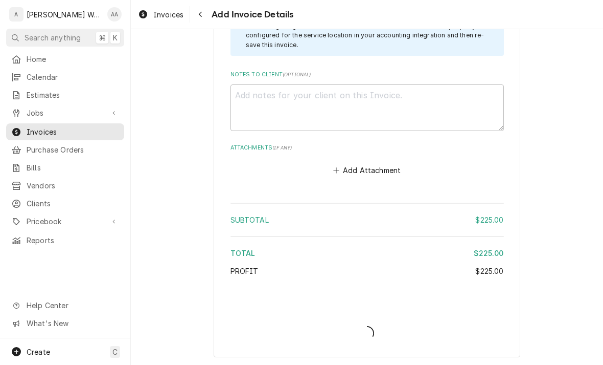
scroll to position [1517, 0]
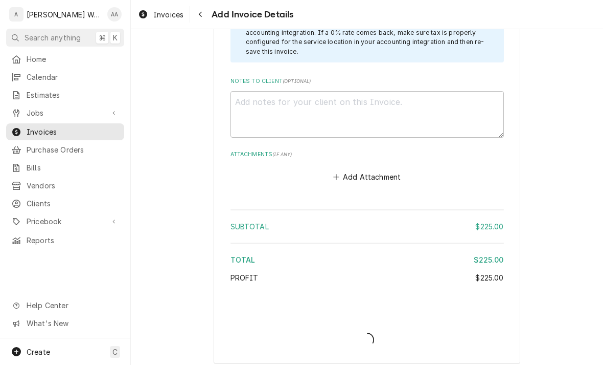
type textarea "x"
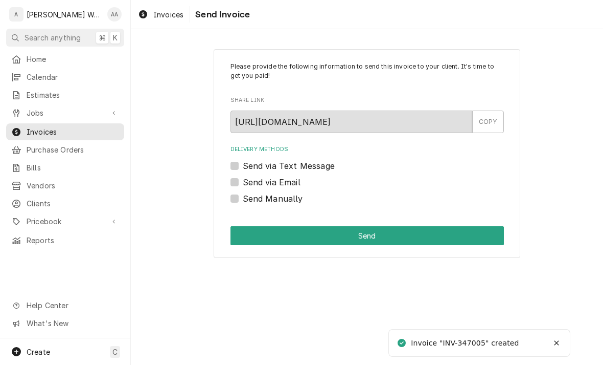
click at [243, 184] on label "Send via Email" at bounding box center [272, 182] width 58 height 12
click at [243, 184] on input "Send via Email" at bounding box center [380, 187] width 274 height 22
checkbox input "true"
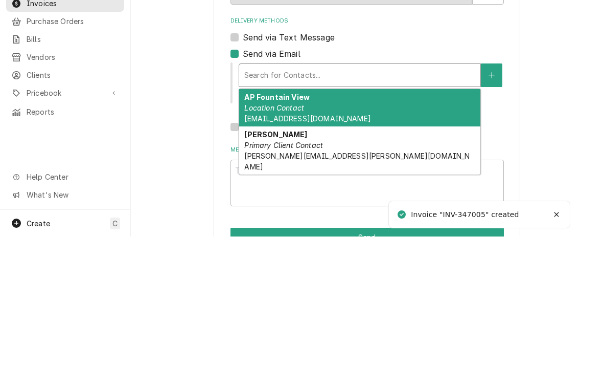
click at [260, 242] on span "[EMAIL_ADDRESS][DOMAIN_NAME]" at bounding box center [307, 246] width 126 height 9
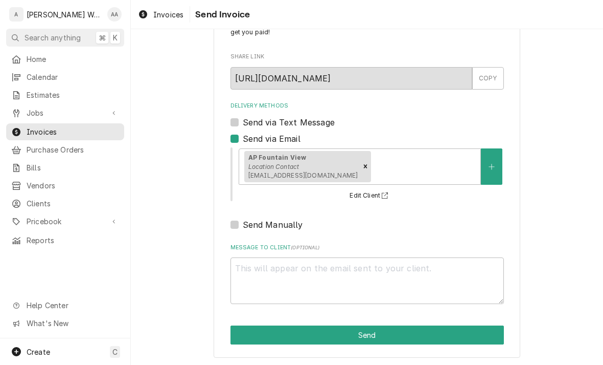
scroll to position [43, 0]
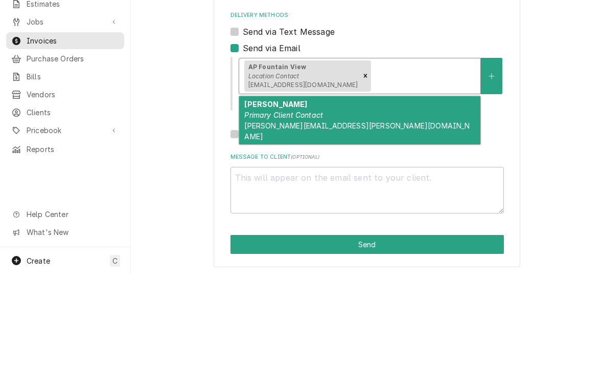
click at [253, 201] on em "Primary Client Contact" at bounding box center [283, 205] width 79 height 9
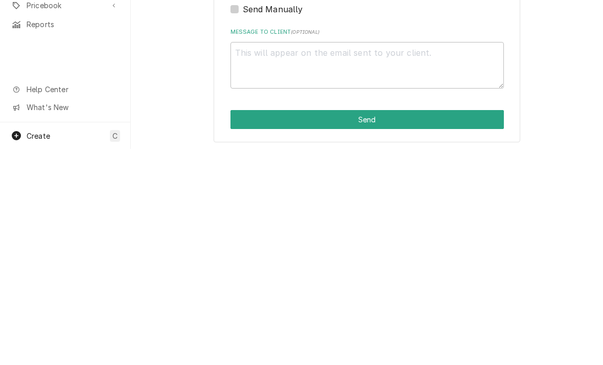
click at [250, 326] on button "Send" at bounding box center [368, 335] width 274 height 19
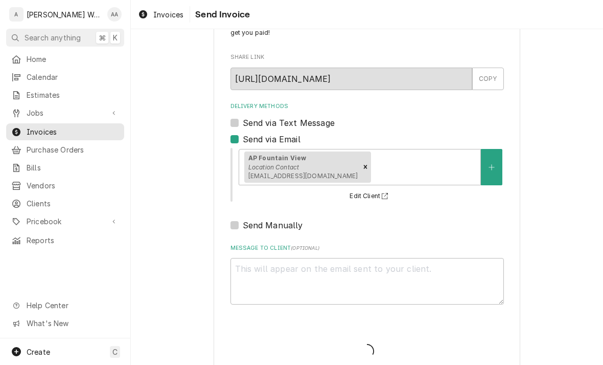
type textarea "x"
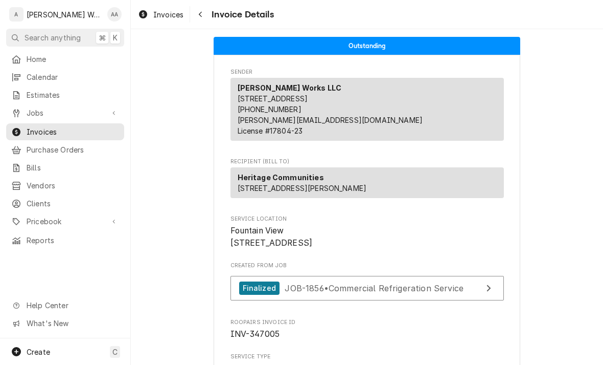
click at [37, 76] on span "Calendar" at bounding box center [73, 77] width 93 height 11
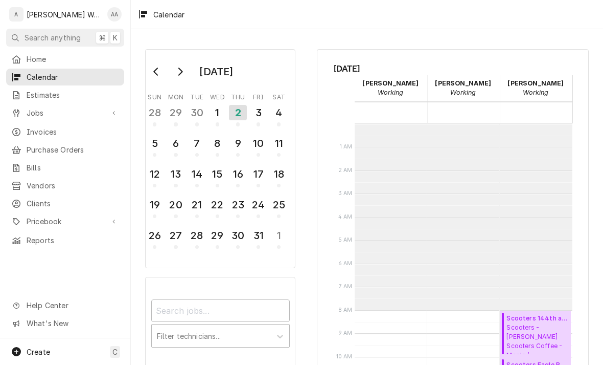
scroll to position [186, 0]
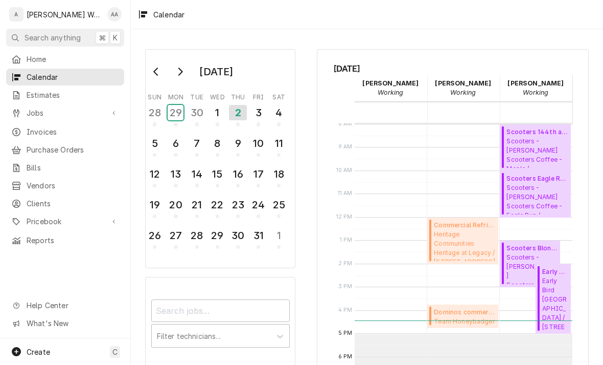
click at [179, 117] on div "29" at bounding box center [176, 112] width 16 height 15
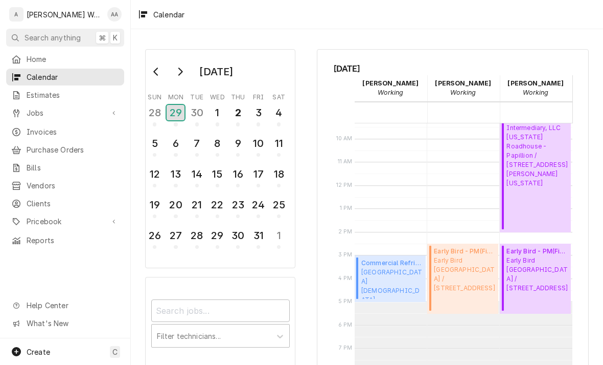
scroll to position [219, 0]
click at [478, 268] on span "[GEOGRAPHIC_DATA] / [STREET_ADDRESS]" at bounding box center [464, 273] width 61 height 37
click at [402, 277] on span "Methodist Hospital Methodist Women’s Hospital / 707 N 190th Plaza, Omaha, NE 68…" at bounding box center [392, 281] width 61 height 31
click at [149, 72] on button "Go to previous month" at bounding box center [156, 71] width 20 height 16
click at [259, 208] on div "26" at bounding box center [259, 204] width 16 height 15
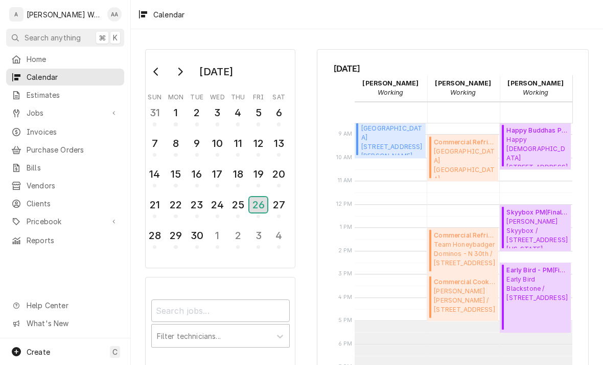
scroll to position [198, 0]
click at [550, 224] on span "Holly Purcell Skyybox / 6720 S 168th St, Omaha, Nebraska 68135" at bounding box center [537, 233] width 61 height 31
click at [538, 153] on span "Happy Buddhas 3608 Twin Creek Dr, Bellevue, NE 68123" at bounding box center [537, 151] width 61 height 31
click at [476, 295] on span "Steven Kucirek Jr Franks Pizza / 1170 Capitol Ave, Omaha, NE 68102" at bounding box center [464, 301] width 61 height 28
click at [255, 240] on div "3" at bounding box center [259, 235] width 16 height 15
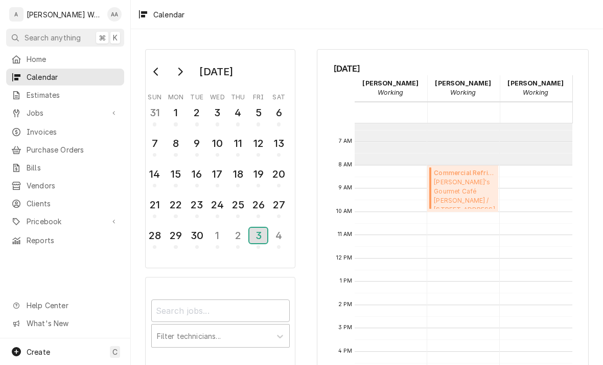
scroll to position [145, 0]
click at [239, 229] on div "2" at bounding box center [238, 235] width 16 height 15
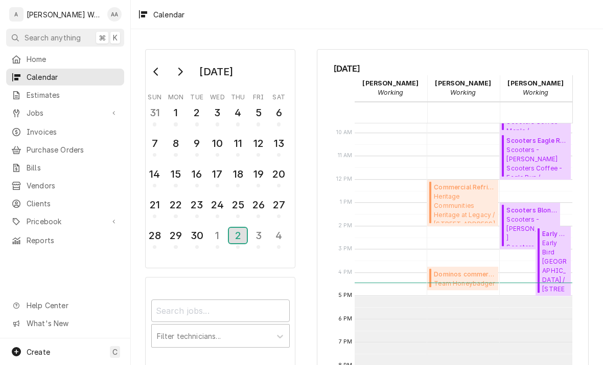
scroll to position [222, 0]
click at [215, 239] on div "1" at bounding box center [218, 235] width 16 height 15
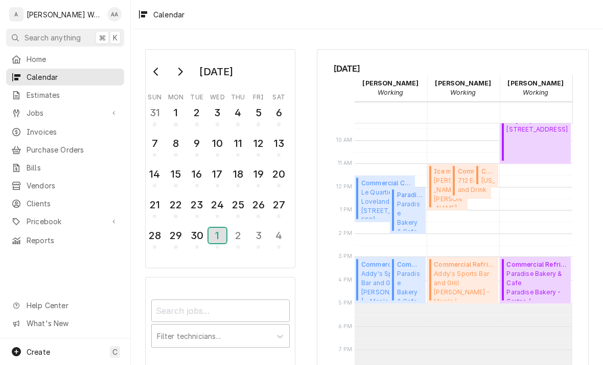
scroll to position [216, 0]
click at [191, 234] on div "30" at bounding box center [197, 235] width 16 height 15
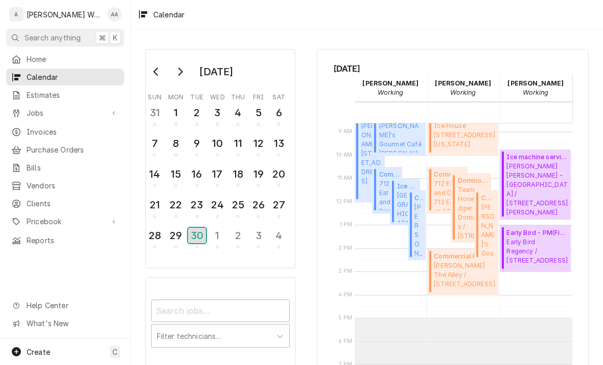
scroll to position [202, 0]
click at [476, 278] on span "Steven Kucirek Jr The Alley / 601 Chateau Dr, Bellevue, NE 68005" at bounding box center [464, 274] width 61 height 28
click at [28, 94] on span "Estimates" at bounding box center [73, 94] width 93 height 11
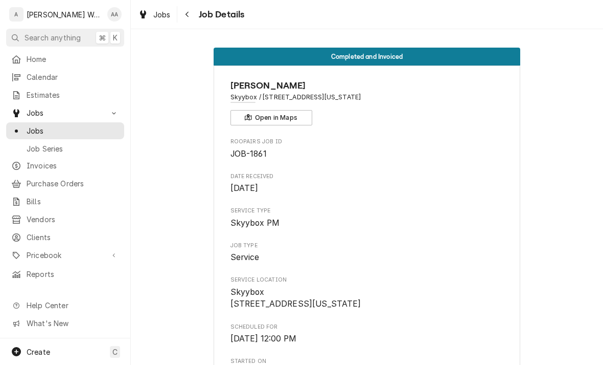
scroll to position [-2, 0]
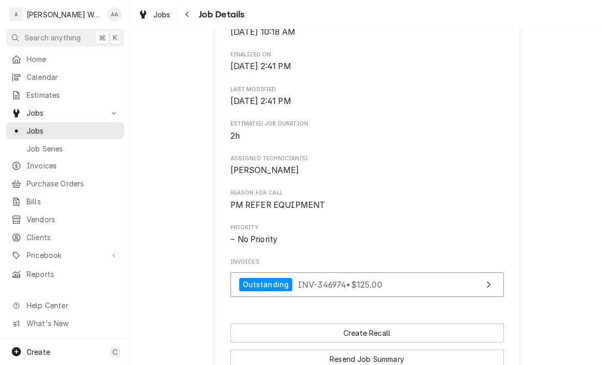
scroll to position [272, 0]
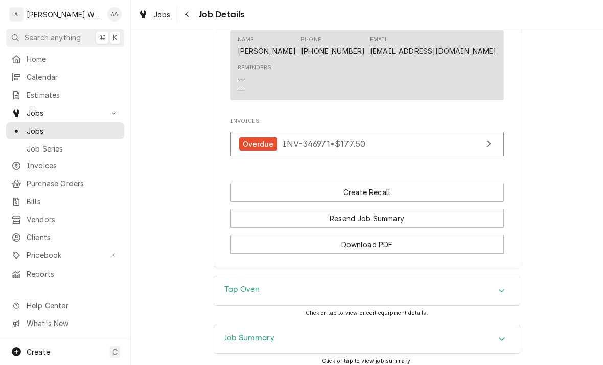
scroll to position [703, 0]
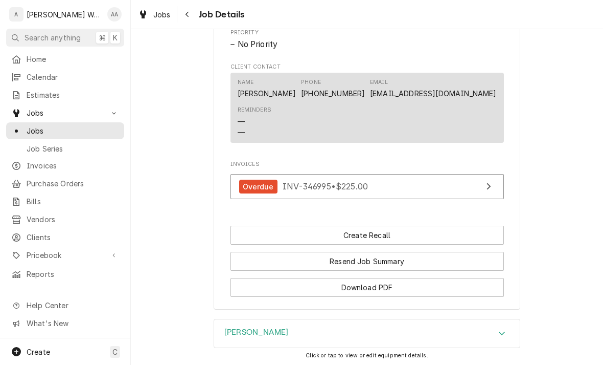
scroll to position [583, 0]
click at [27, 128] on span "Jobs" at bounding box center [73, 130] width 93 height 11
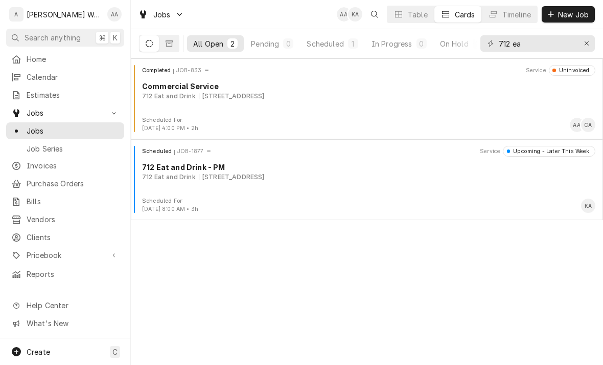
click at [163, 106] on div "Completed JOB-833 Service Uninvoiced Commercial Service 712 Eat and Drink [STRE…" at bounding box center [367, 90] width 464 height 51
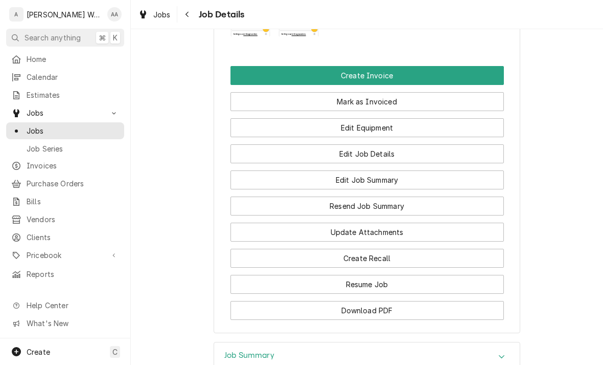
scroll to position [774, 0]
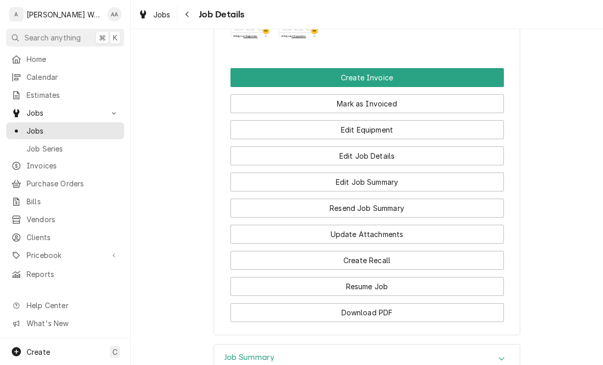
click at [470, 133] on button "Edit Equipment" at bounding box center [368, 129] width 274 height 19
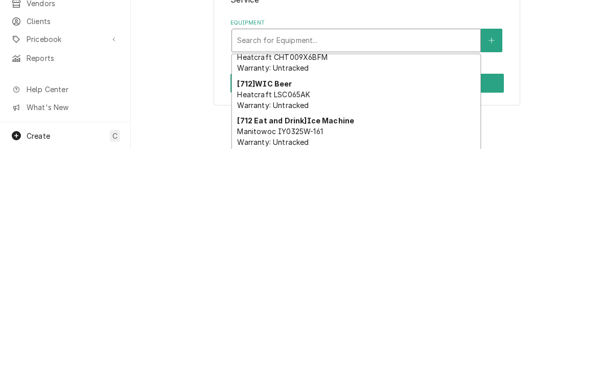
scroll to position [53, 0]
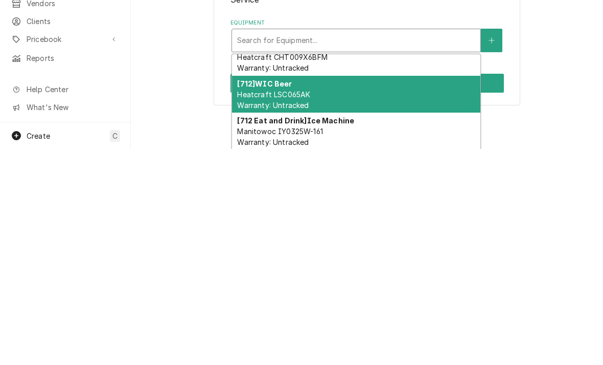
click at [253, 295] on strong "[712] WIC Beer" at bounding box center [264, 299] width 55 height 9
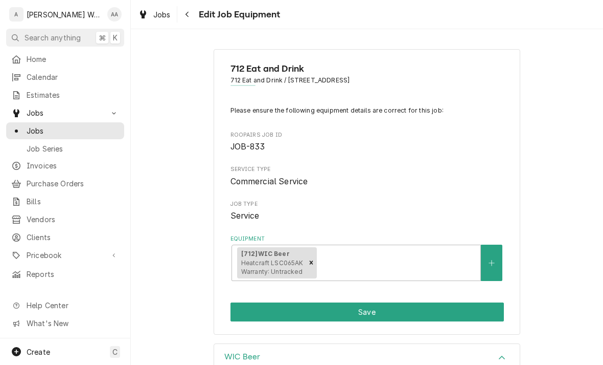
click at [245, 310] on button "Save" at bounding box center [368, 311] width 274 height 19
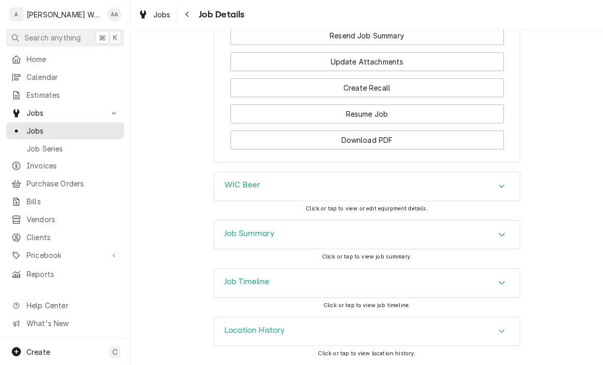
click at [504, 231] on div "Accordion Header" at bounding box center [501, 235] width 15 height 12
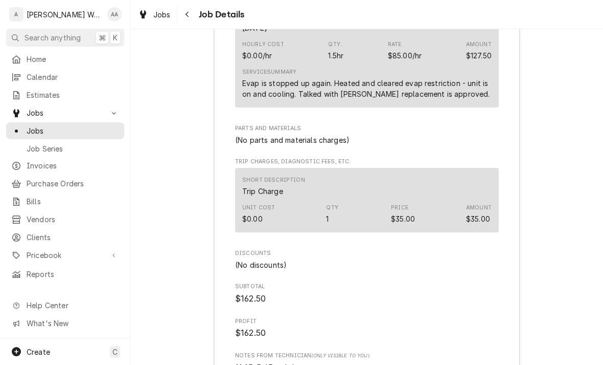
scroll to position [1379, 0]
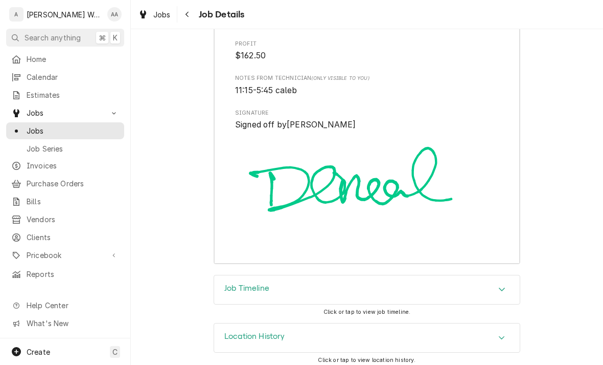
click at [512, 284] on div "Job Timeline" at bounding box center [367, 289] width 306 height 29
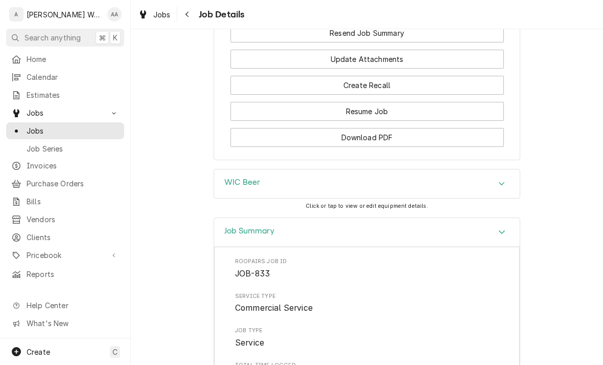
scroll to position [959, 0]
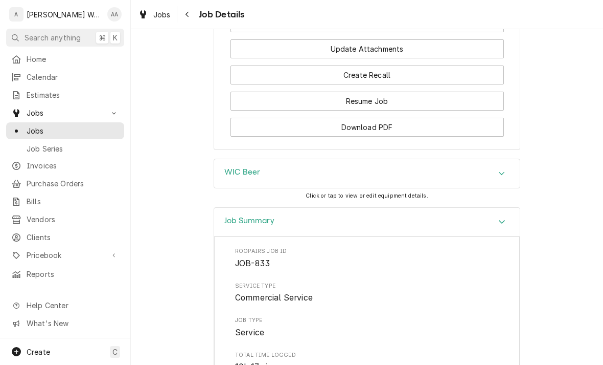
click at [504, 225] on icon "Accordion Header" at bounding box center [502, 221] width 7 height 8
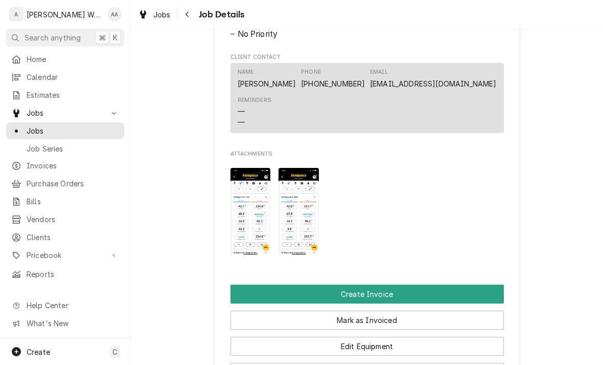
scroll to position [561, 0]
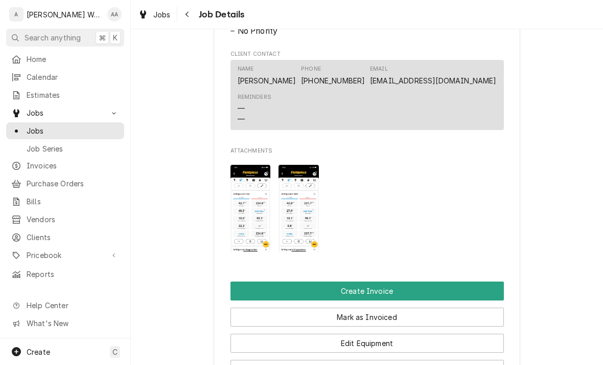
click at [256, 224] on img "Attachments" at bounding box center [251, 208] width 40 height 87
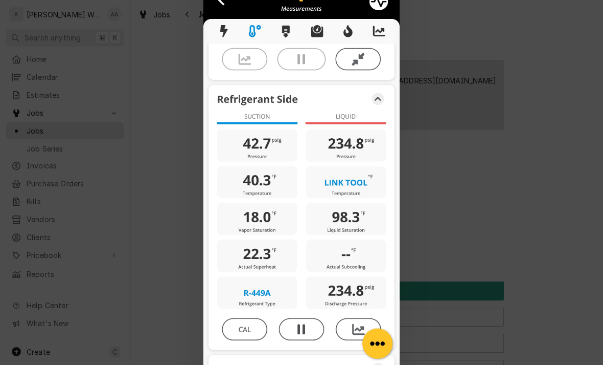
click at [442, 171] on div at bounding box center [301, 182] width 603 height 365
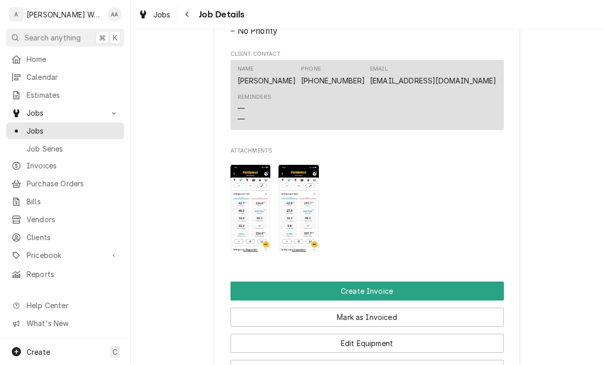
click at [303, 219] on img "Attachments" at bounding box center [299, 208] width 40 height 87
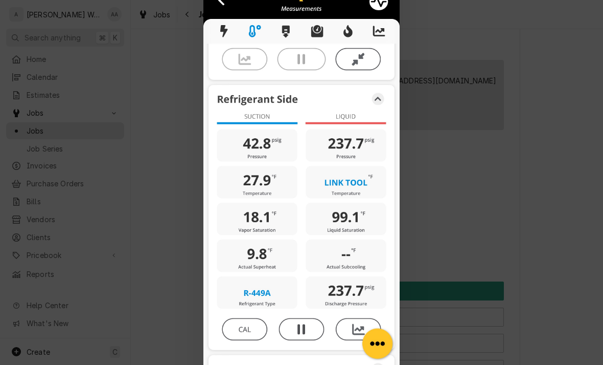
click at [440, 200] on div at bounding box center [301, 182] width 603 height 365
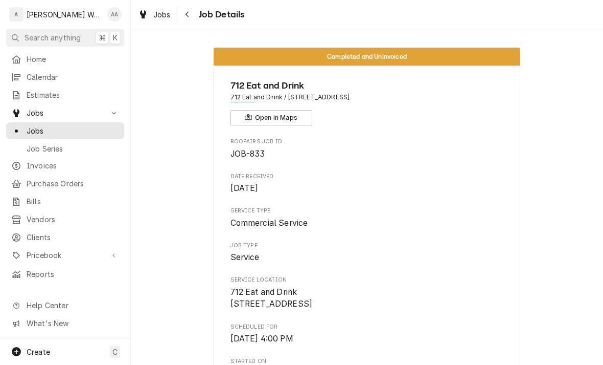
scroll to position [0, 0]
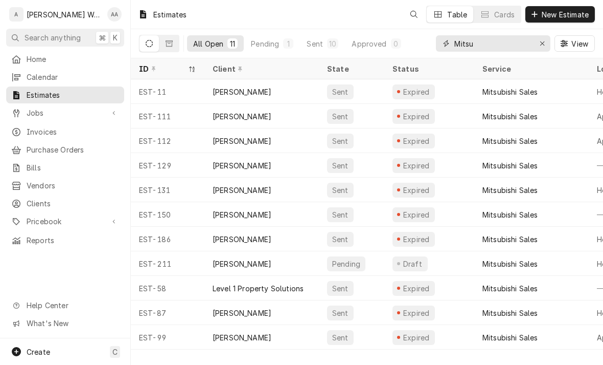
click at [543, 40] on icon "Erase input" at bounding box center [543, 43] width 6 height 7
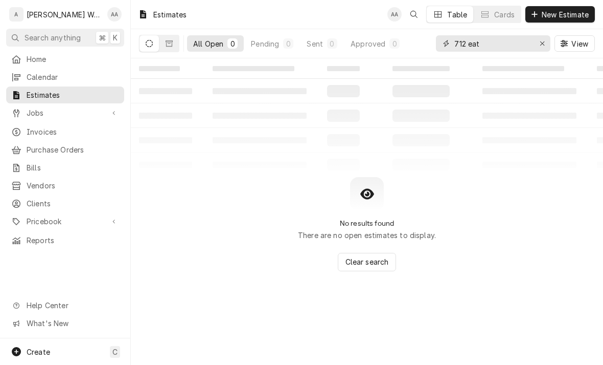
type input "712 eat"
click at [176, 43] on button "Dynamic Content Wrapper" at bounding box center [169, 43] width 19 height 16
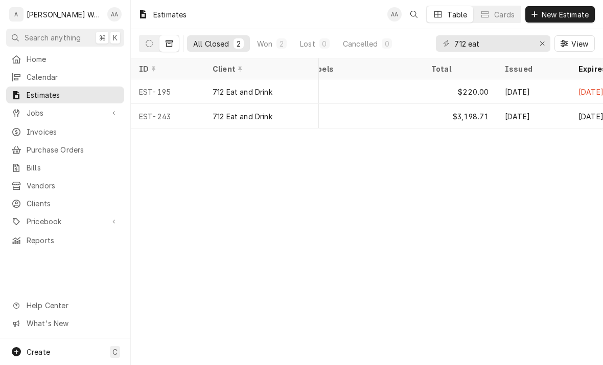
scroll to position [0, 594]
click at [415, 122] on div "$3,198.71" at bounding box center [449, 116] width 74 height 25
click at [152, 41] on icon "Dynamic Content Wrapper" at bounding box center [149, 43] width 7 height 7
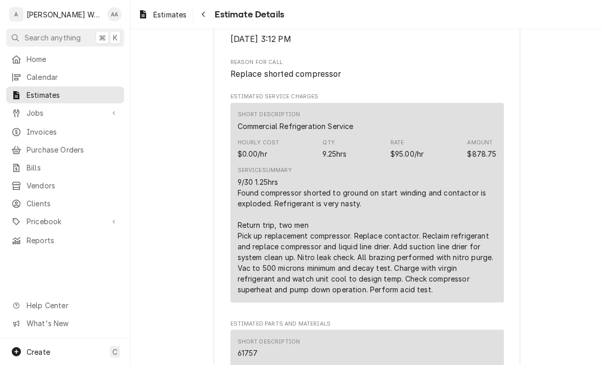
scroll to position [482, 0]
